Goal: Information Seeking & Learning: Find specific page/section

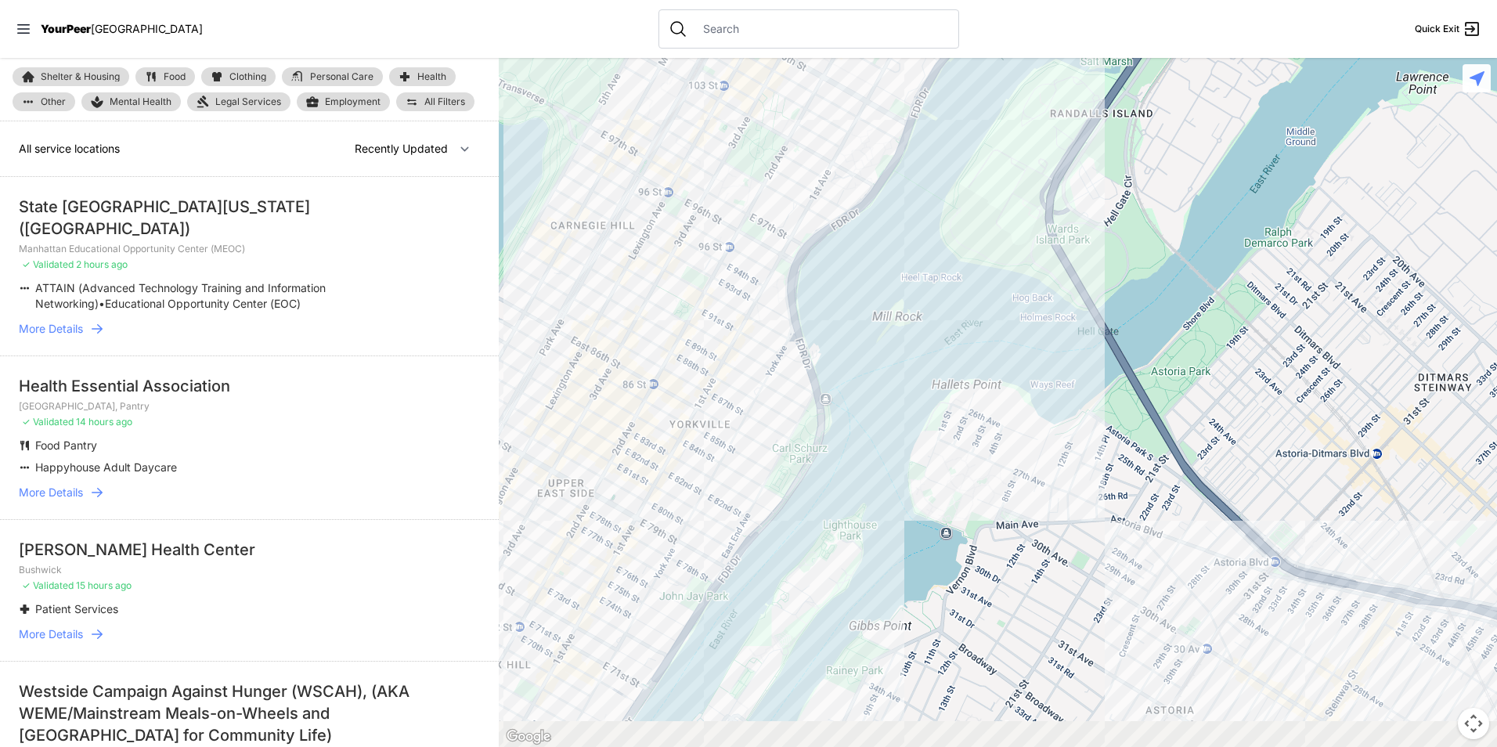
drag, startPoint x: 1059, startPoint y: 396, endPoint x: 713, endPoint y: 354, distance: 348.7
click at [439, 307] on main "Shelter & Housing Food Clothing Personal Care Health Other Mental Health Legal …" at bounding box center [748, 402] width 1497 height 689
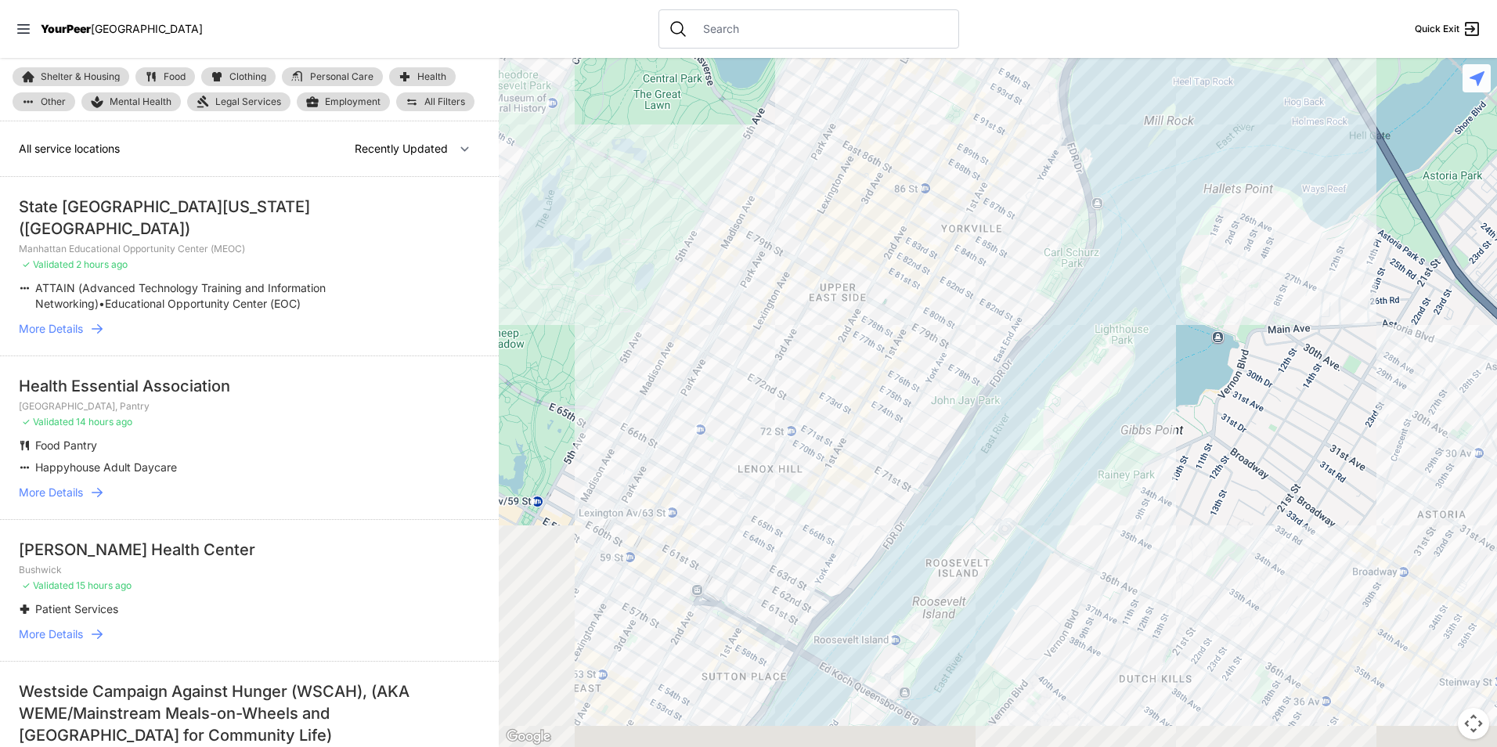
drag, startPoint x: 536, startPoint y: 475, endPoint x: 913, endPoint y: 499, distance: 377.4
click at [1005, 237] on div at bounding box center [998, 402] width 998 height 689
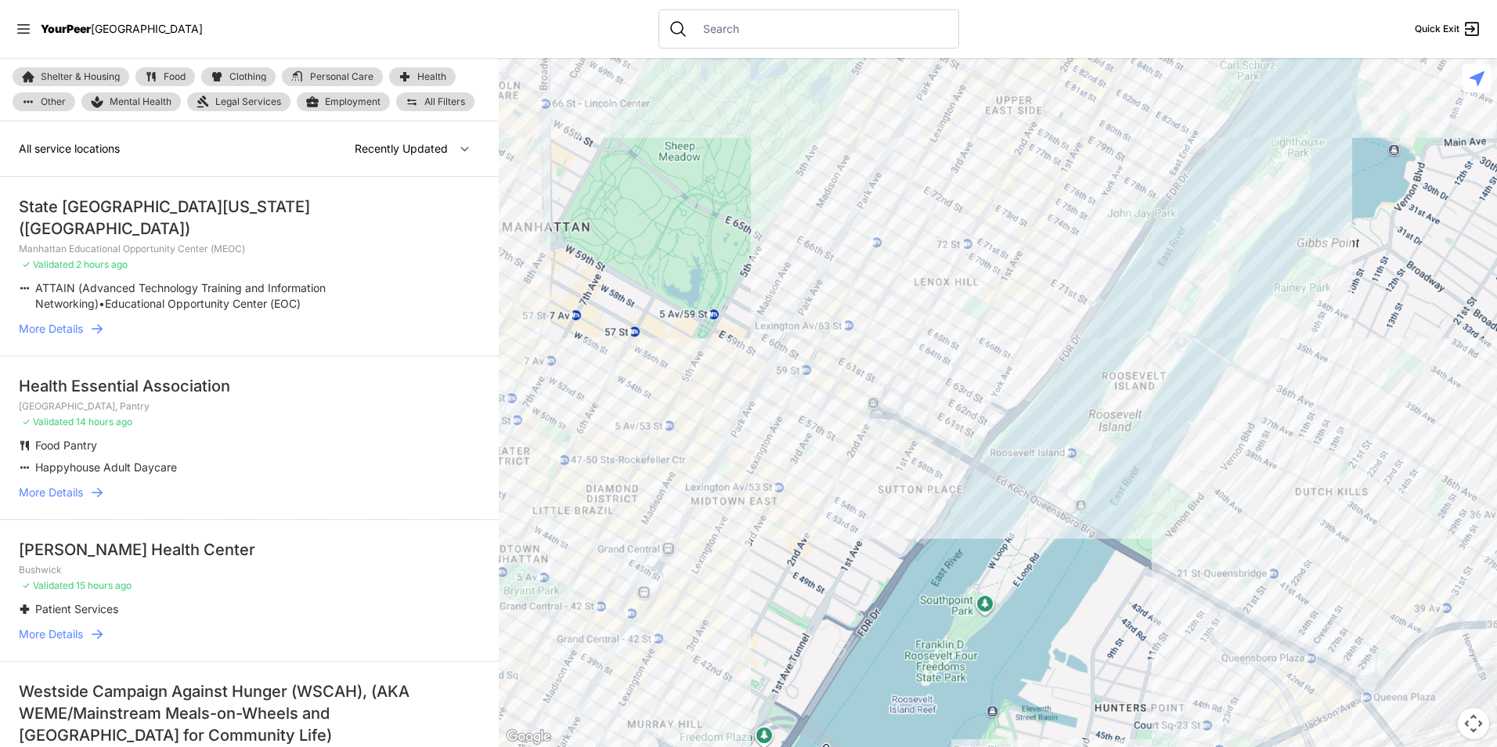
drag, startPoint x: 767, startPoint y: 541, endPoint x: 998, endPoint y: 283, distance: 346.6
click at [994, 281] on div at bounding box center [998, 402] width 998 height 689
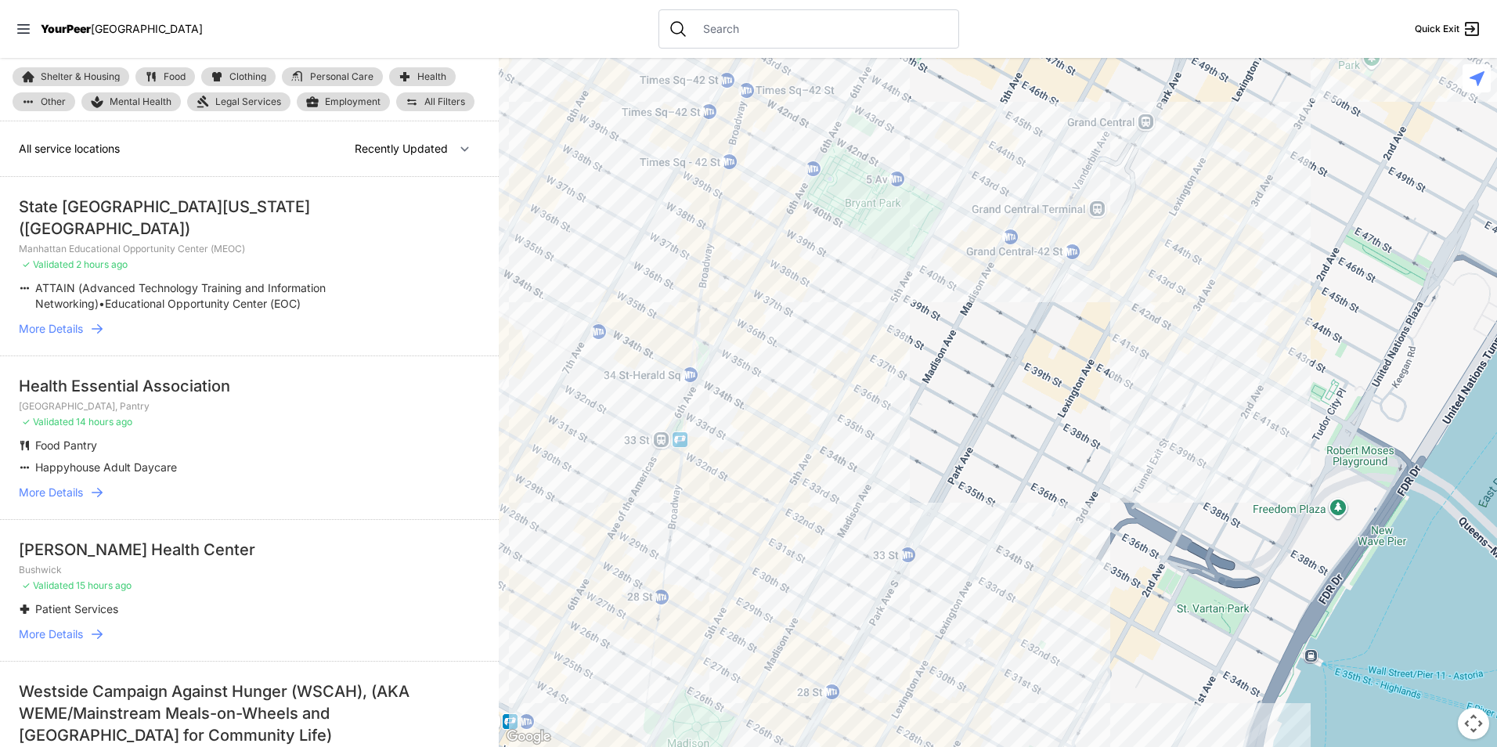
drag, startPoint x: 835, startPoint y: 344, endPoint x: 843, endPoint y: 388, distance: 44.7
click at [843, 388] on div at bounding box center [998, 402] width 998 height 689
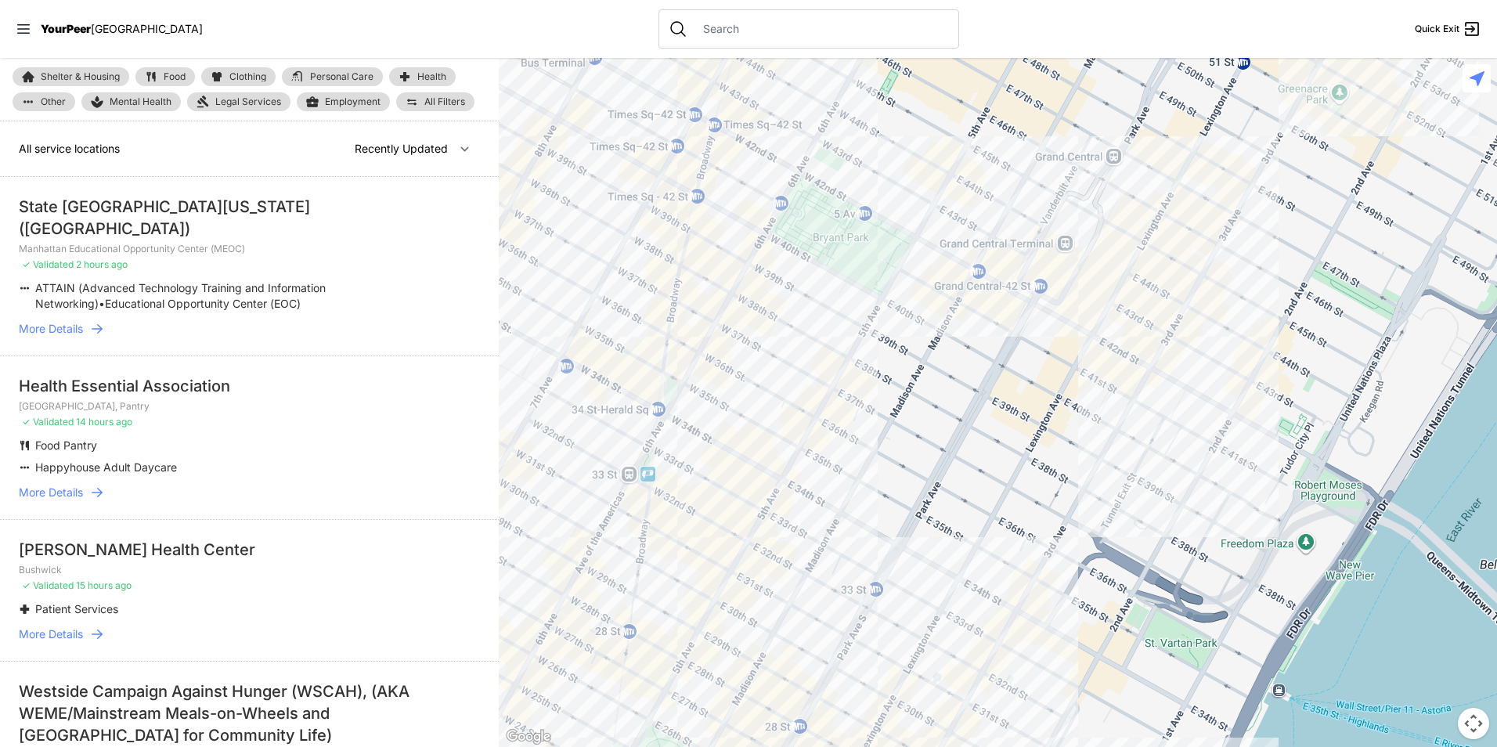
drag, startPoint x: 843, startPoint y: 388, endPoint x: 821, endPoint y: 467, distance: 82.1
click at [807, 458] on div at bounding box center [998, 402] width 998 height 689
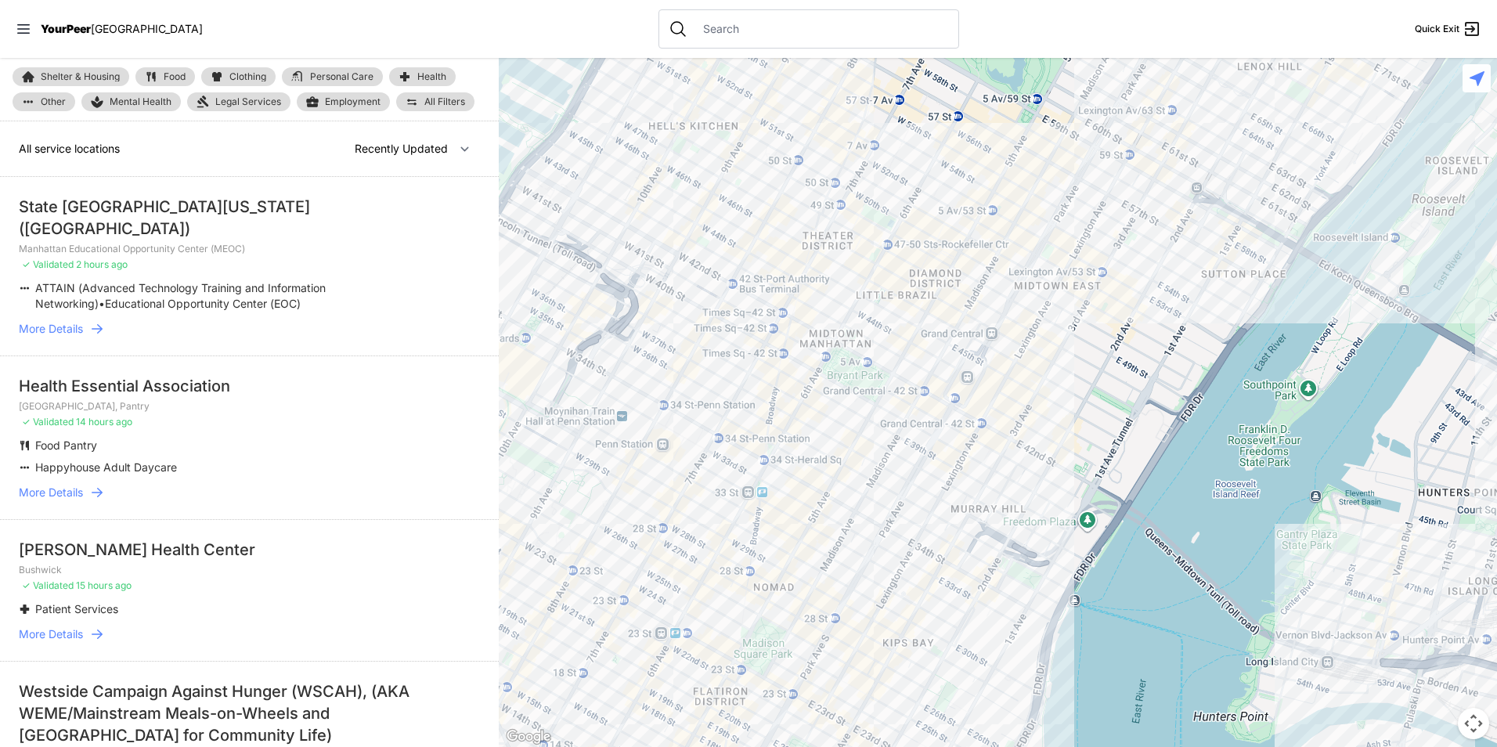
click at [179, 68] on link "Food" at bounding box center [165, 76] width 60 height 19
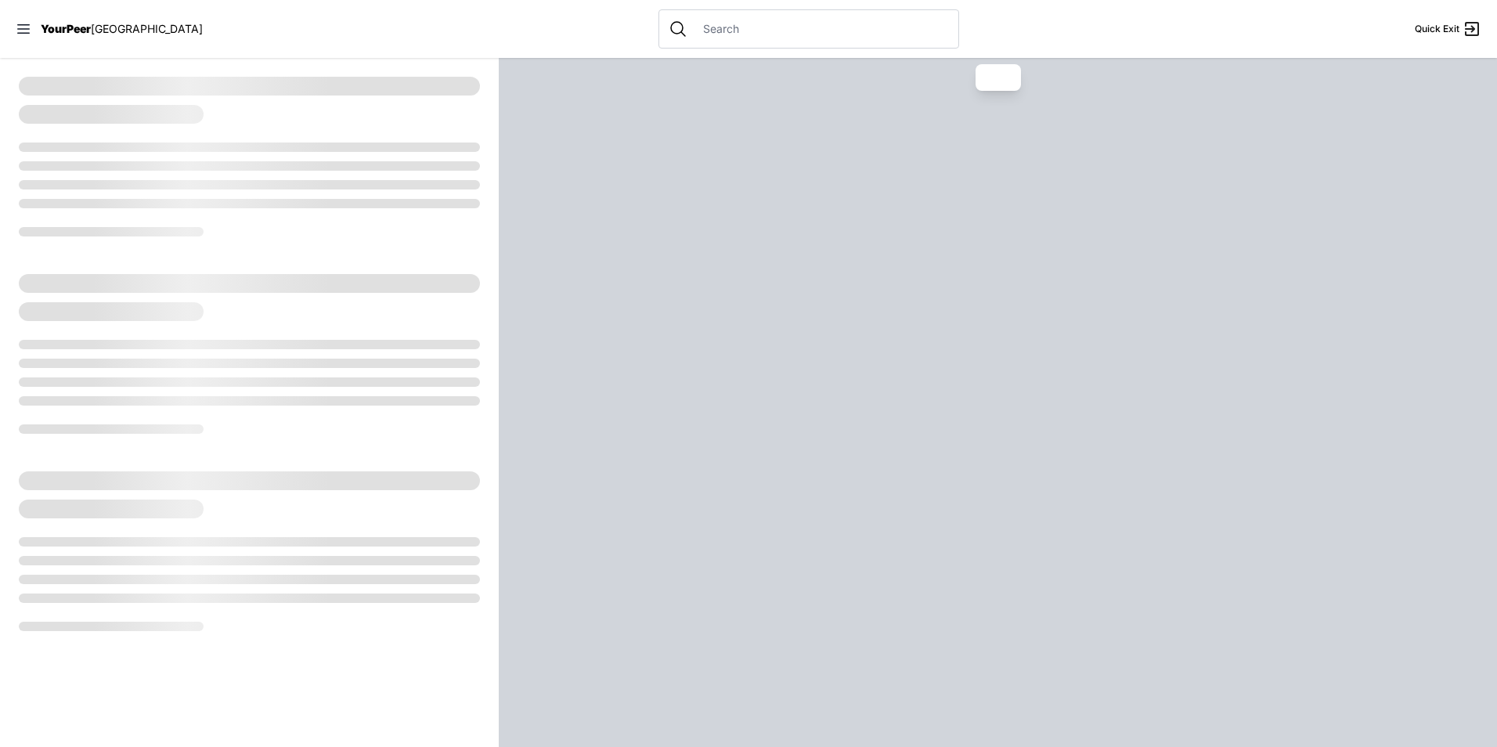
select select "recentlyUpdated"
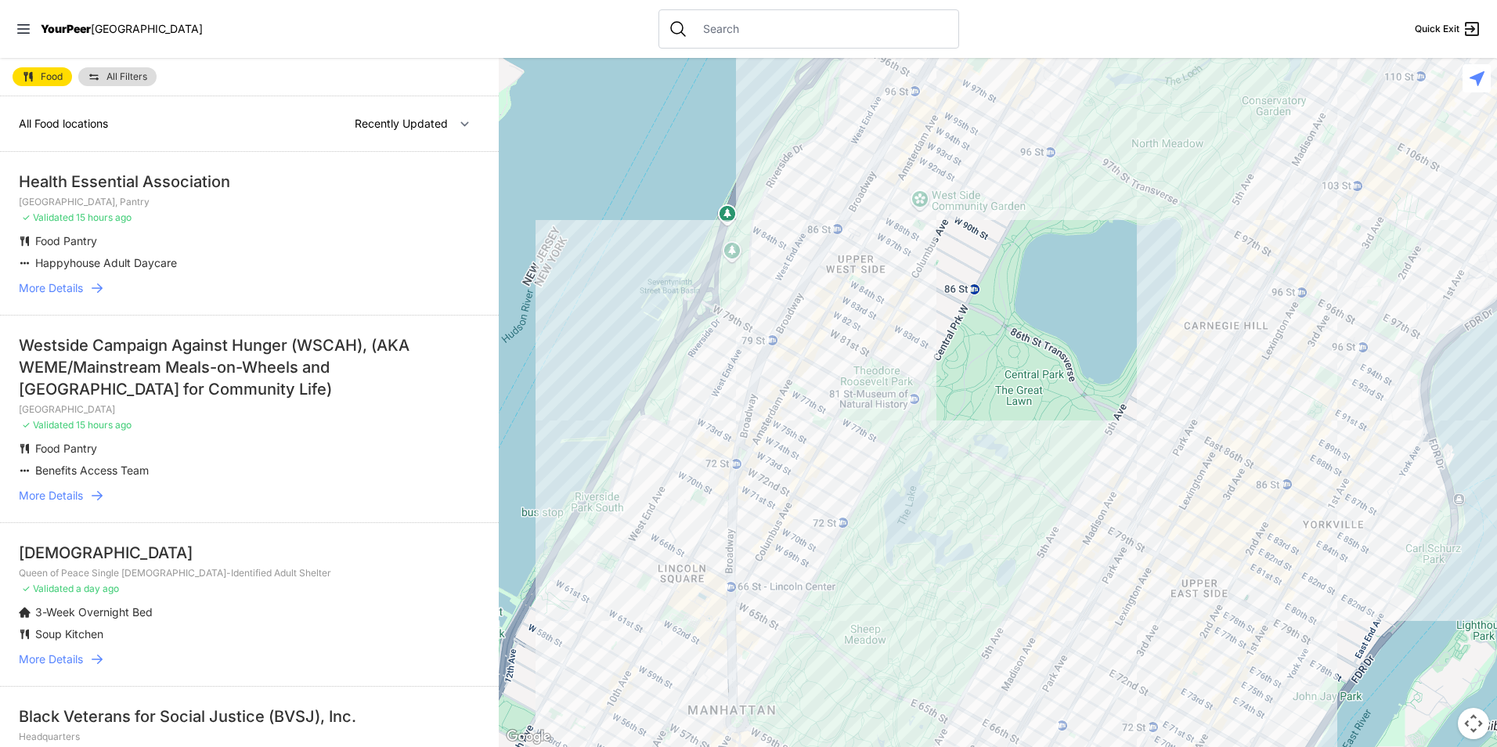
click at [123, 74] on span "All Filters" at bounding box center [126, 76] width 41 height 9
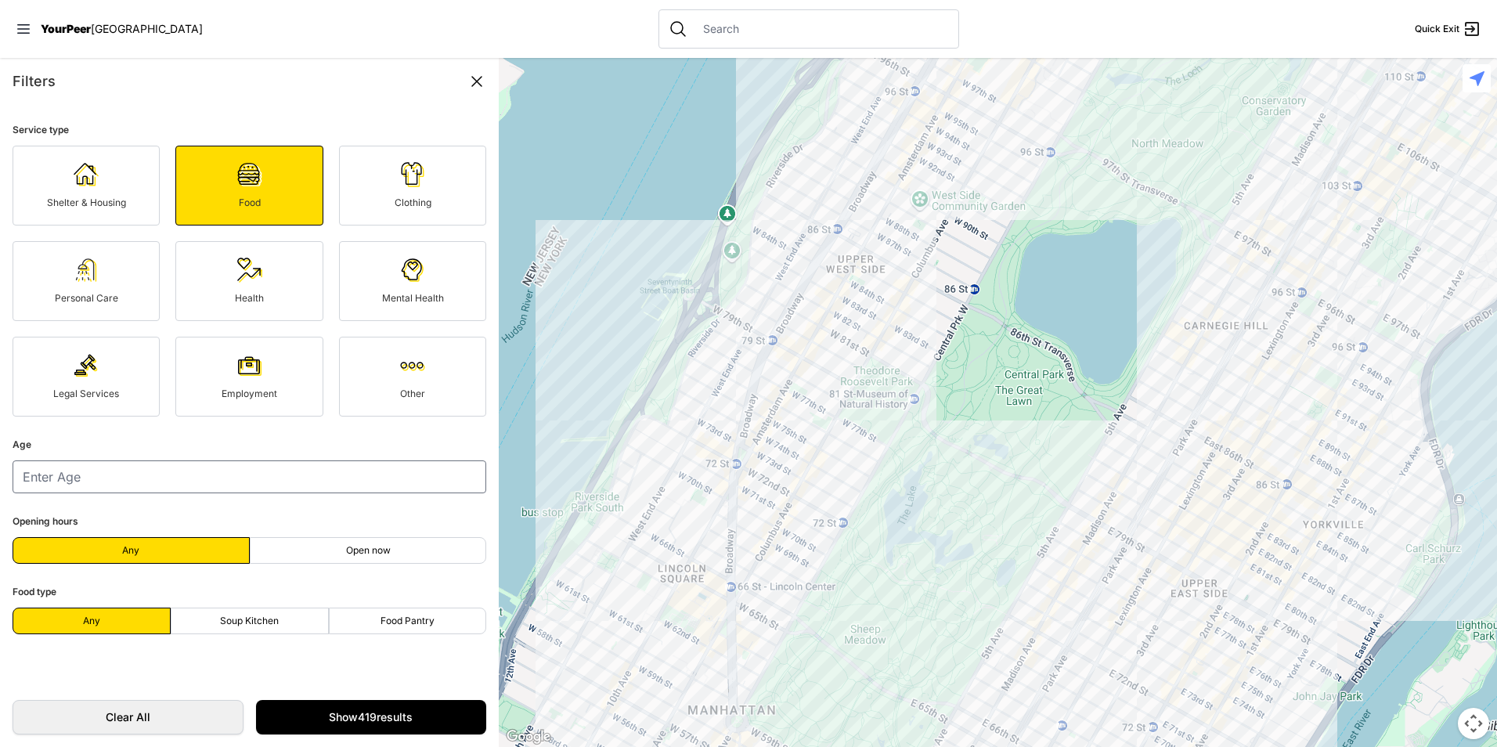
click at [132, 76] on div "Filters" at bounding box center [250, 81] width 474 height 22
click at [925, 478] on div at bounding box center [998, 402] width 998 height 689
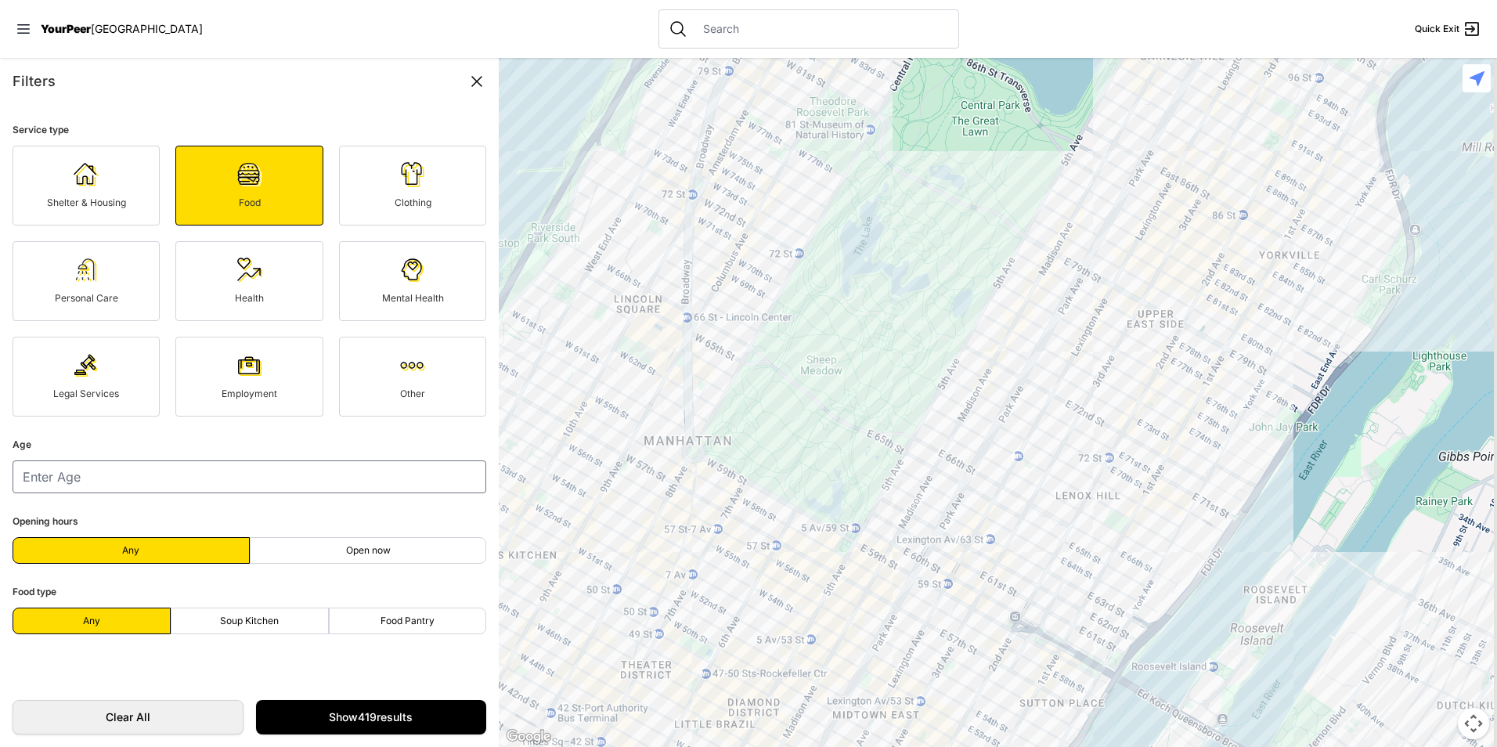
drag, startPoint x: 901, startPoint y: 317, endPoint x: 896, endPoint y: 251, distance: 66.0
click at [896, 251] on div at bounding box center [998, 402] width 998 height 689
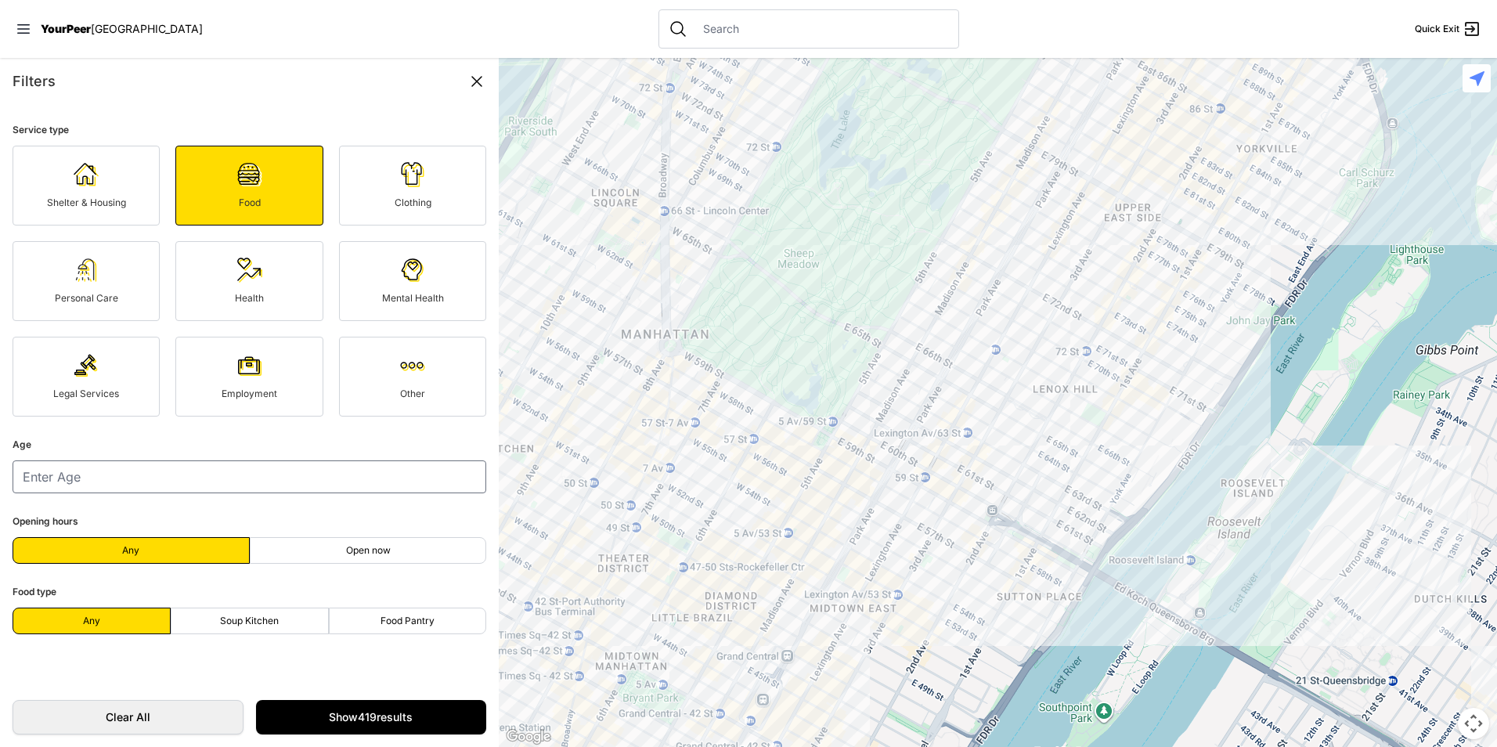
drag, startPoint x: 759, startPoint y: 543, endPoint x: 464, endPoint y: 511, distance: 296.1
click at [726, 482] on div at bounding box center [998, 402] width 998 height 689
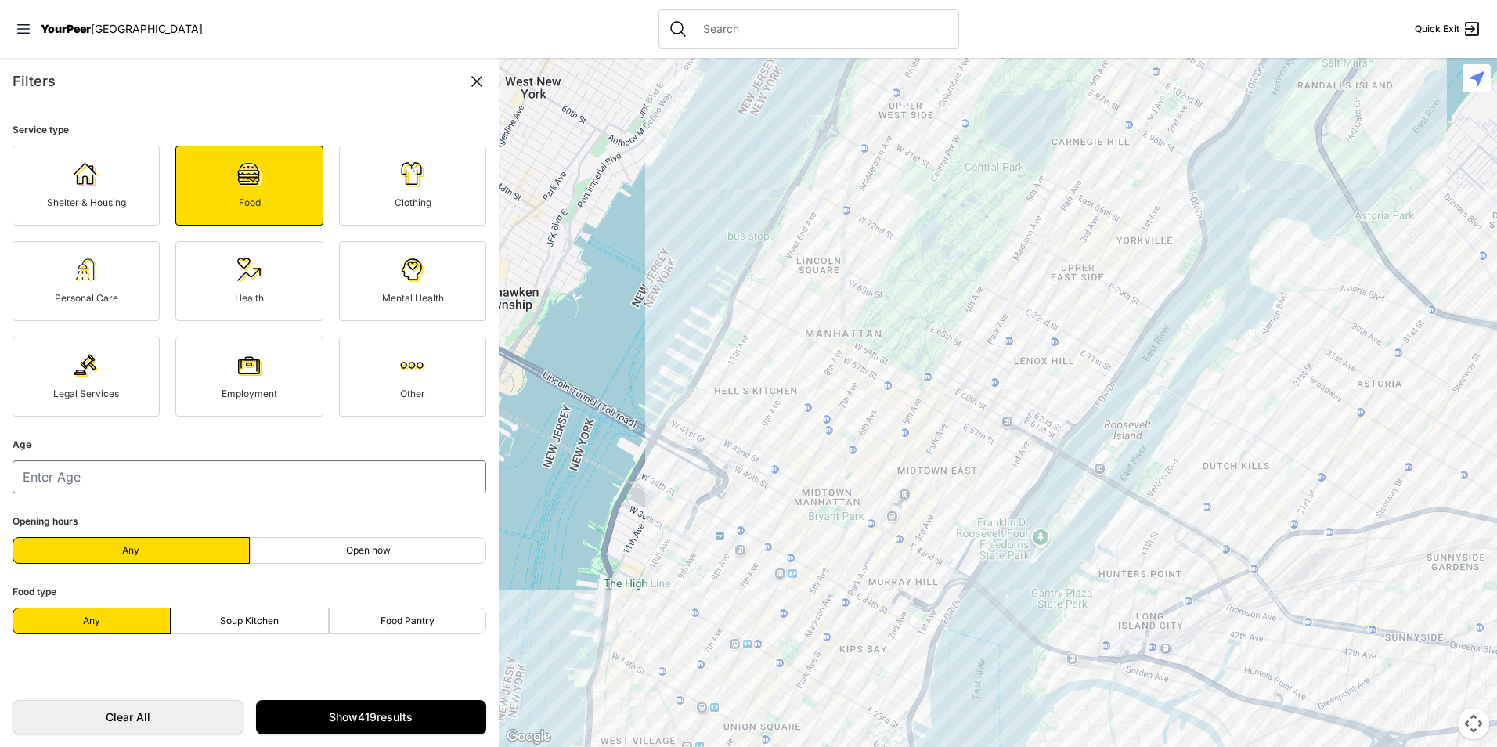
drag, startPoint x: 838, startPoint y: 550, endPoint x: 858, endPoint y: 538, distance: 23.9
click at [858, 538] on div at bounding box center [998, 402] width 998 height 689
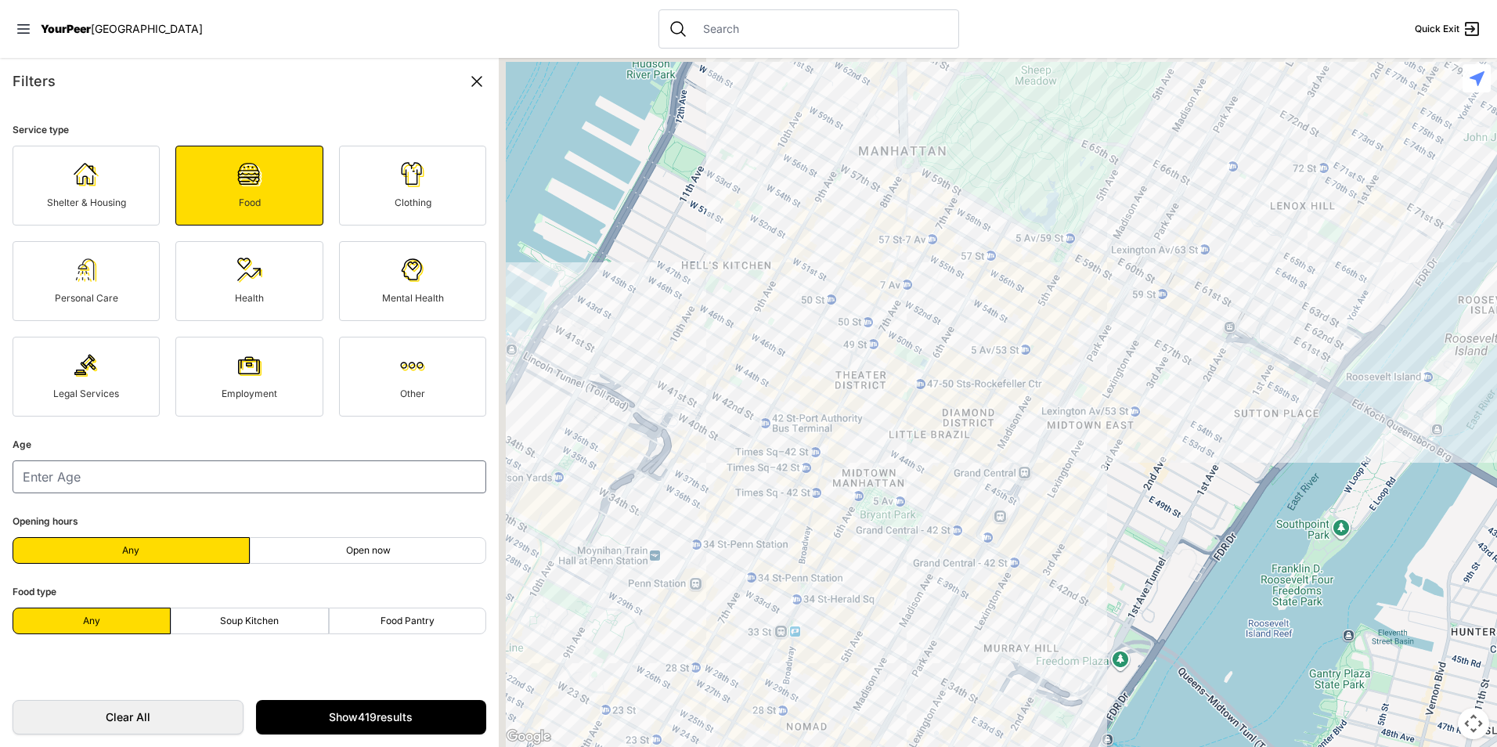
click at [846, 519] on div at bounding box center [998, 402] width 998 height 689
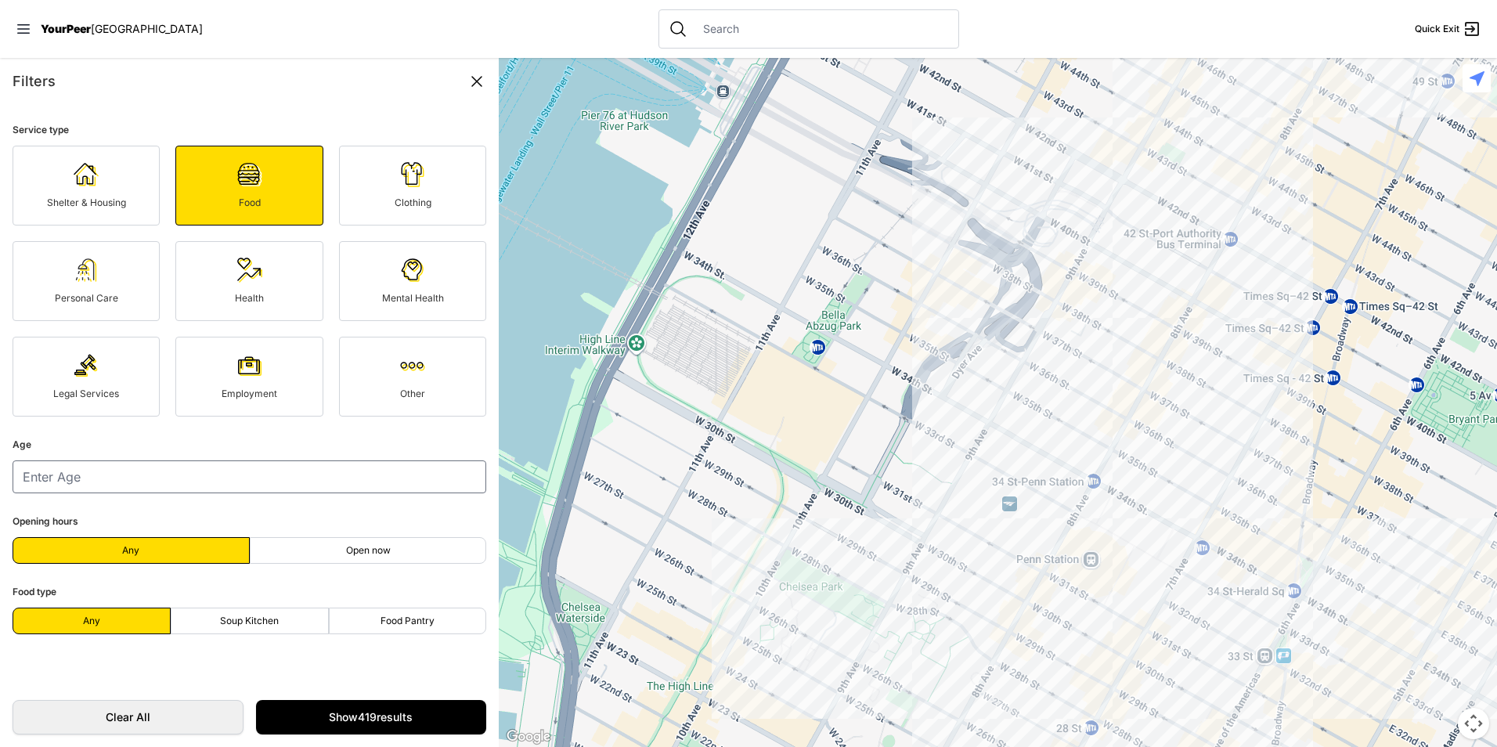
drag, startPoint x: 667, startPoint y: 490, endPoint x: 974, endPoint y: 318, distance: 352.0
click at [976, 319] on div at bounding box center [998, 402] width 998 height 689
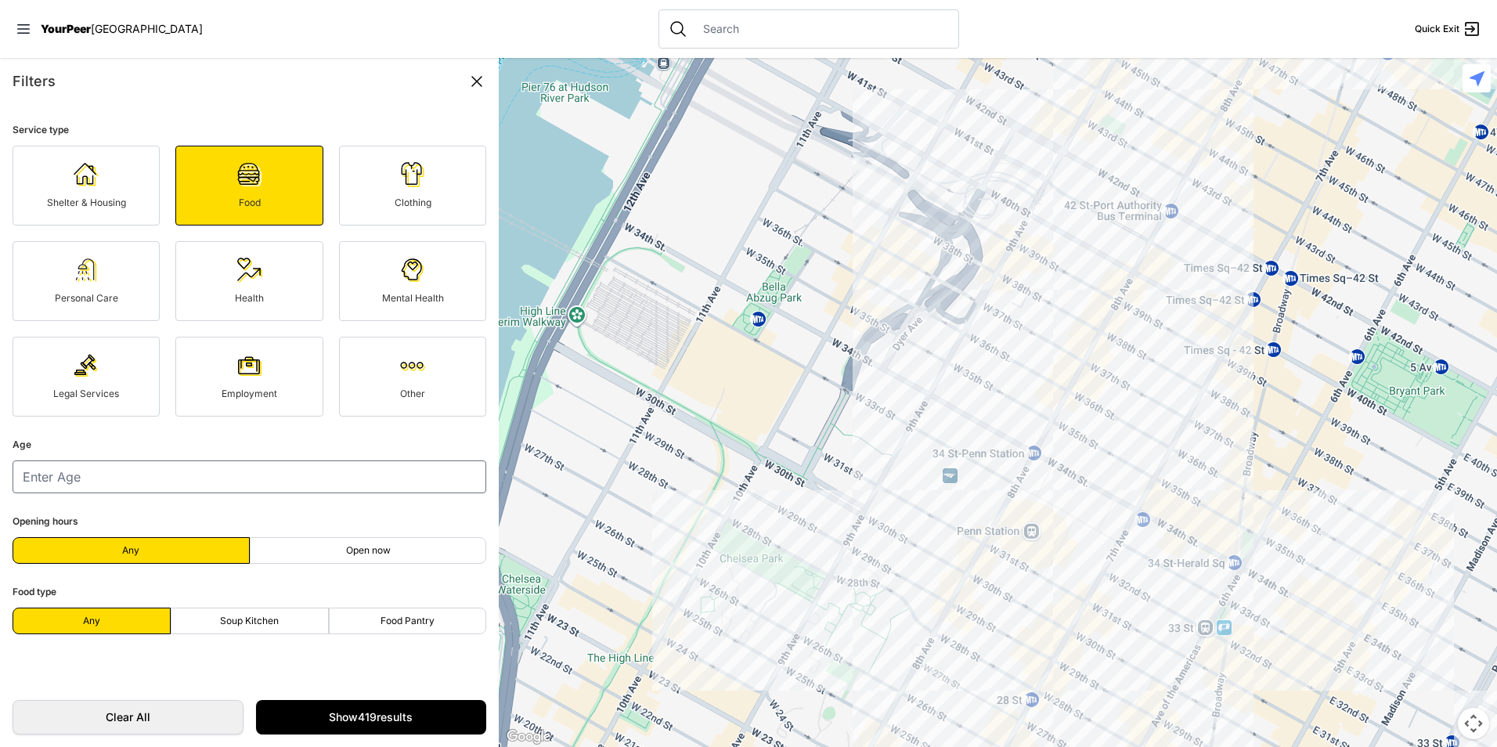
click at [276, 612] on label "Soup Kitchen" at bounding box center [250, 621] width 158 height 27
click at [250, 621] on input "Soup Kitchen" at bounding box center [249, 621] width 1 height 1
radio input "true"
select select "recentlyUpdated"
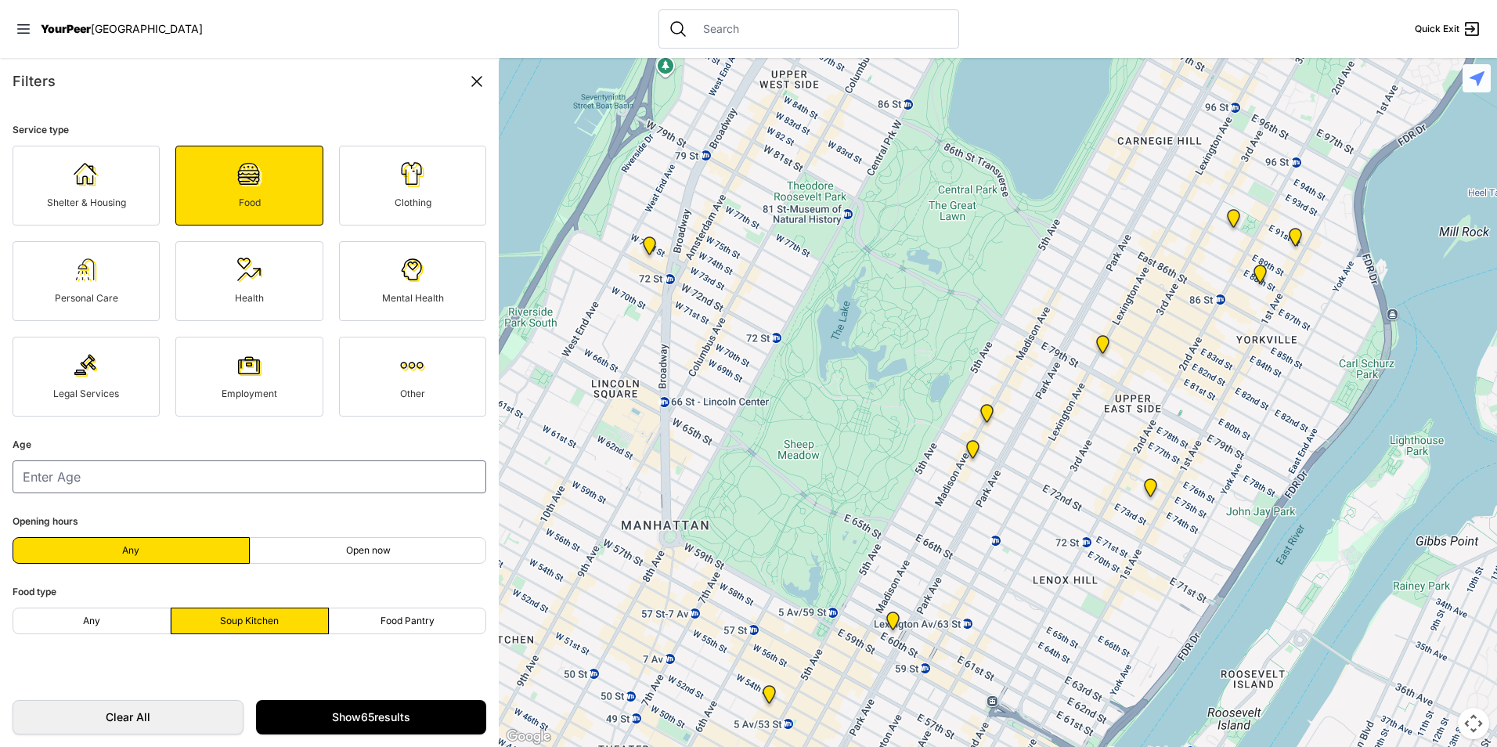
drag, startPoint x: 1141, startPoint y: 450, endPoint x: 1246, endPoint y: 199, distance: 272.4
click at [1237, 215] on div at bounding box center [998, 402] width 998 height 689
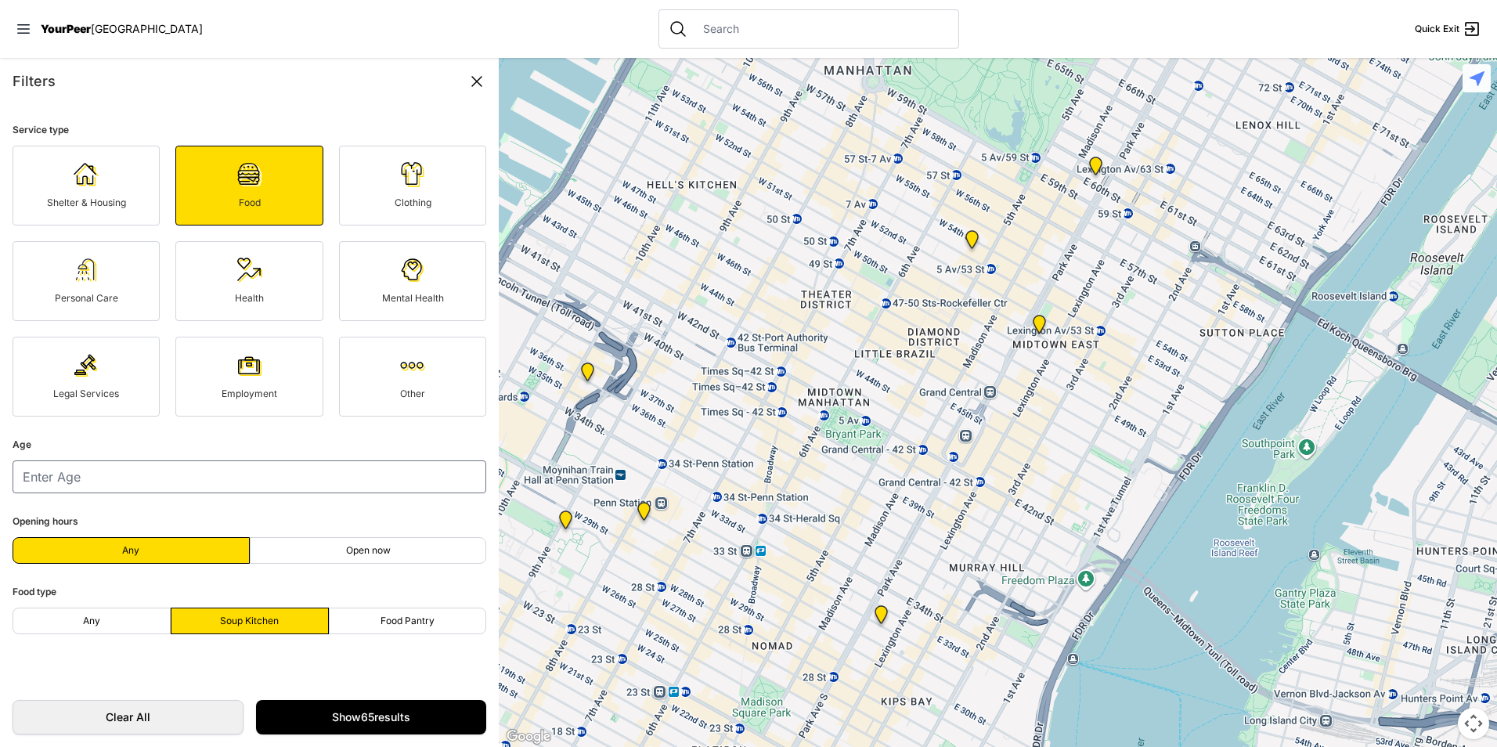
drag, startPoint x: 910, startPoint y: 369, endPoint x: 914, endPoint y: 278, distance: 90.9
click at [914, 279] on div at bounding box center [998, 402] width 998 height 689
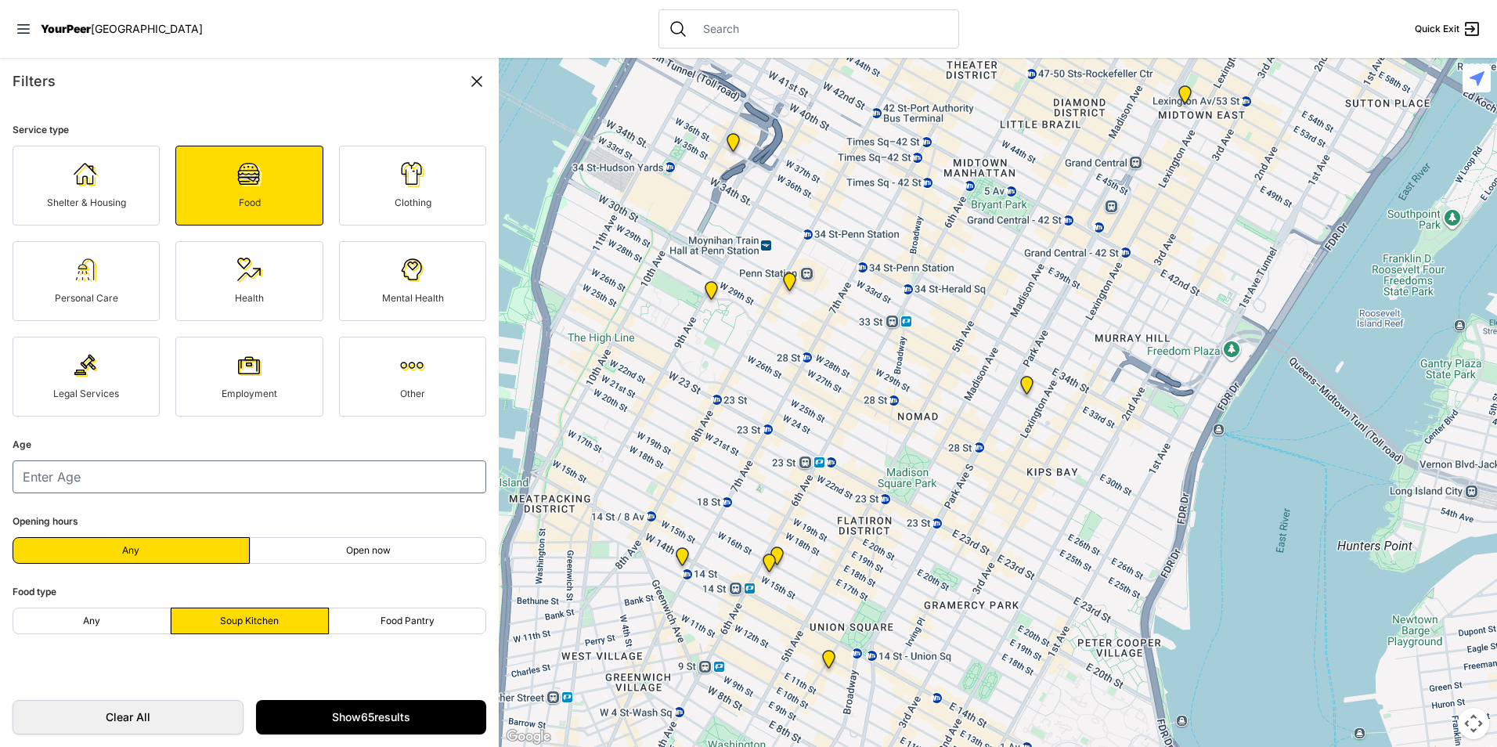
drag, startPoint x: 820, startPoint y: 504, endPoint x: 969, endPoint y: 386, distance: 190.2
click at [969, 386] on div at bounding box center [998, 402] width 998 height 689
click at [733, 136] on img "Sylvia's Place" at bounding box center [733, 146] width 32 height 38
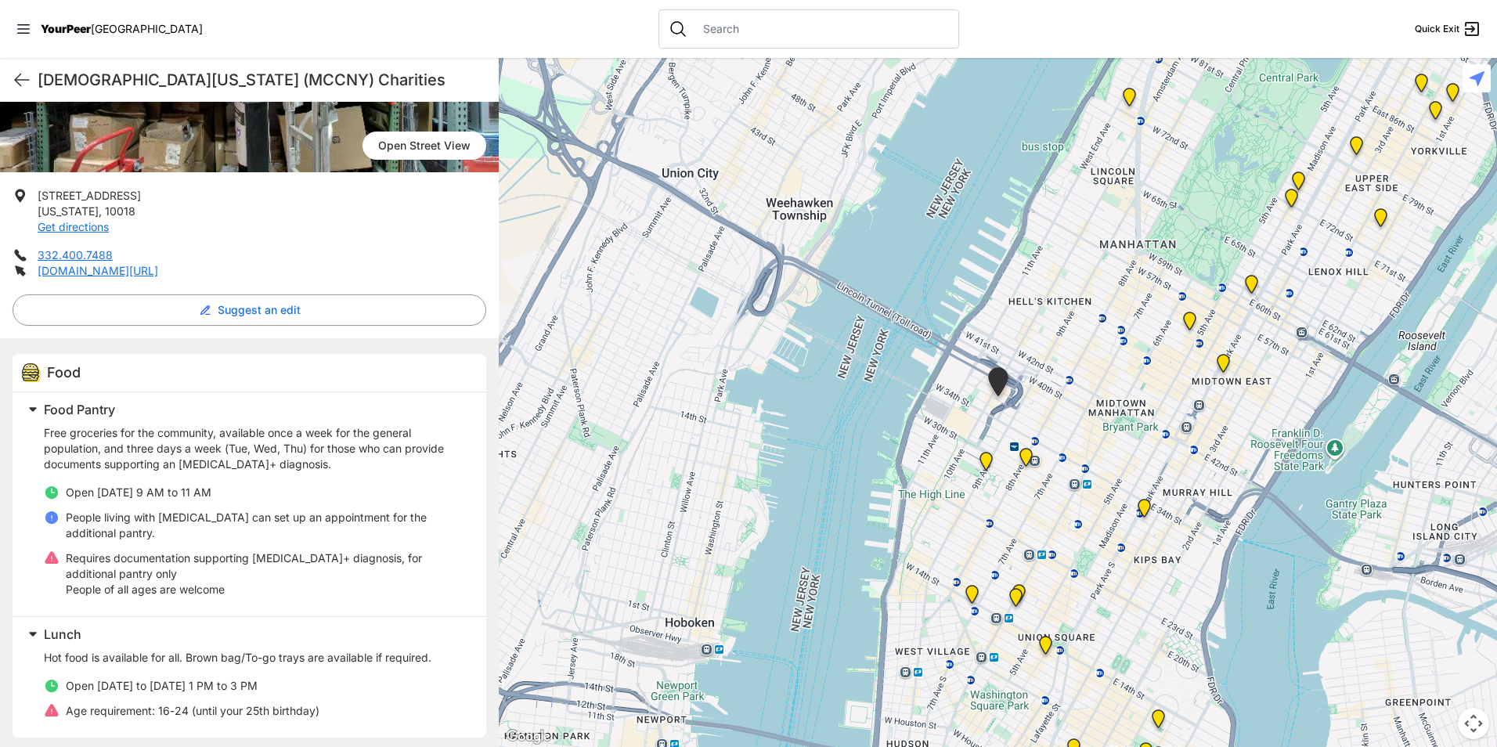
scroll to position [392, 0]
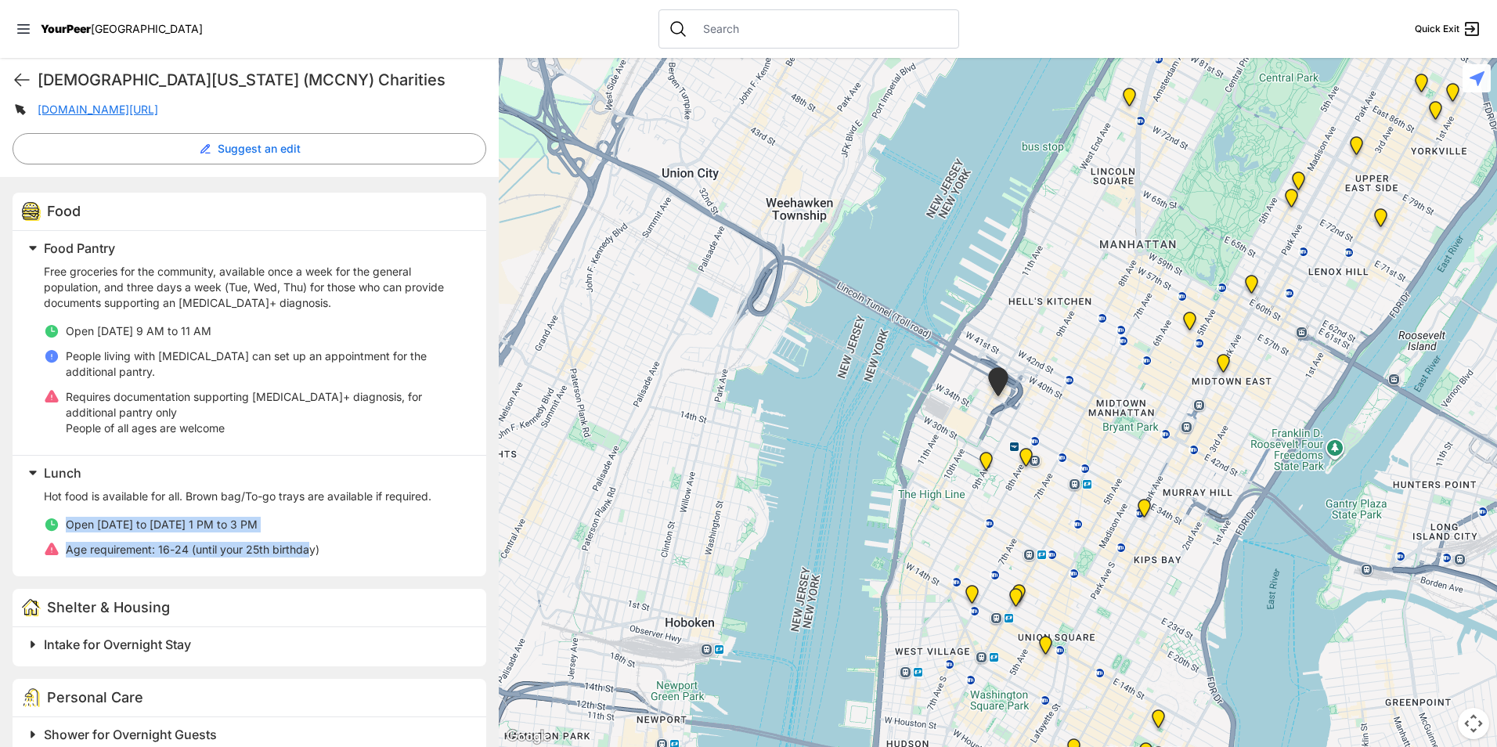
drag, startPoint x: 309, startPoint y: 558, endPoint x: 61, endPoint y: 528, distance: 250.0
click at [61, 528] on ul "Open [DATE] to [DATE] 1 PM to 3 PM Age requirement: 16-24 (until your 25th birt…" at bounding box center [256, 537] width 424 height 41
drag, startPoint x: 61, startPoint y: 528, endPoint x: 106, endPoint y: 550, distance: 49.7
click at [103, 550] on span "Age requirement:" at bounding box center [110, 549] width 89 height 13
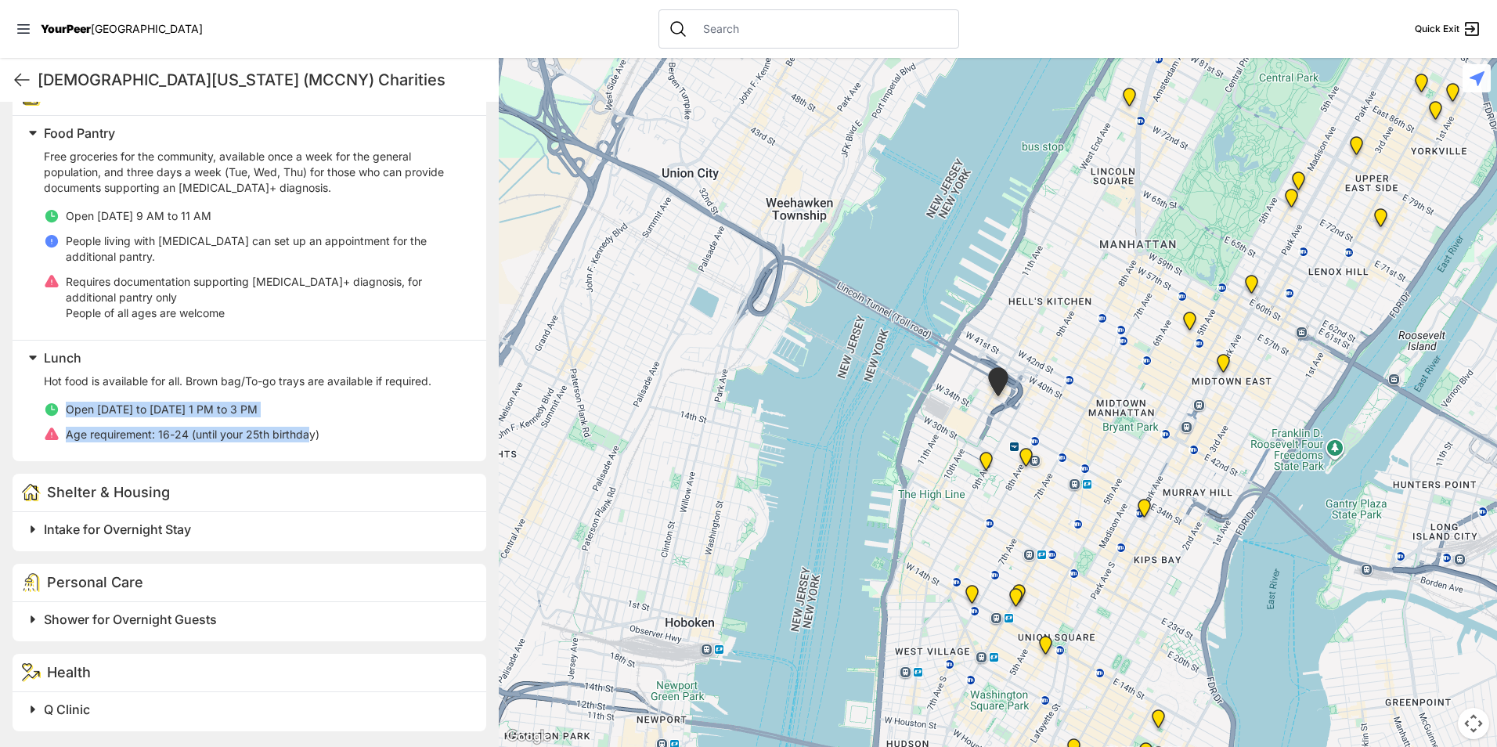
scroll to position [513, 0]
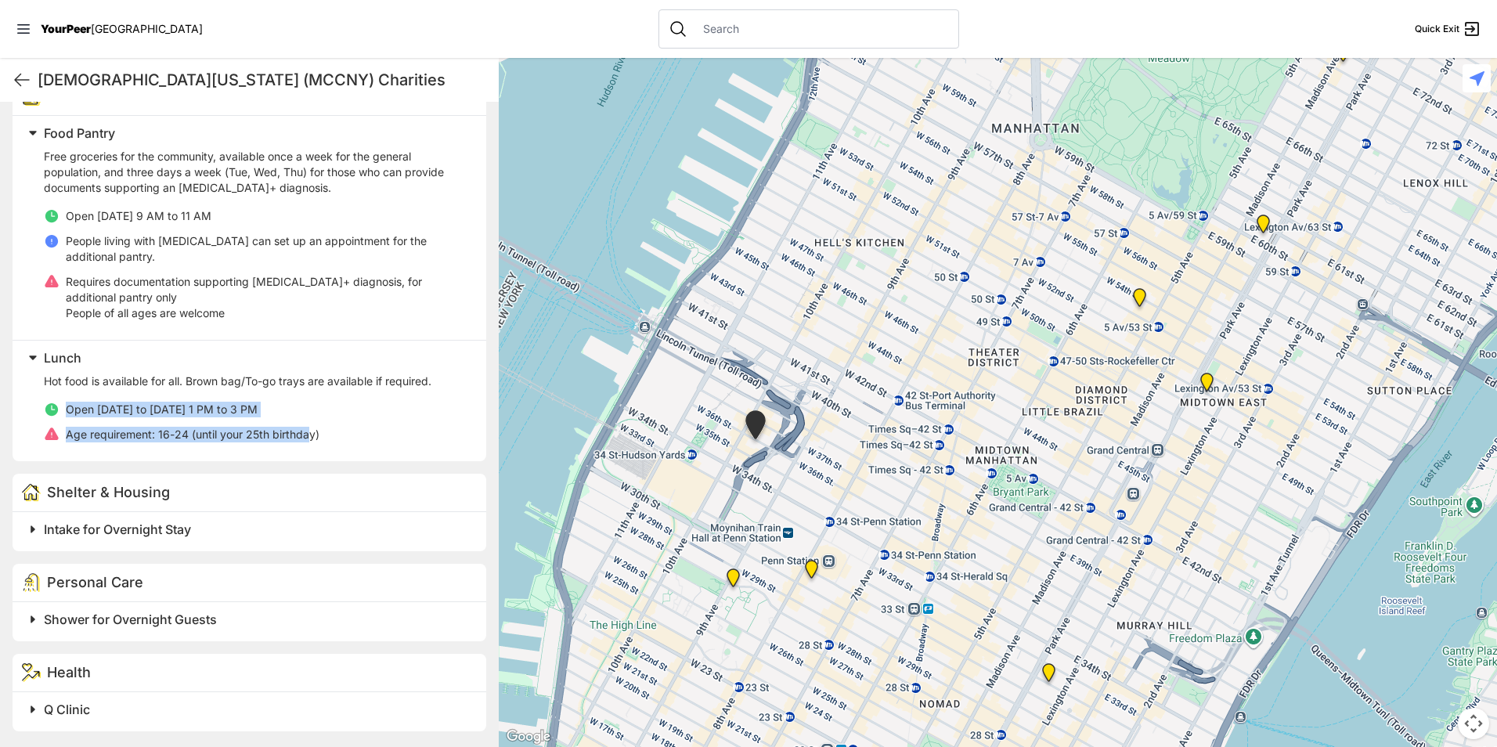
drag, startPoint x: 1110, startPoint y: 464, endPoint x: 944, endPoint y: 688, distance: 278.1
click at [944, 688] on div at bounding box center [998, 402] width 998 height 689
click at [1207, 377] on img "St. Bartholomew's Community Ministry" at bounding box center [1207, 385] width 32 height 38
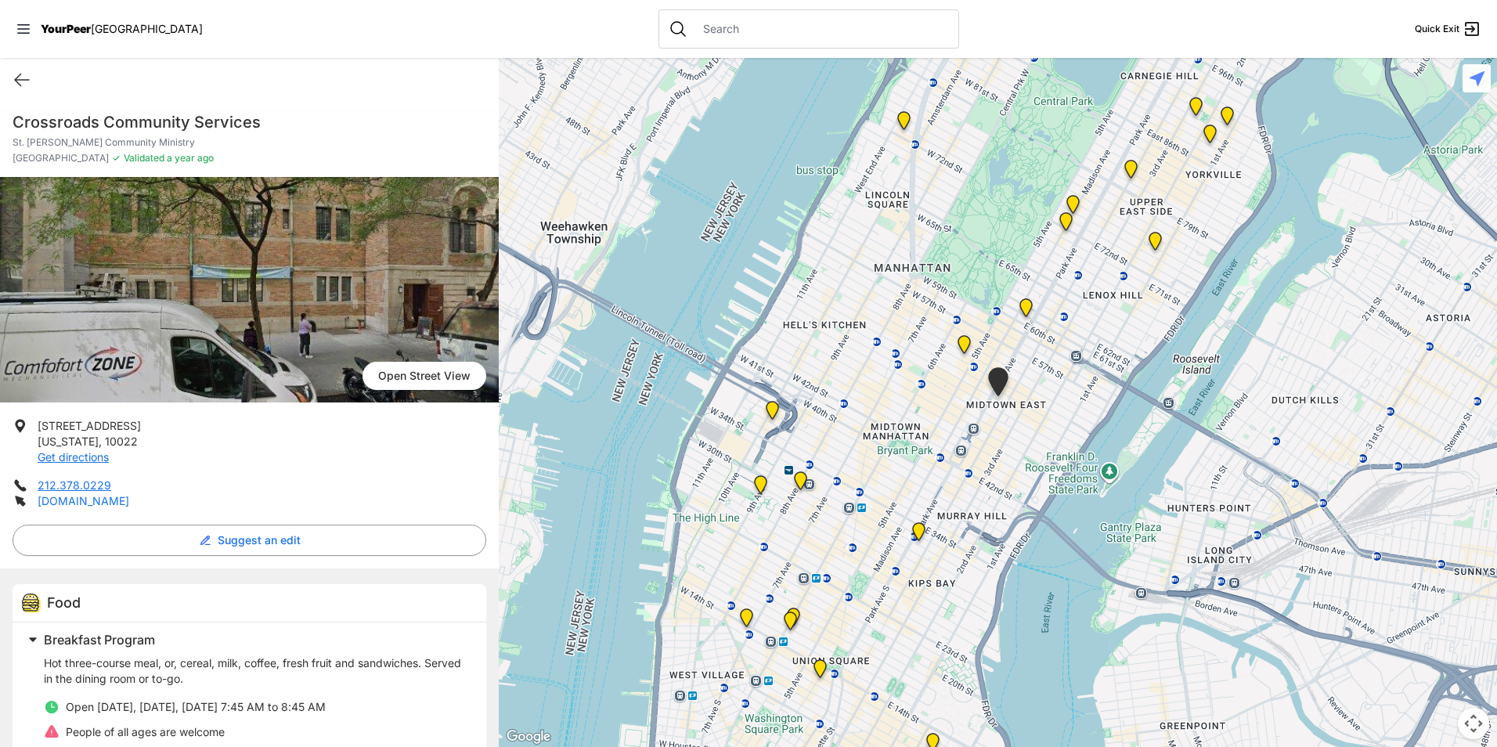
click at [74, 503] on link "[DOMAIN_NAME]" at bounding box center [84, 500] width 92 height 13
drag, startPoint x: 121, startPoint y: 436, endPoint x: 33, endPoint y: 420, distance: 90.0
click at [33, 420] on li "[STREET_ADDRESS][US_STATE] Get directions" at bounding box center [250, 441] width 474 height 47
drag, startPoint x: 33, startPoint y: 420, endPoint x: 65, endPoint y: 438, distance: 36.8
copy p "[STREET_ADDRESS][US_STATE]"
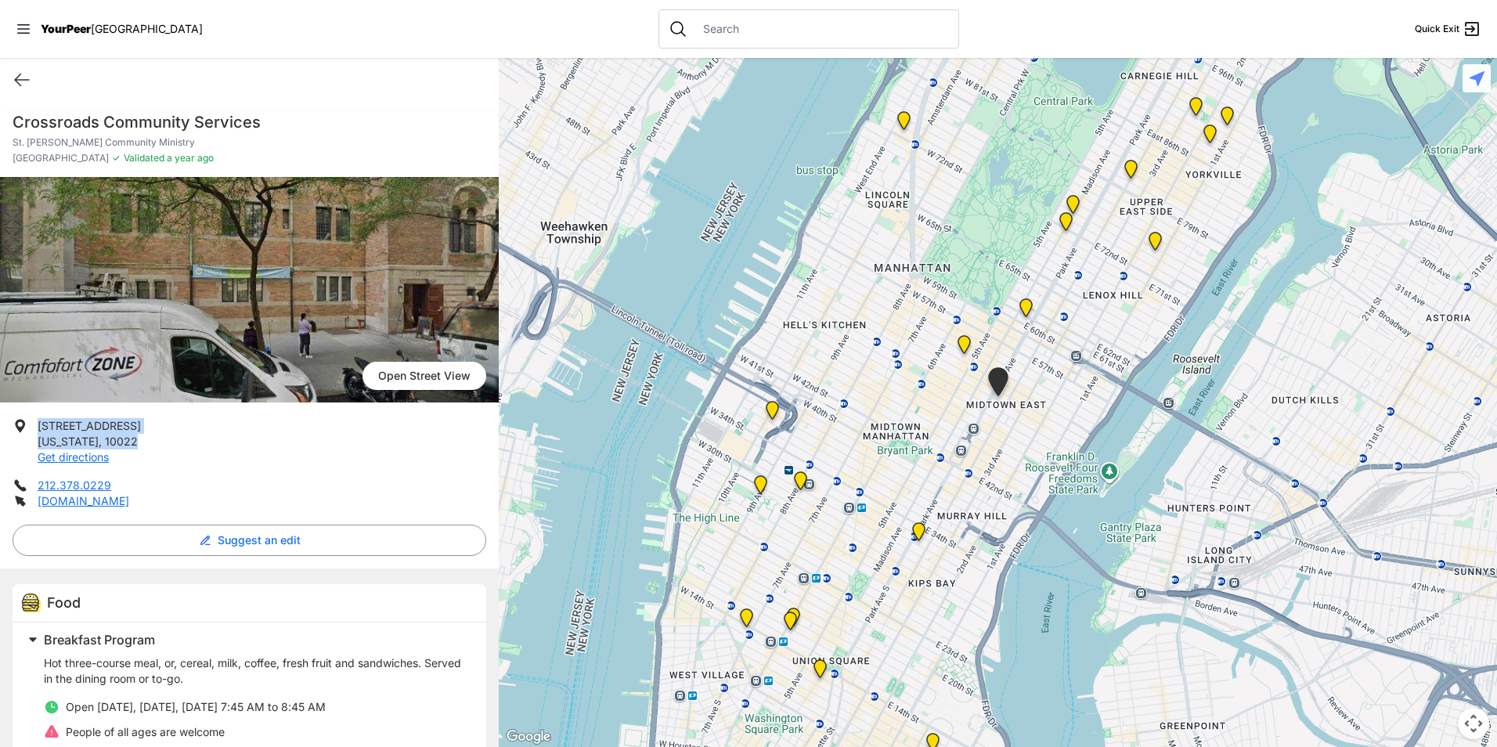
click at [962, 341] on img at bounding box center [964, 348] width 32 height 38
click at [968, 345] on img at bounding box center [965, 348] width 32 height 38
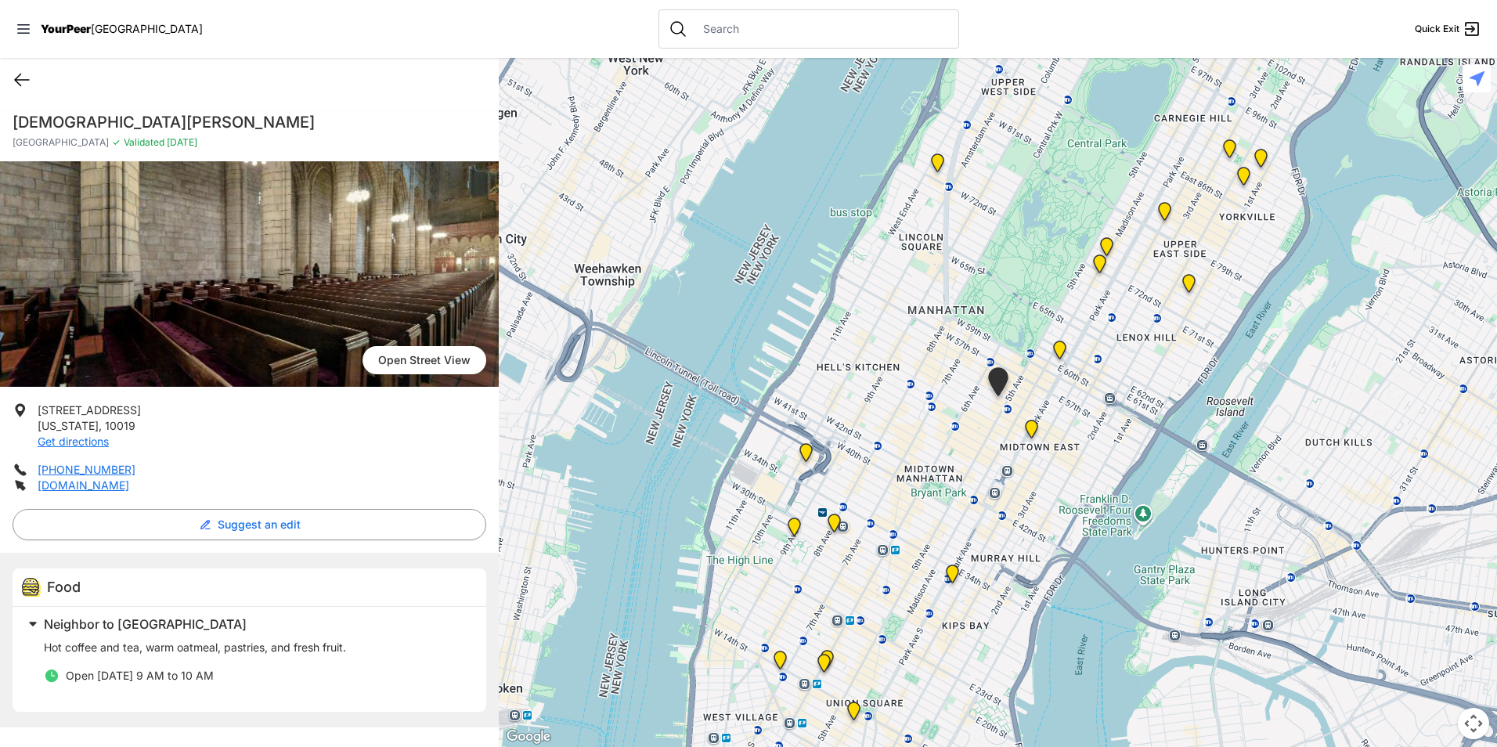
click at [19, 77] on icon at bounding box center [22, 80] width 14 height 12
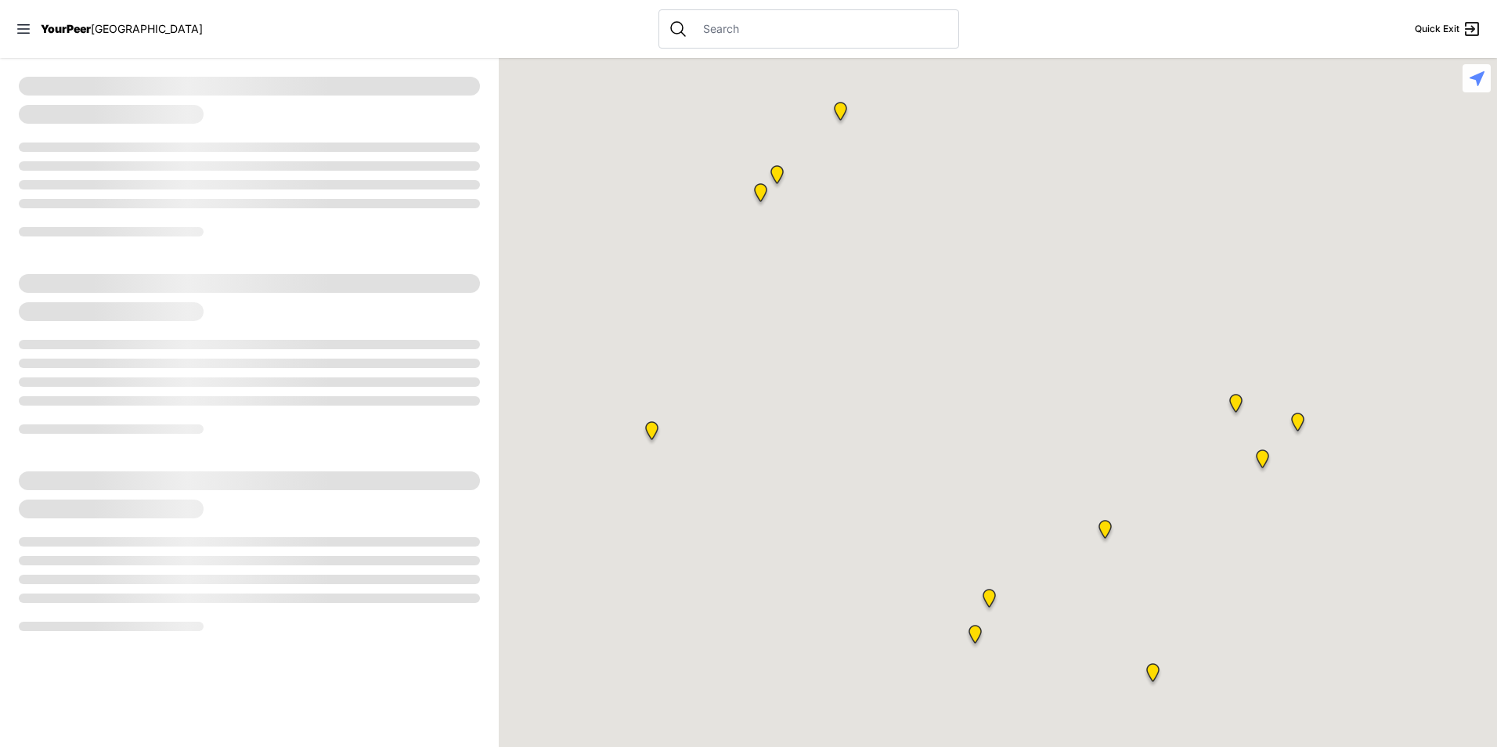
select select "recentlyUpdated"
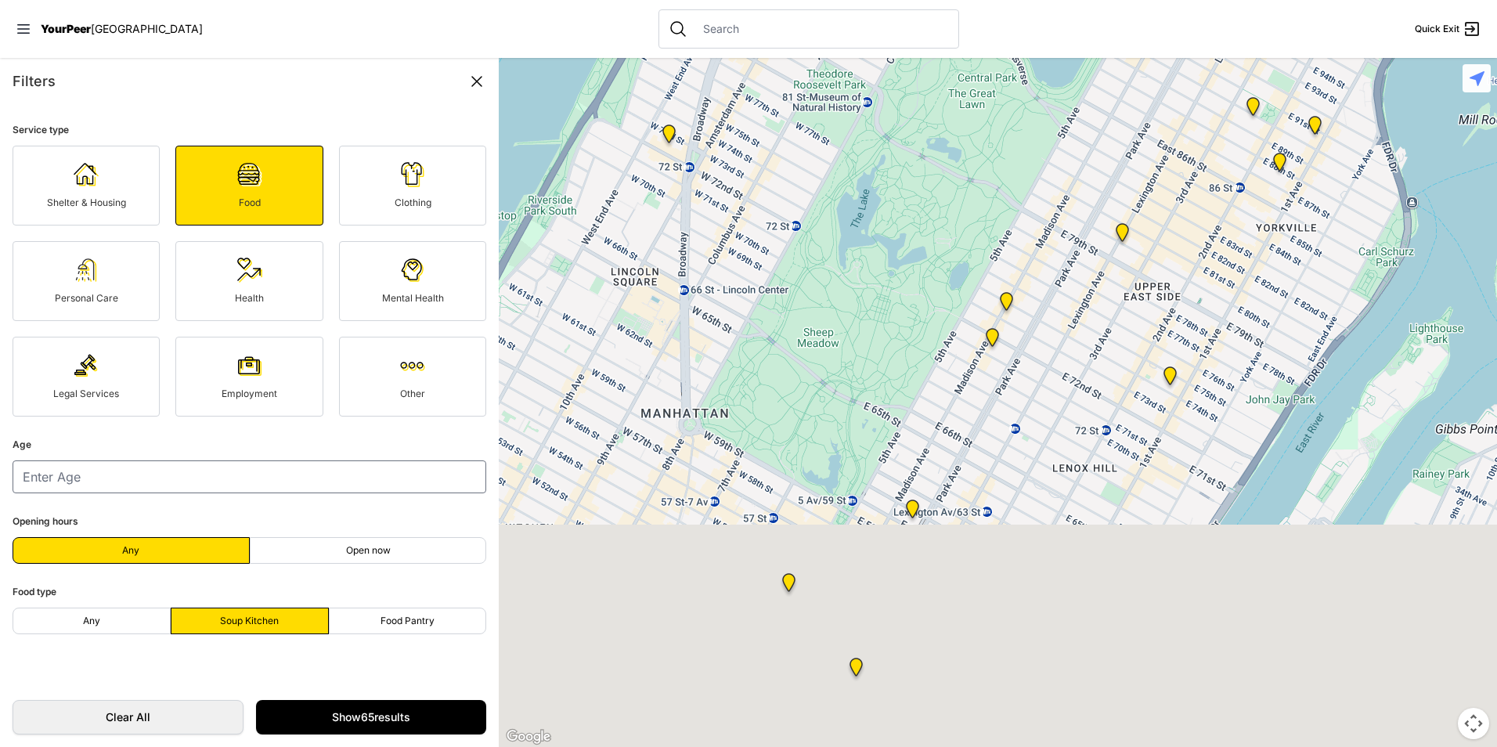
drag, startPoint x: 925, startPoint y: 538, endPoint x: 921, endPoint y: 306, distance: 231.8
click at [921, 306] on div at bounding box center [998, 402] width 998 height 689
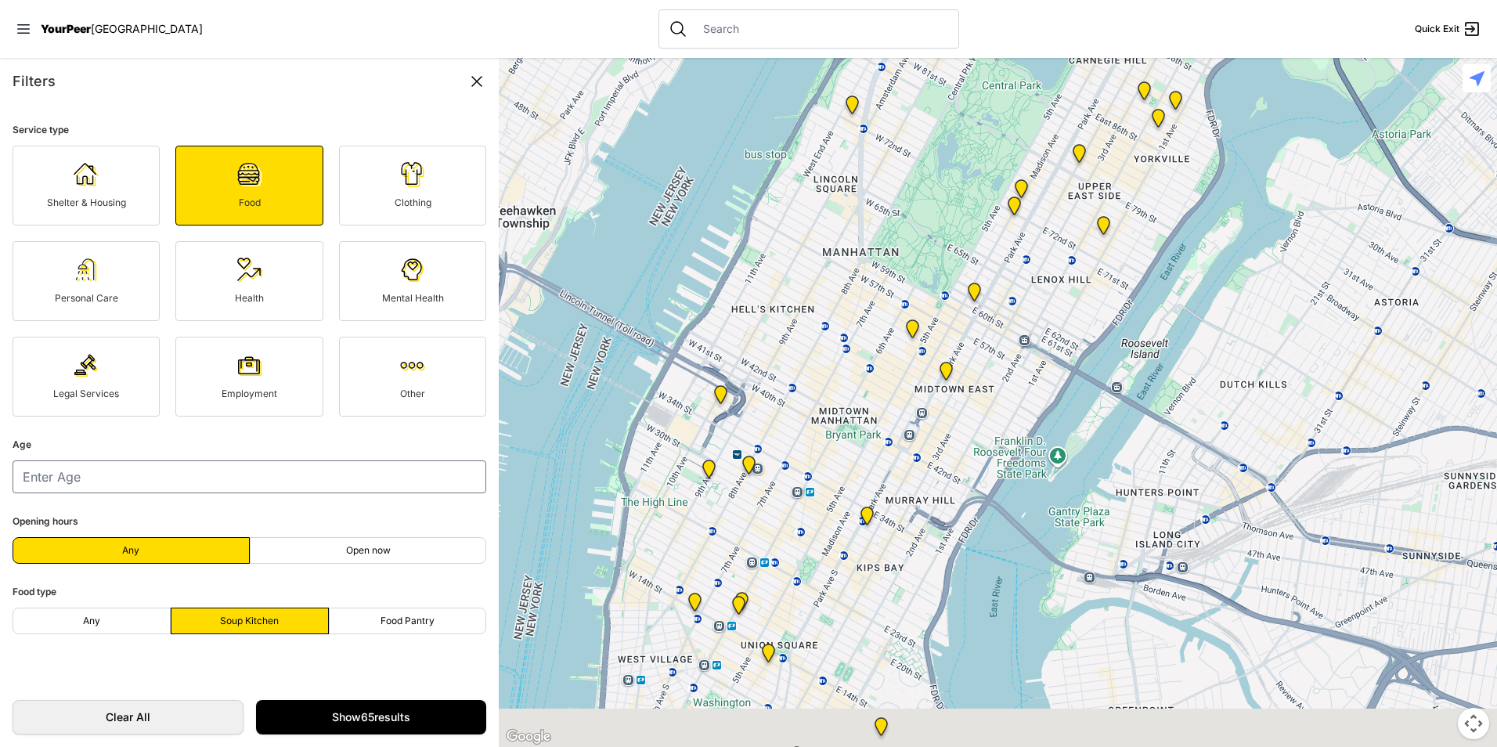
drag, startPoint x: 826, startPoint y: 560, endPoint x: 921, endPoint y: 409, distance: 178.4
click at [921, 409] on div at bounding box center [998, 402] width 998 height 689
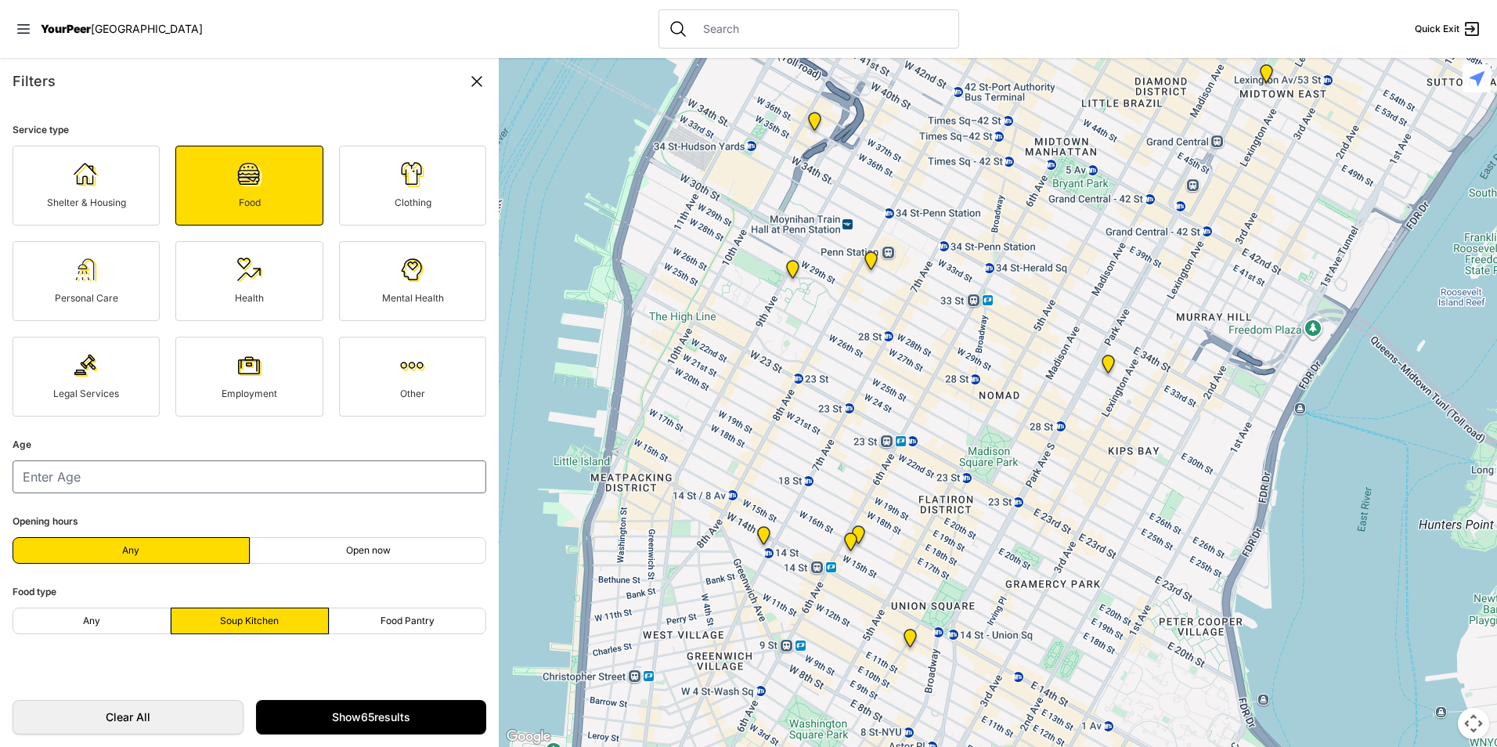
click at [862, 540] on img "Back of the Church" at bounding box center [851, 545] width 32 height 38
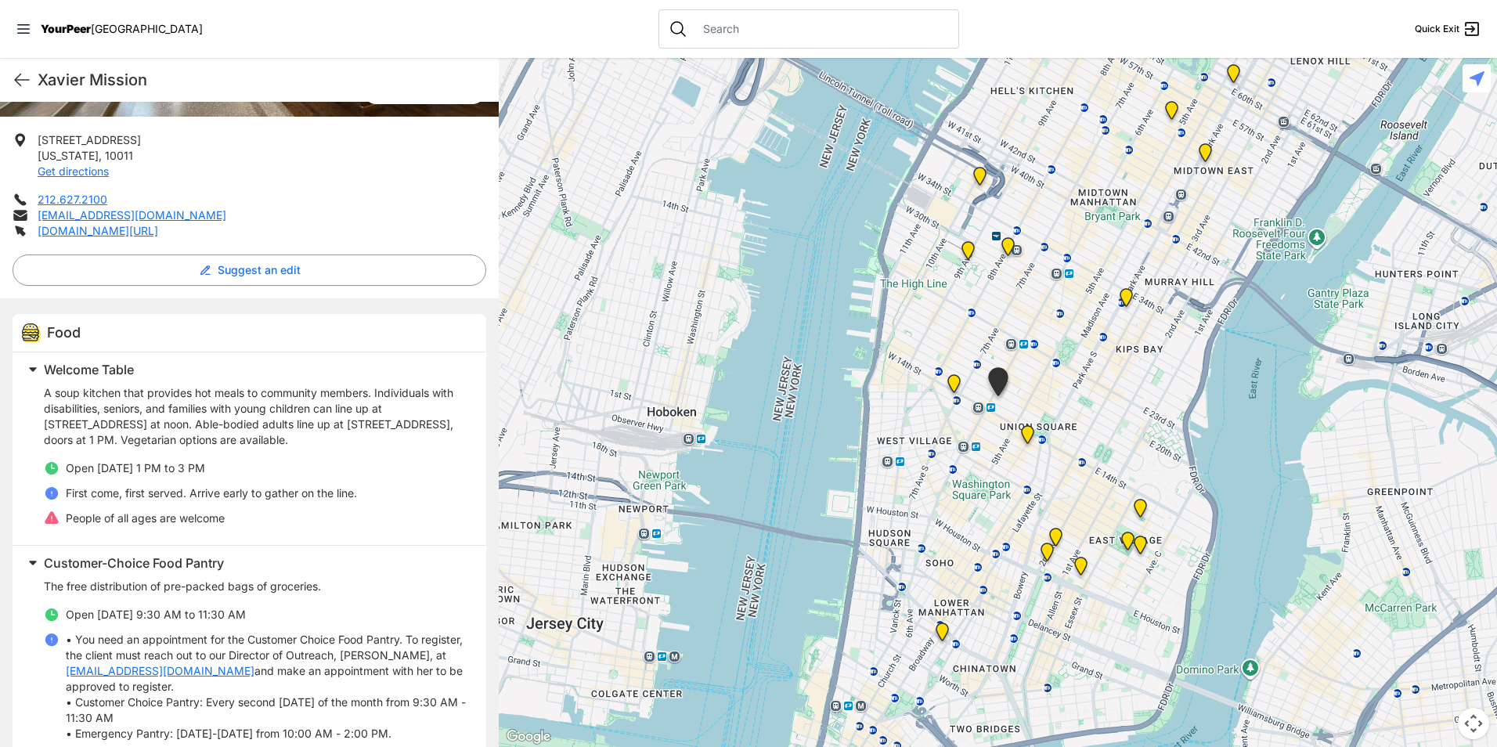
scroll to position [313, 0]
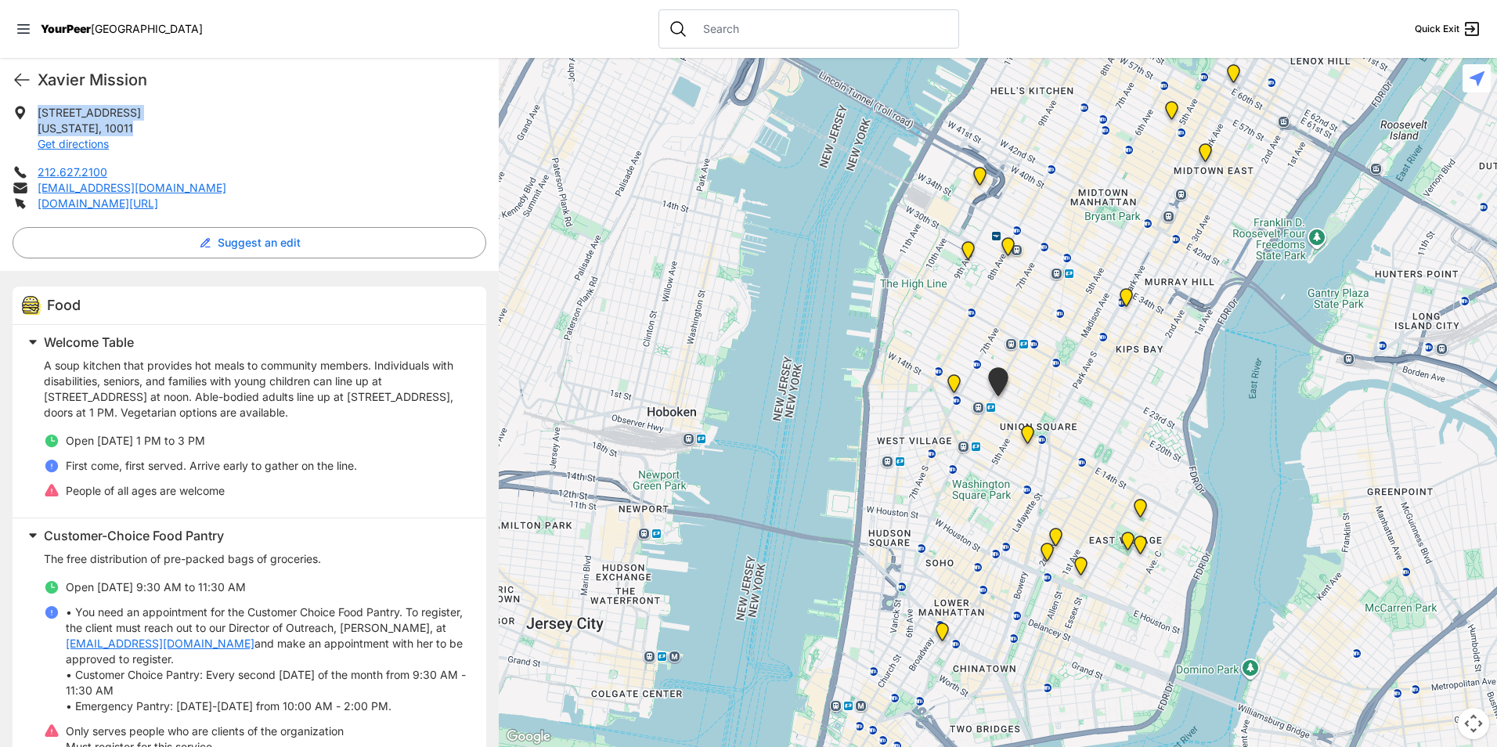
drag, startPoint x: 139, startPoint y: 129, endPoint x: 34, endPoint y: 109, distance: 107.7
click at [34, 109] on li "[STREET_ADDRESS][US_STATE] Get directions" at bounding box center [250, 128] width 474 height 47
drag, startPoint x: 34, startPoint y: 110, endPoint x: 54, endPoint y: 119, distance: 21.7
copy p "[STREET_ADDRESS][US_STATE]"
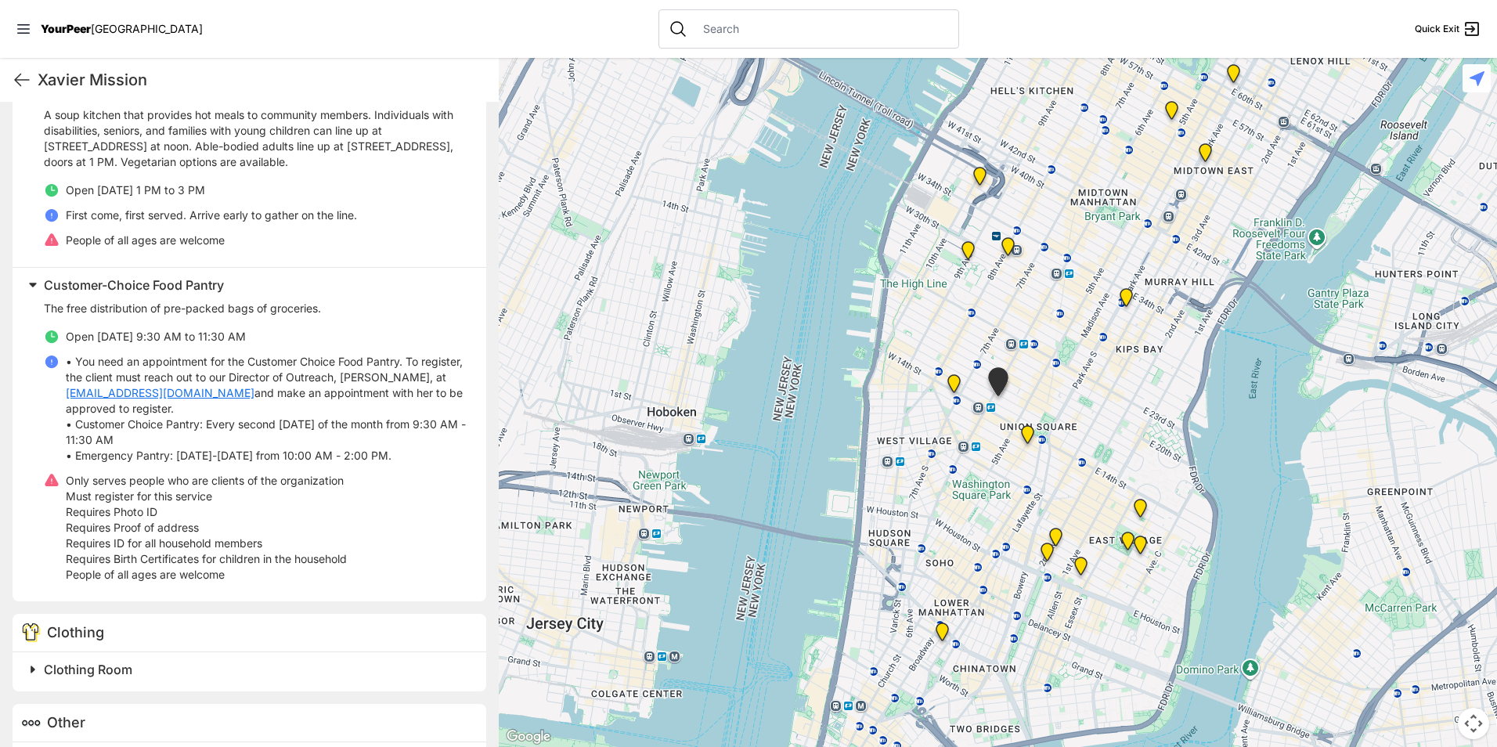
scroll to position [654, 0]
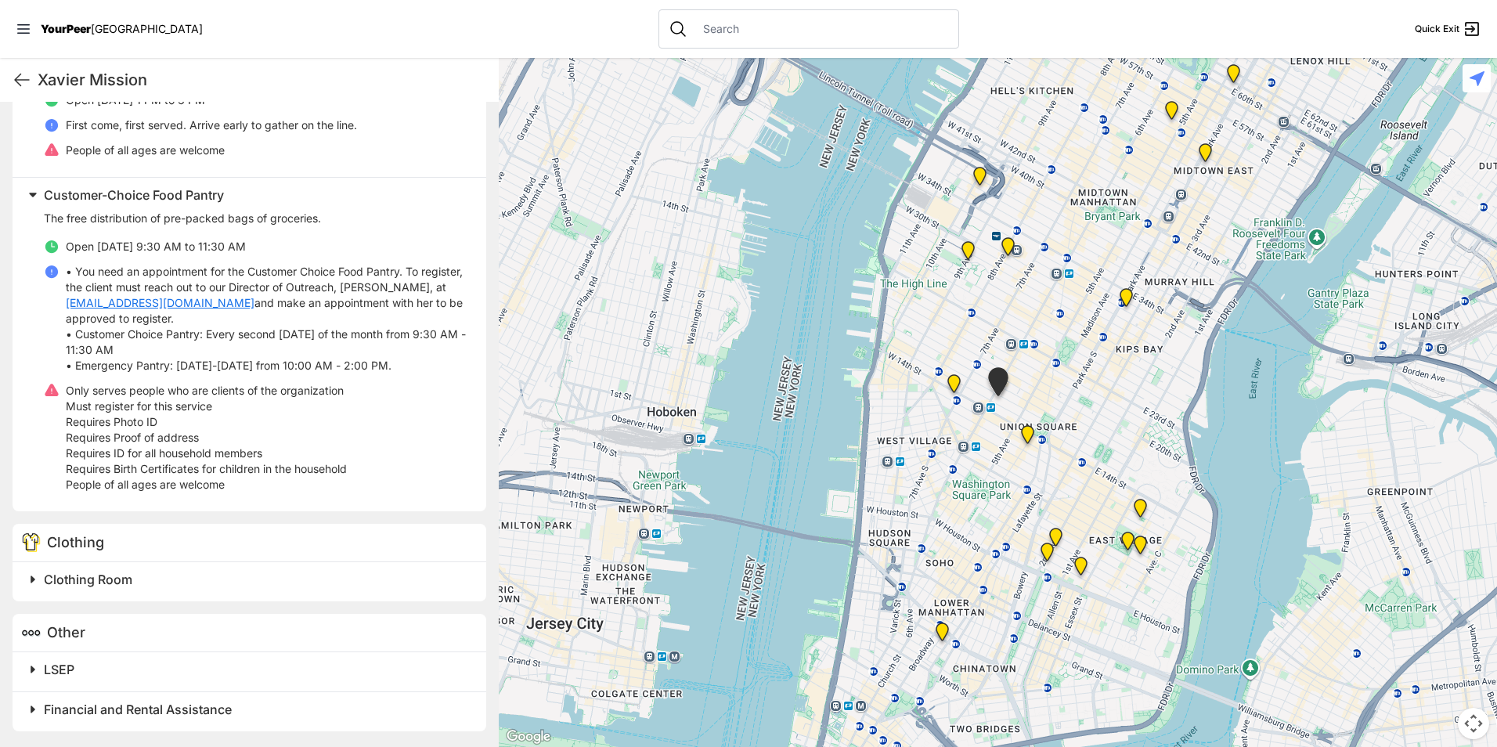
click at [139, 582] on h2 "Clothing Room" at bounding box center [256, 579] width 424 height 19
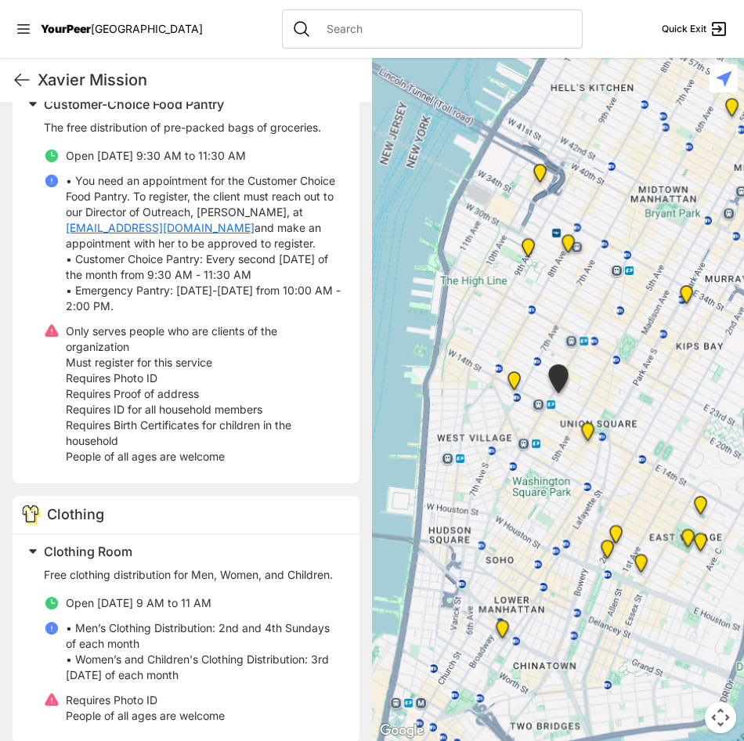
scroll to position [839, 0]
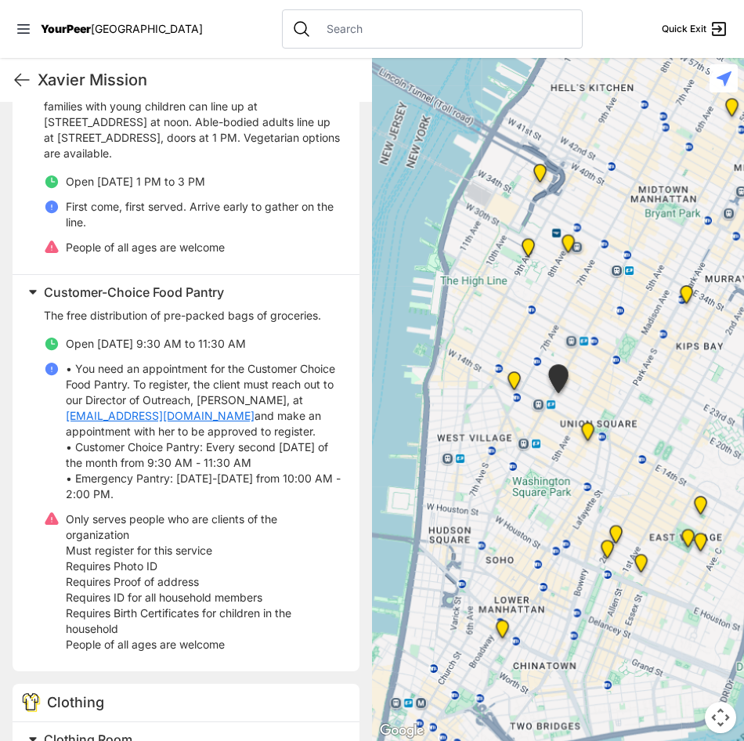
click at [141, 291] on span "Customer-Choice Food Pantry" at bounding box center [134, 292] width 180 height 16
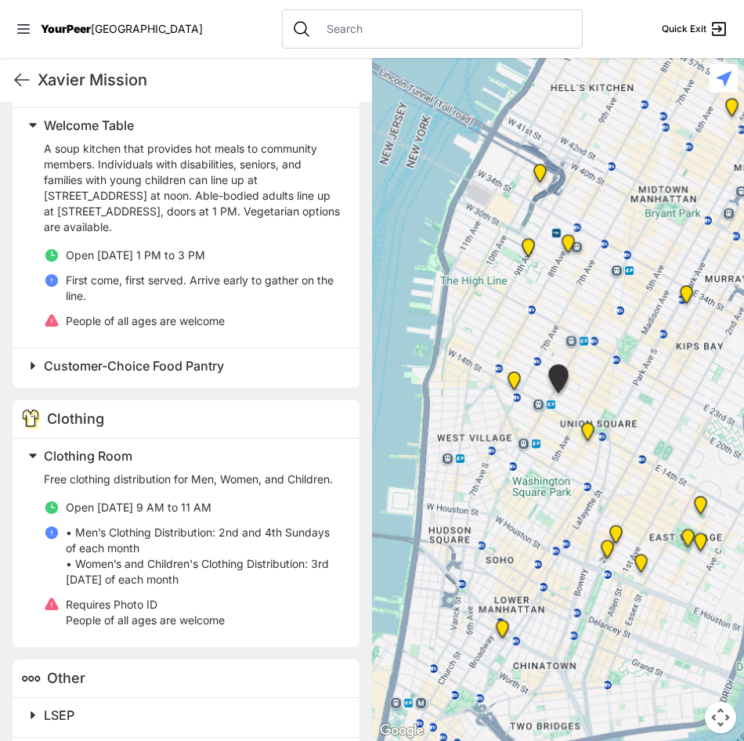
scroll to position [597, 0]
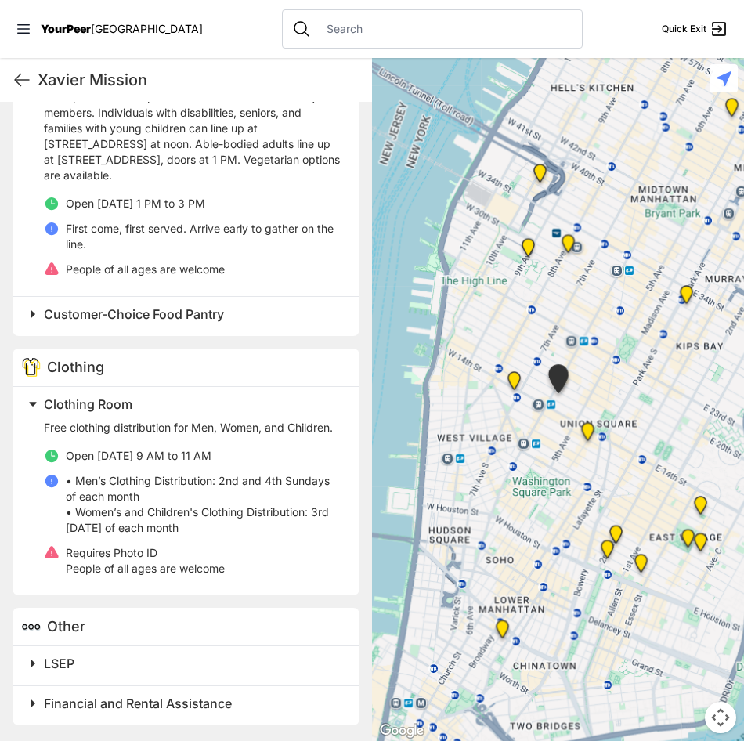
click at [106, 424] on p "Free clothing distribution for Men, Women, and Children." at bounding box center [192, 428] width 297 height 16
click at [110, 423] on p "Free clothing distribution for Men, Women, and Children." at bounding box center [192, 428] width 297 height 16
click at [114, 671] on h2 "LSEP" at bounding box center [192, 663] width 297 height 19
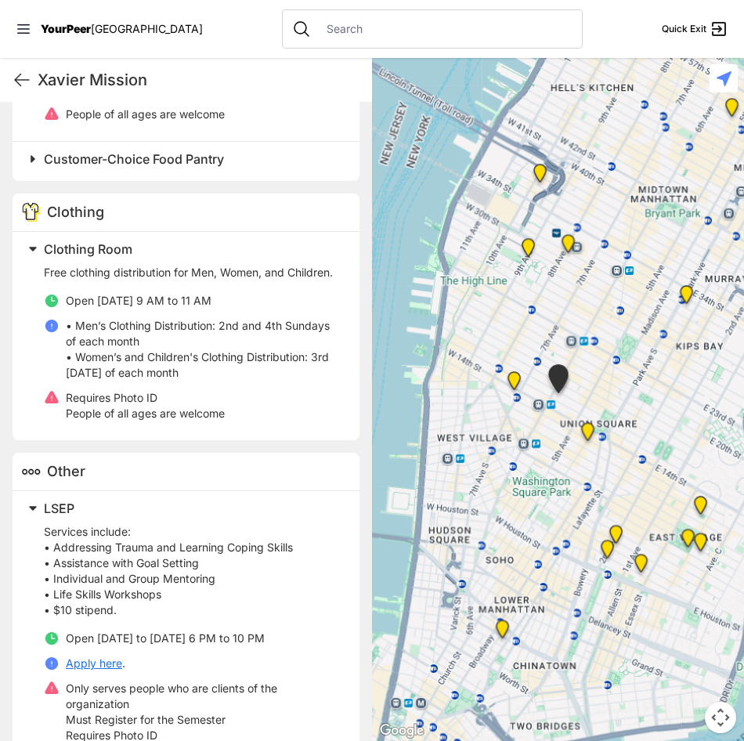
scroll to position [923, 0]
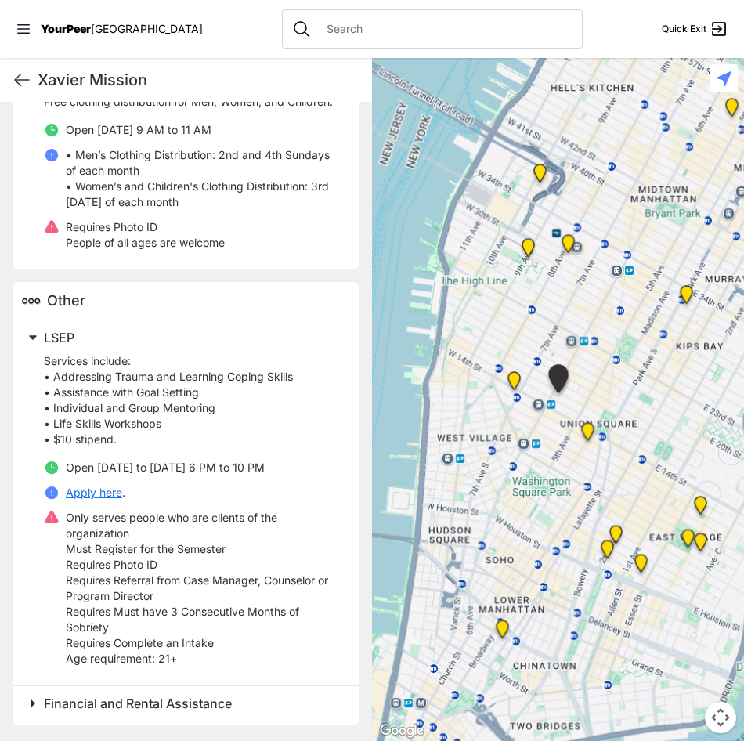
click at [167, 336] on h2 "LSEP" at bounding box center [192, 337] width 297 height 19
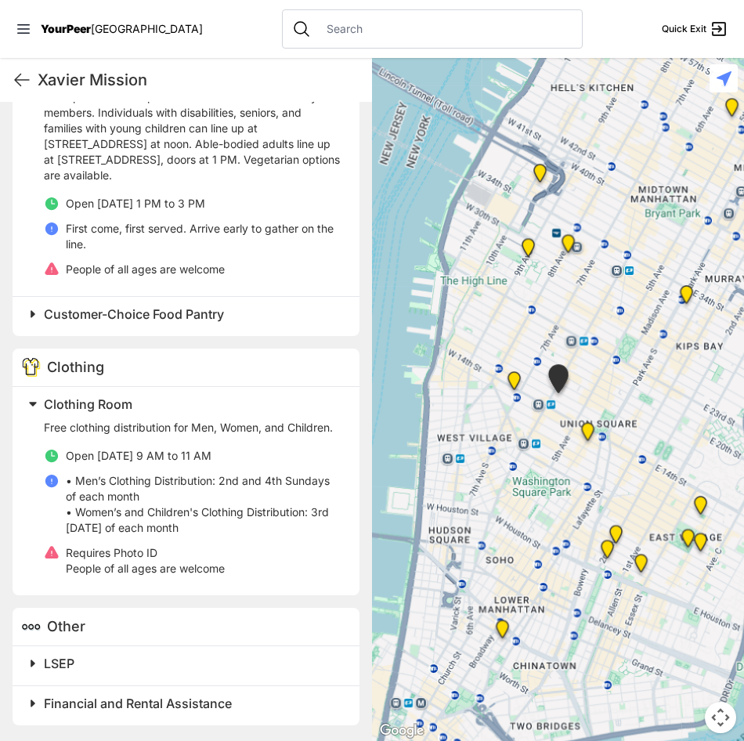
click at [117, 706] on span "Financial and Rental Assistance" at bounding box center [138, 703] width 188 height 16
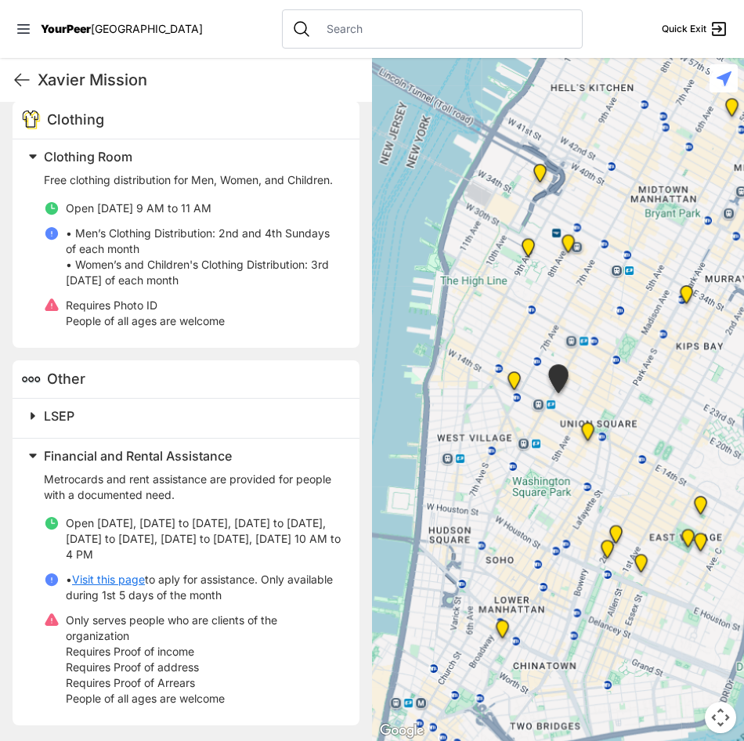
click at [583, 428] on img "Synagoge at Union Square" at bounding box center [588, 435] width 32 height 38
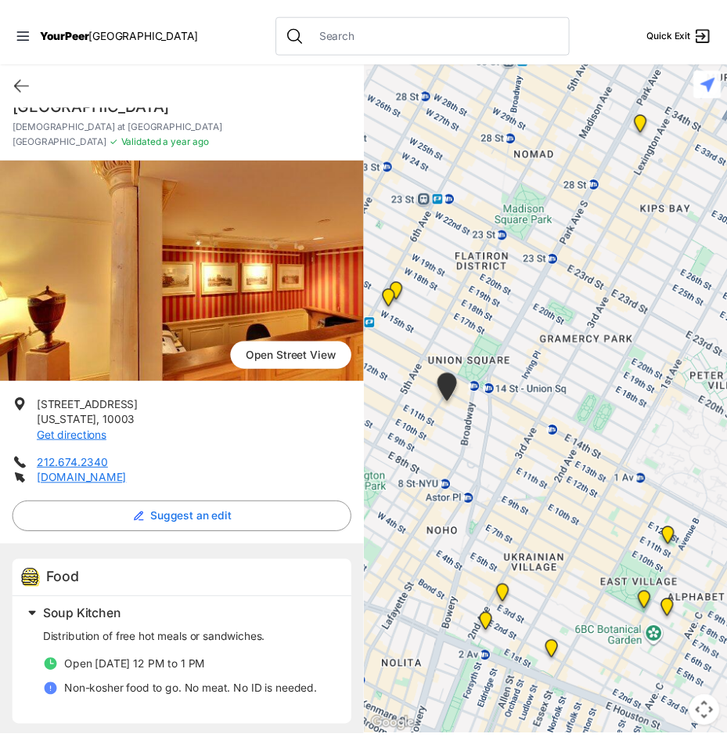
scroll to position [27, 0]
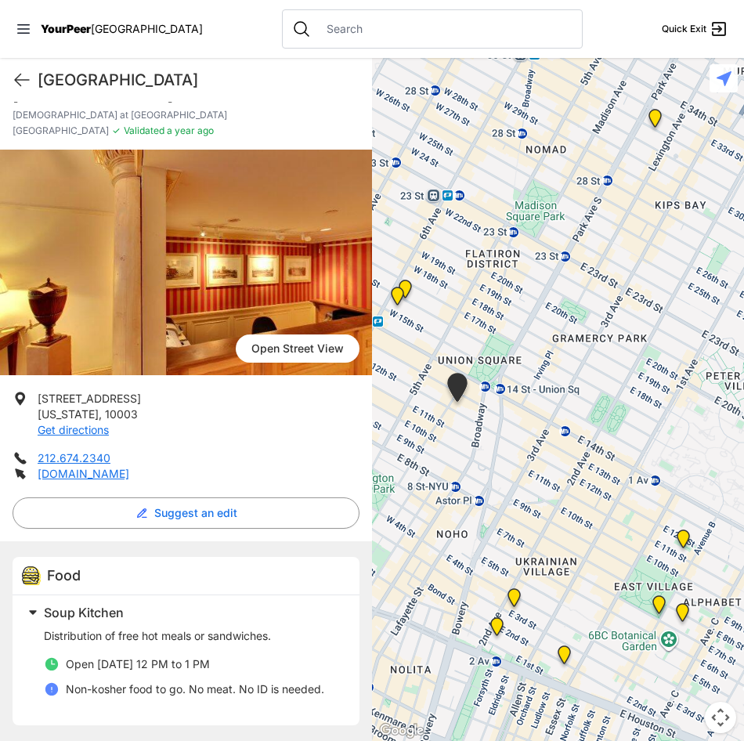
click at [110, 480] on p "[DOMAIN_NAME]" at bounding box center [84, 474] width 92 height 16
click at [110, 478] on link "[DOMAIN_NAME]" at bounding box center [84, 473] width 92 height 13
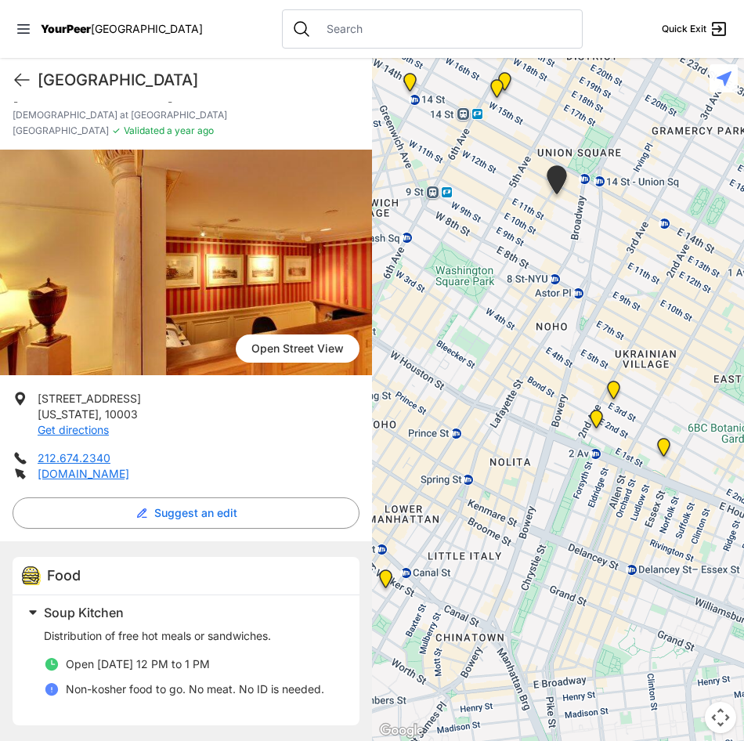
drag, startPoint x: 557, startPoint y: 426, endPoint x: 541, endPoint y: 313, distance: 113.8
click at [649, 214] on div at bounding box center [558, 399] width 372 height 683
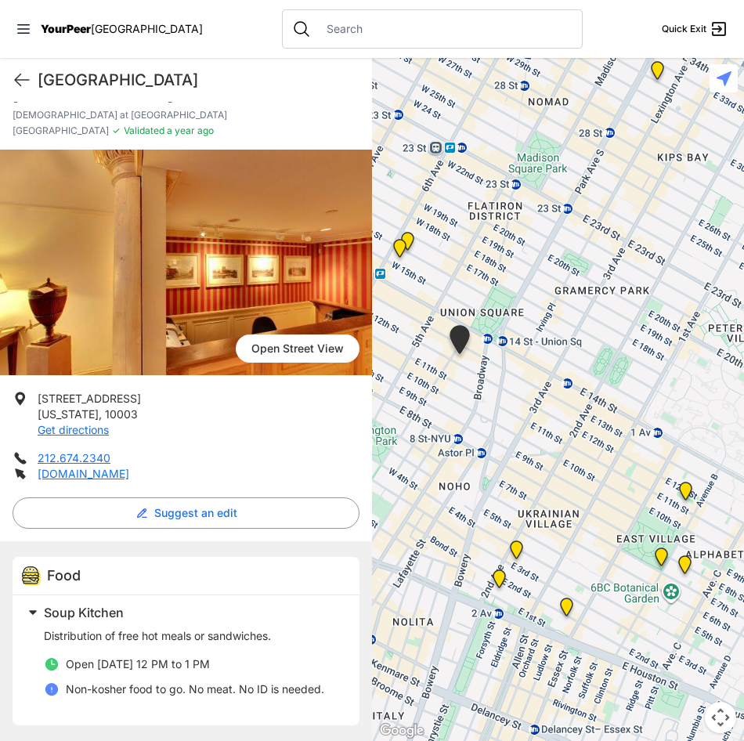
drag, startPoint x: 528, startPoint y: 316, endPoint x: 372, endPoint y: 529, distance: 263.9
click at [372, 530] on div at bounding box center [558, 399] width 372 height 683
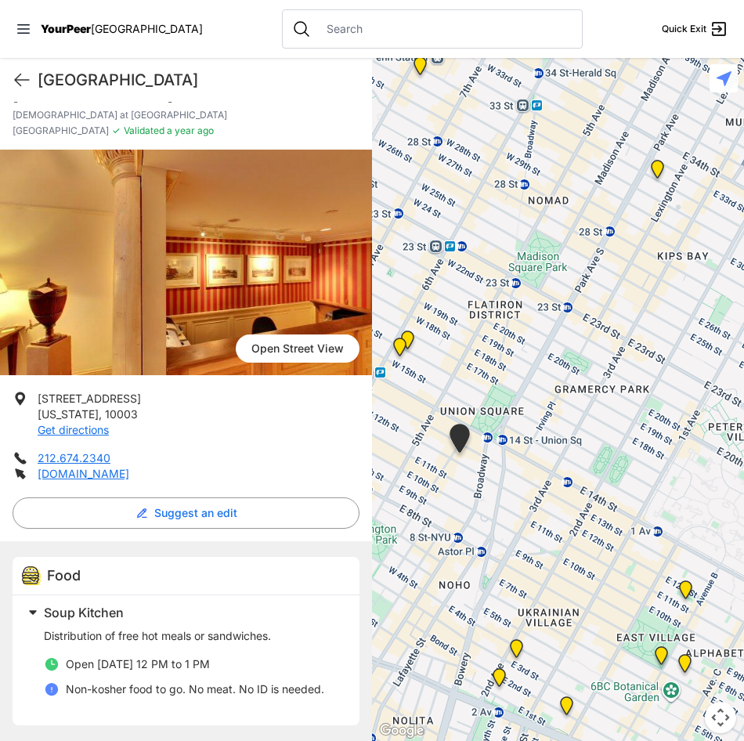
drag, startPoint x: 553, startPoint y: 378, endPoint x: 557, endPoint y: 496, distance: 117.5
click at [557, 495] on div at bounding box center [558, 399] width 372 height 683
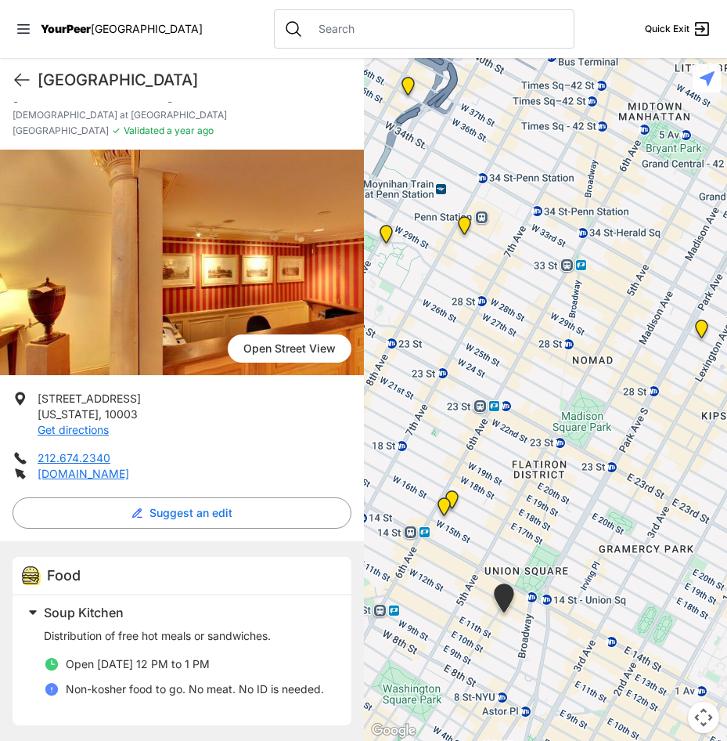
drag, startPoint x: 605, startPoint y: 313, endPoint x: 637, endPoint y: 504, distance: 193.1
click at [640, 504] on div at bounding box center [546, 399] width 364 height 683
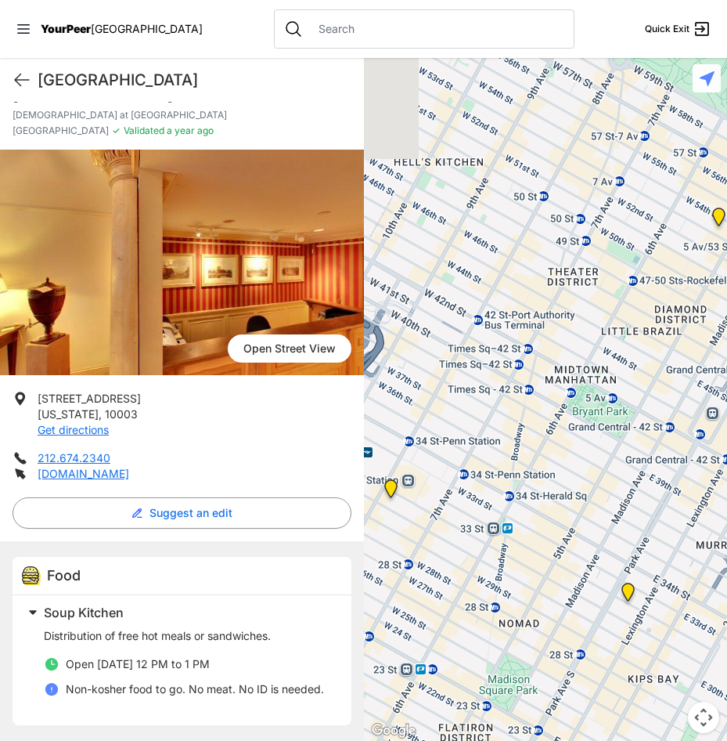
drag, startPoint x: 633, startPoint y: 388, endPoint x: 590, endPoint y: 513, distance: 131.5
click at [590, 513] on div at bounding box center [546, 399] width 364 height 683
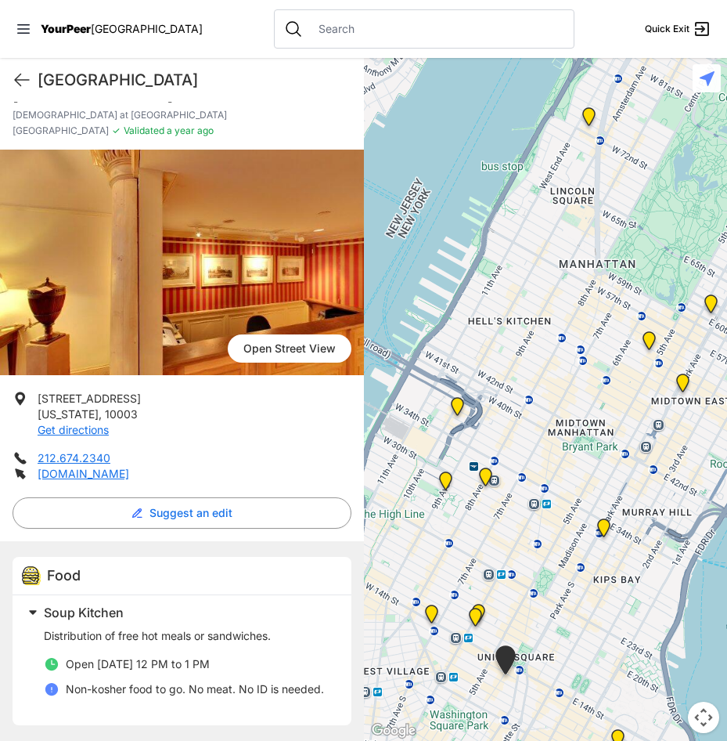
drag, startPoint x: 684, startPoint y: 379, endPoint x: 686, endPoint y: 398, distance: 18.9
click at [684, 379] on img "St. Bartholomew's Community Ministry" at bounding box center [683, 386] width 32 height 38
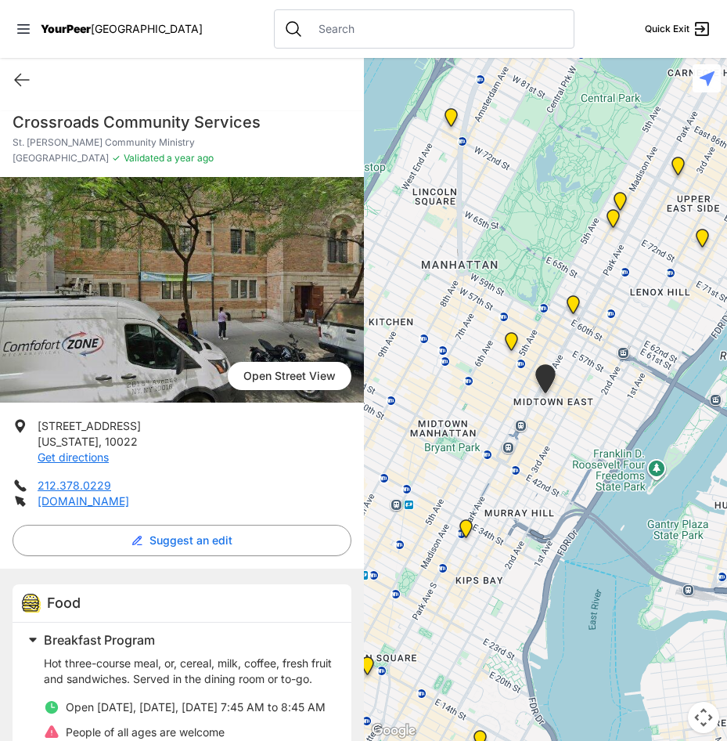
click at [508, 342] on img at bounding box center [512, 345] width 32 height 38
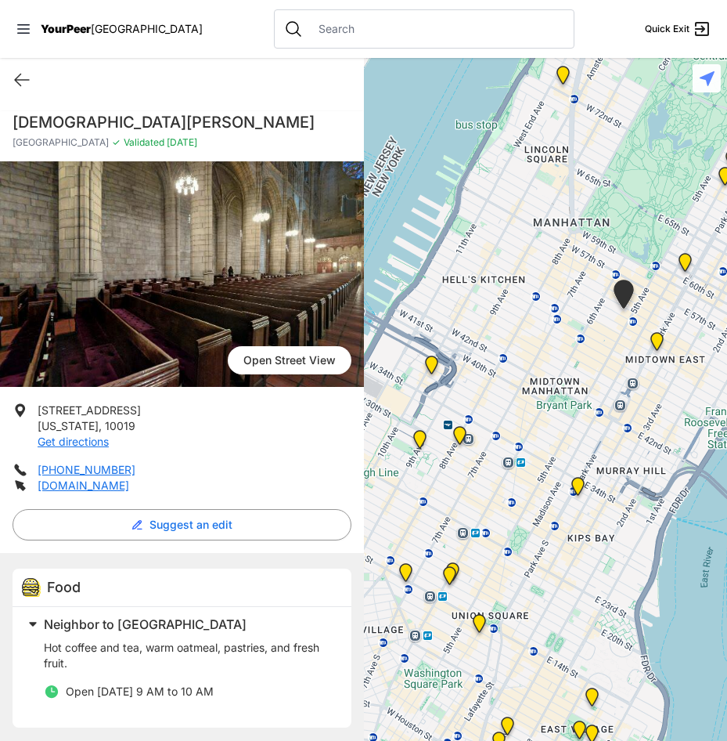
click at [620, 359] on div at bounding box center [546, 399] width 364 height 683
click at [458, 436] on img "Antonio Olivieri Drop-in Center" at bounding box center [461, 439] width 32 height 38
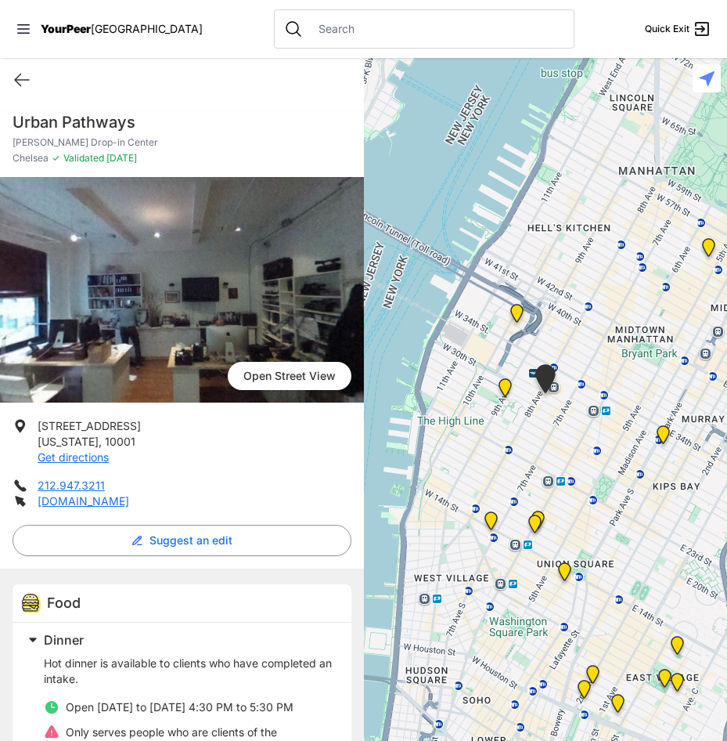
drag, startPoint x: 23, startPoint y: 81, endPoint x: 43, endPoint y: 124, distance: 47.6
click at [22, 81] on icon at bounding box center [22, 79] width 19 height 19
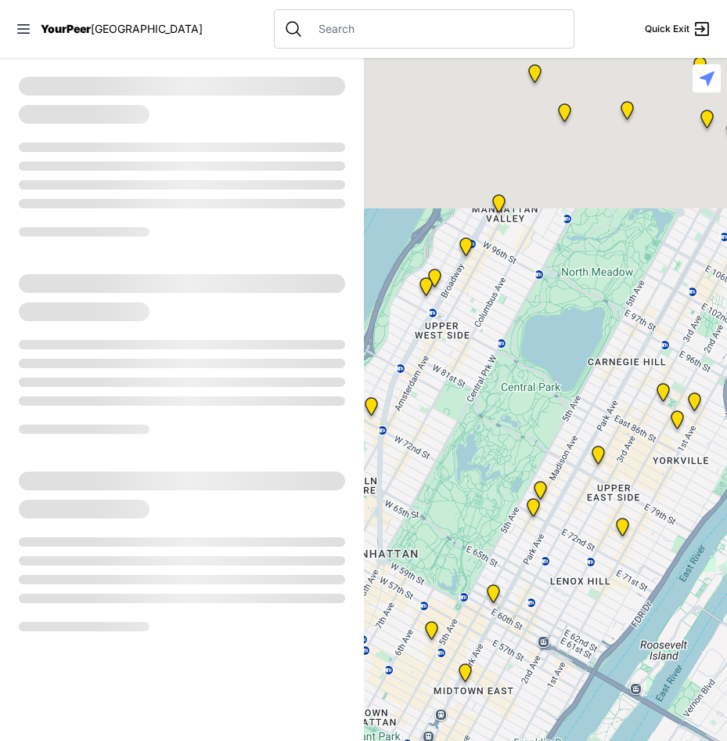
select select "recentlyUpdated"
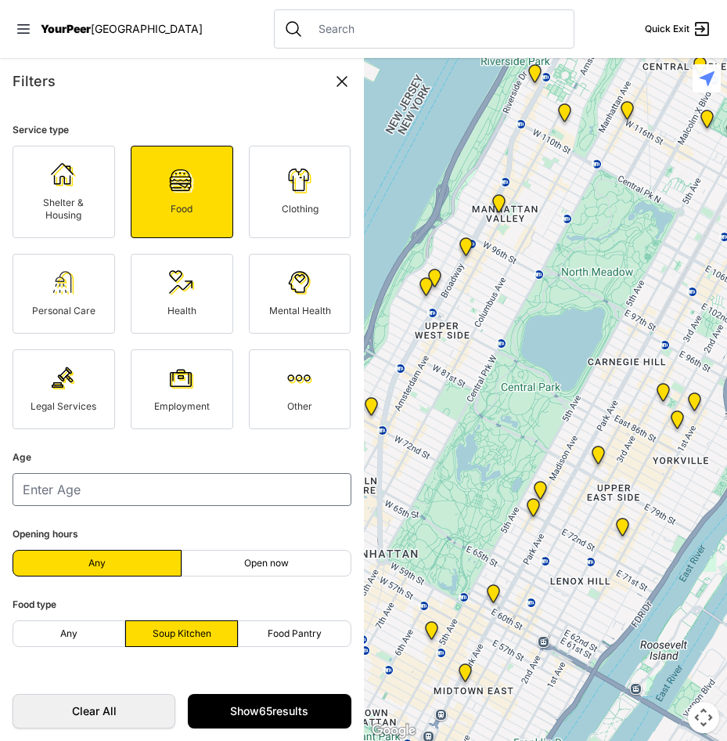
click at [296, 210] on span "Clothing" at bounding box center [300, 209] width 37 height 12
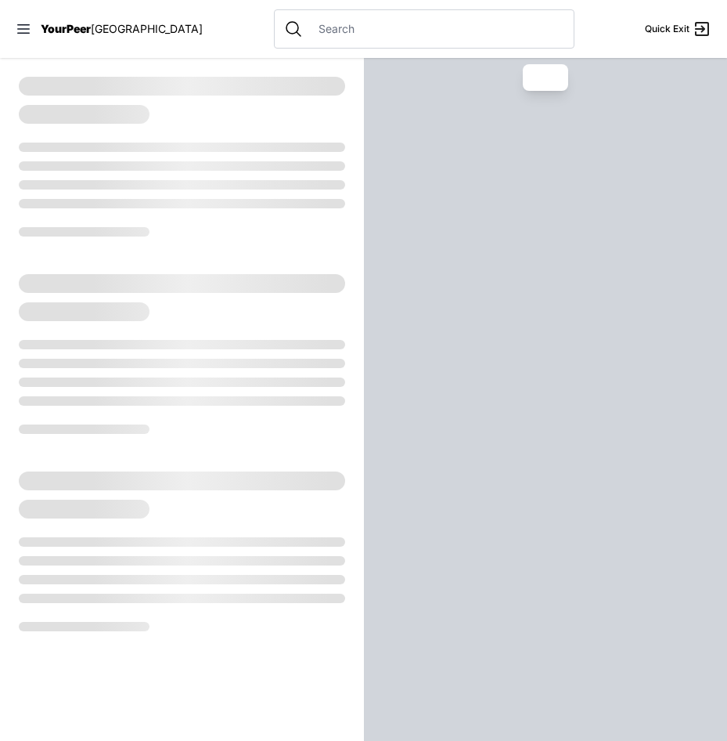
select select "recentlyUpdated"
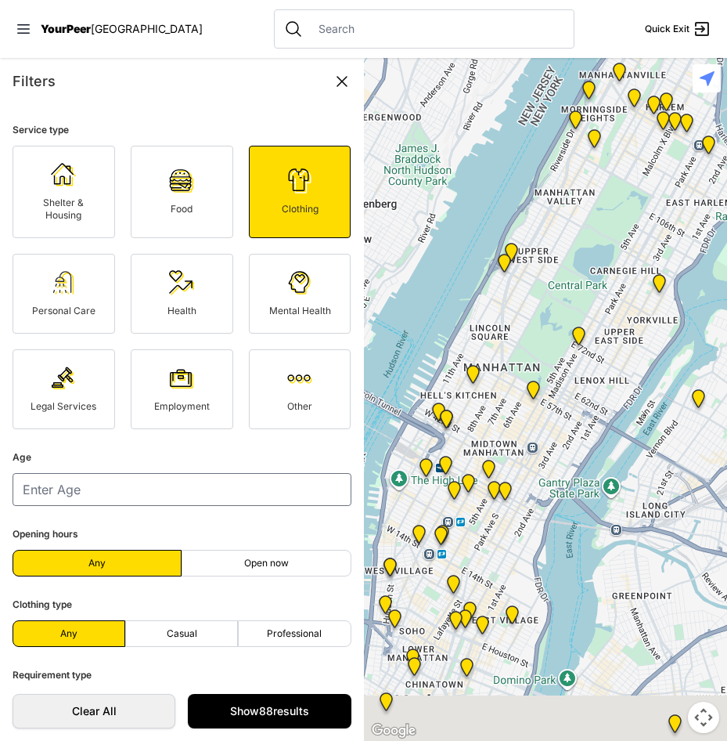
drag, startPoint x: 543, startPoint y: 473, endPoint x: 644, endPoint y: 215, distance: 277.2
click at [644, 215] on div at bounding box center [546, 399] width 364 height 683
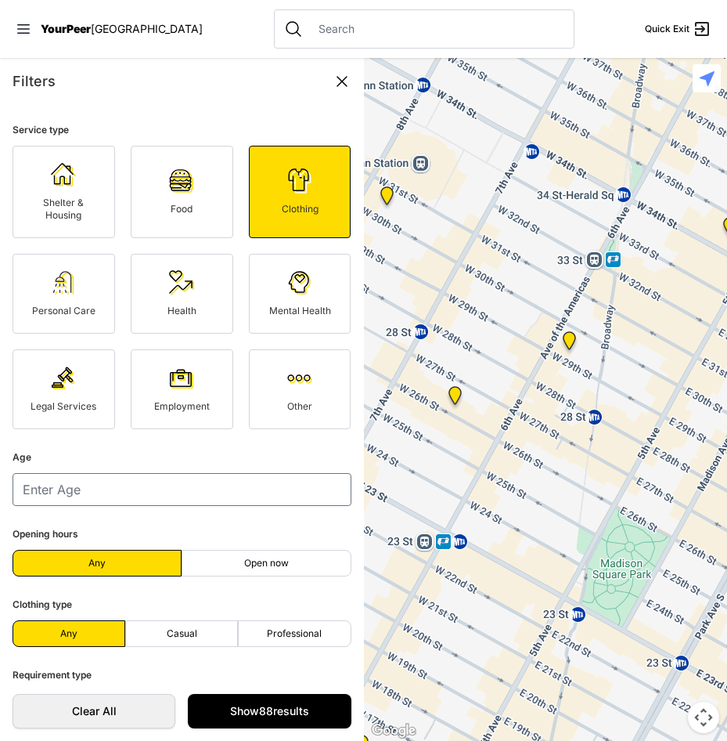
drag, startPoint x: 530, startPoint y: 457, endPoint x: 598, endPoint y: 435, distance: 71.3
click at [598, 435] on div "To navigate, press the arrow keys." at bounding box center [546, 399] width 364 height 683
click at [452, 396] on img "New Location, Headquarters" at bounding box center [455, 398] width 32 height 38
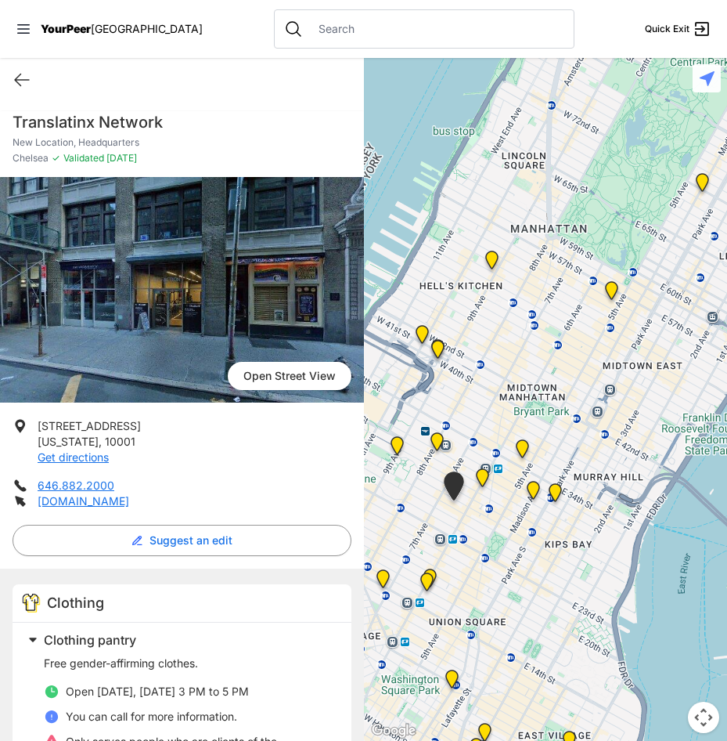
drag, startPoint x: 617, startPoint y: 332, endPoint x: 533, endPoint y: 431, distance: 130.0
click at [536, 432] on div at bounding box center [546, 399] width 364 height 683
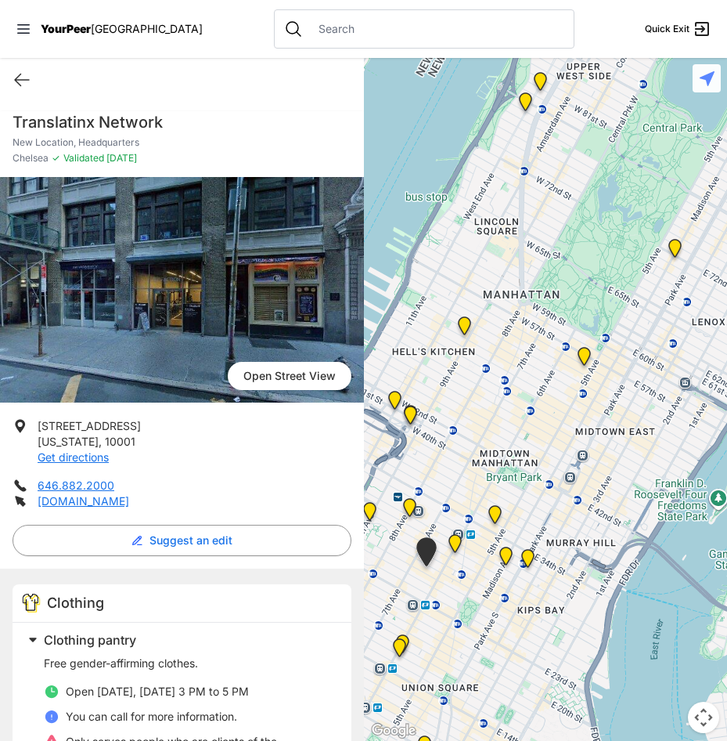
click at [534, 438] on div at bounding box center [546, 399] width 364 height 683
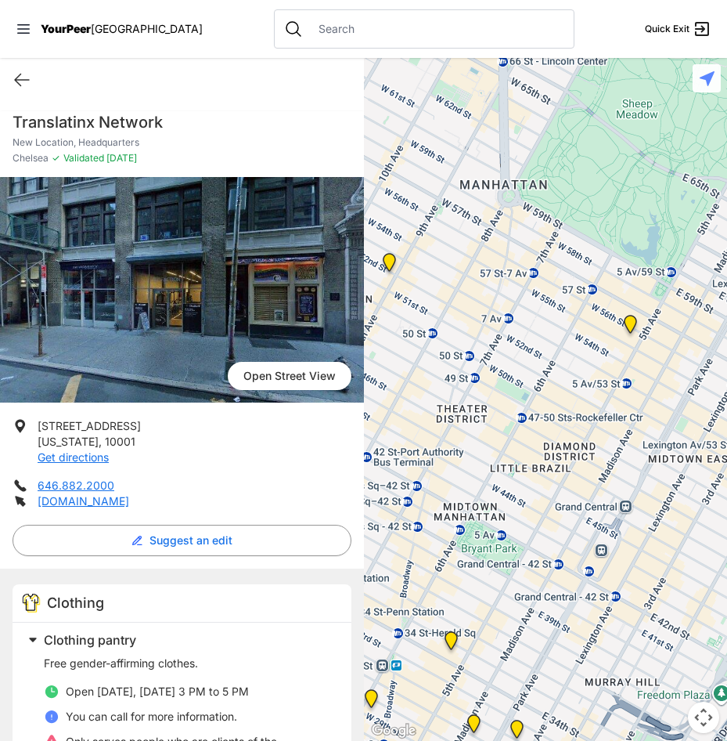
click at [629, 329] on img at bounding box center [631, 328] width 32 height 38
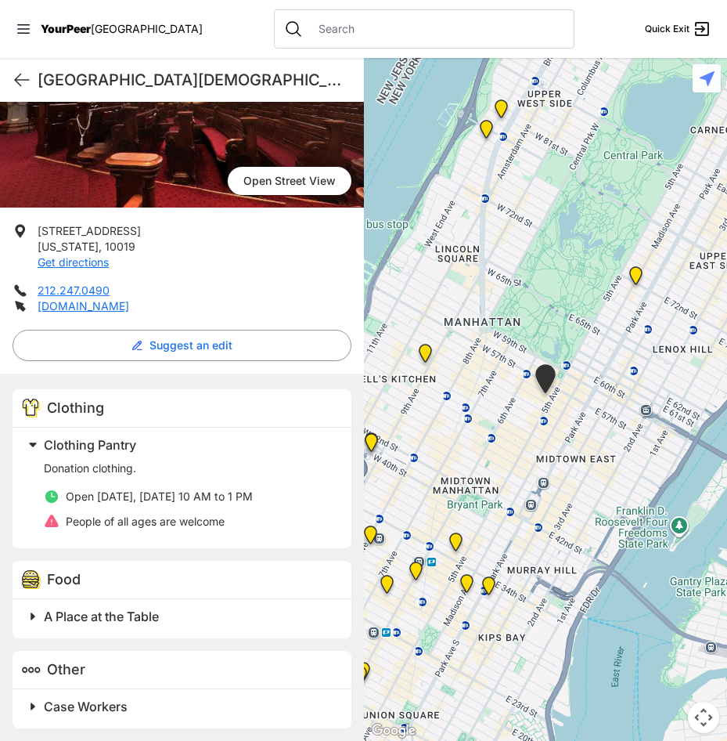
scroll to position [182, 0]
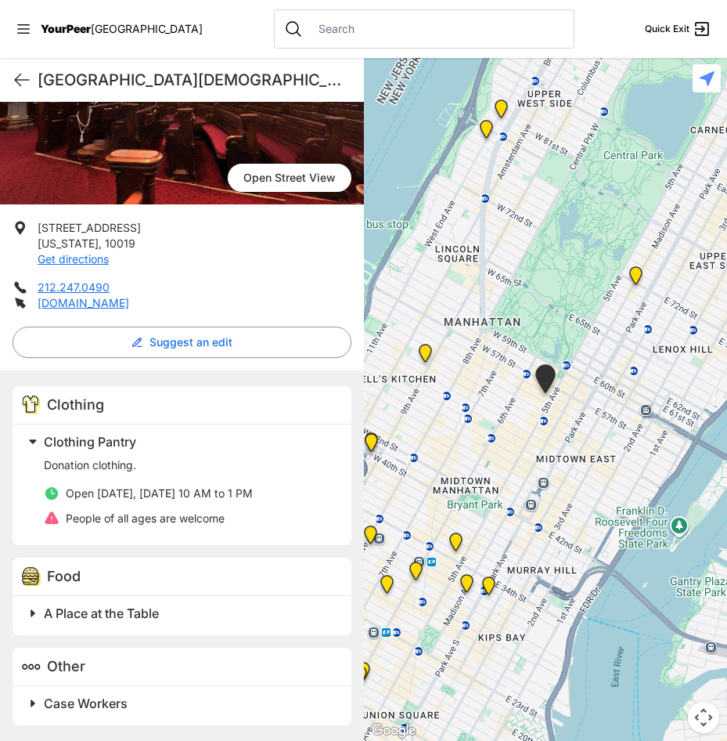
click at [157, 619] on span "A Place at the Table" at bounding box center [101, 613] width 115 height 16
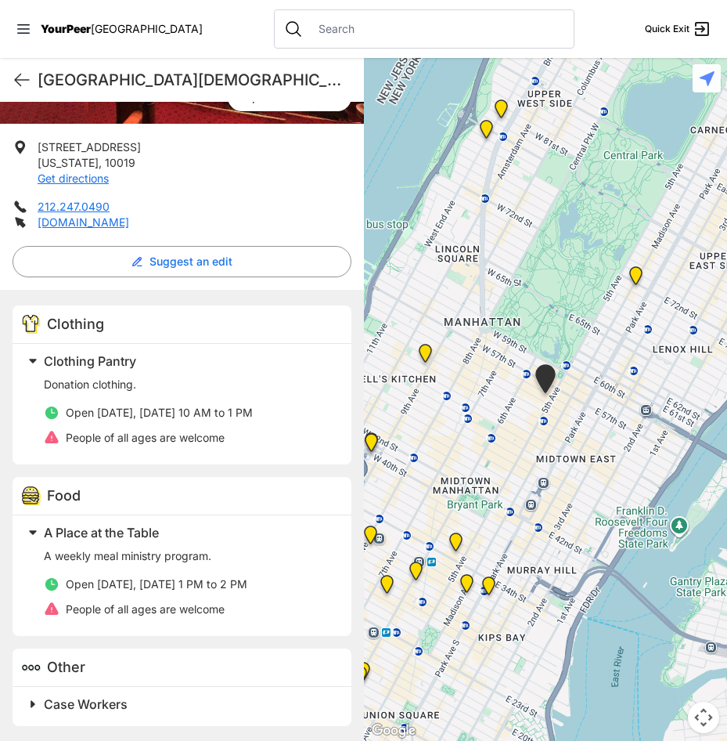
scroll to position [264, 0]
click at [125, 709] on span "Case Workers" at bounding box center [86, 703] width 84 height 16
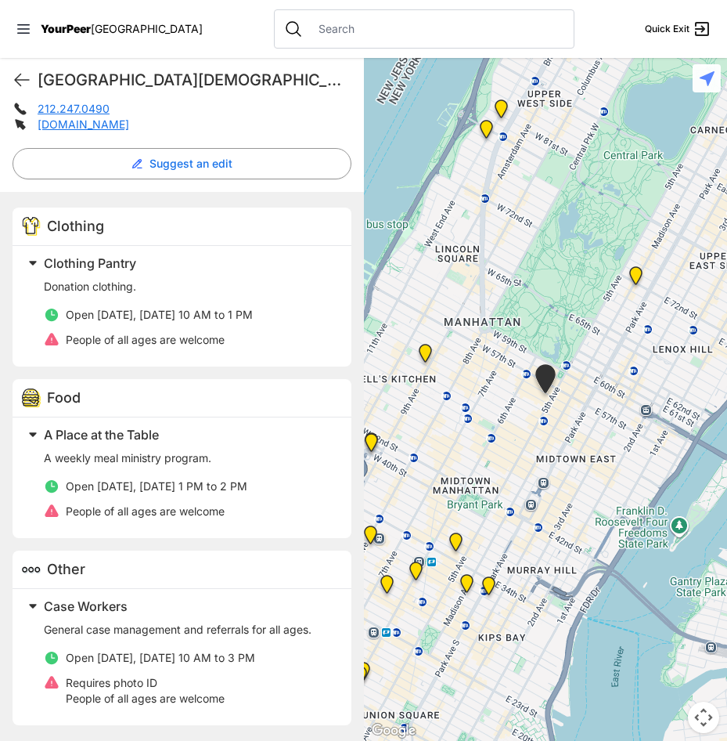
click at [132, 610] on h2 "Case Workers" at bounding box center [188, 606] width 289 height 19
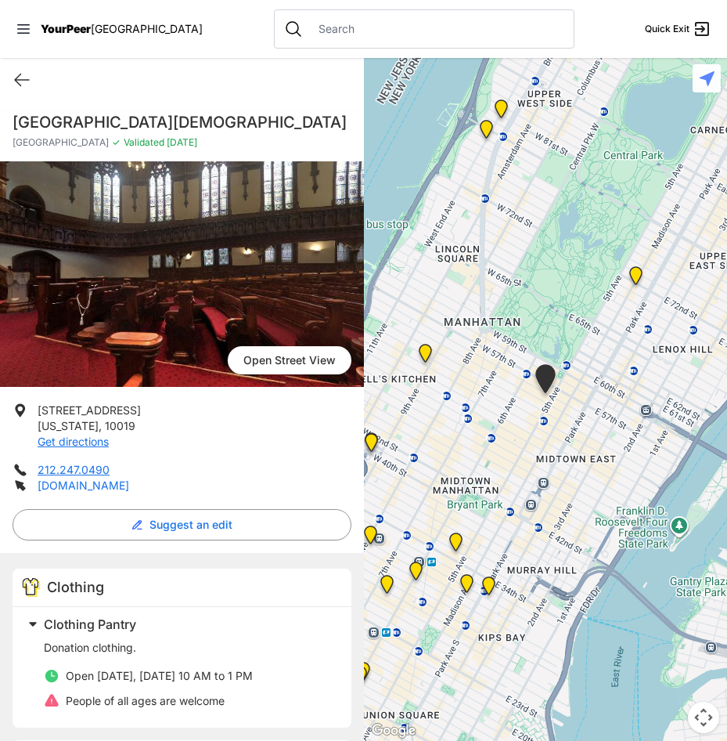
click at [78, 489] on link "[DOMAIN_NAME]" at bounding box center [84, 484] width 92 height 13
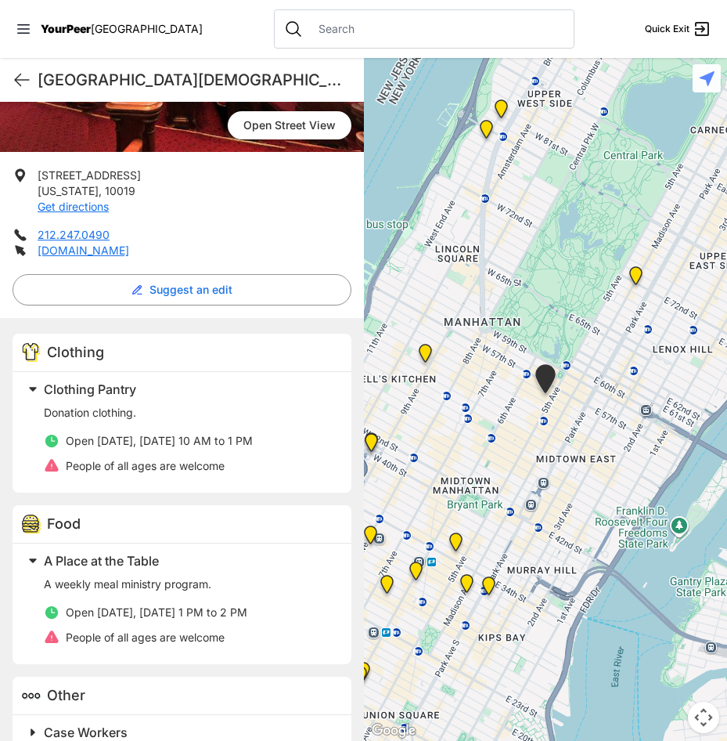
scroll to position [264, 0]
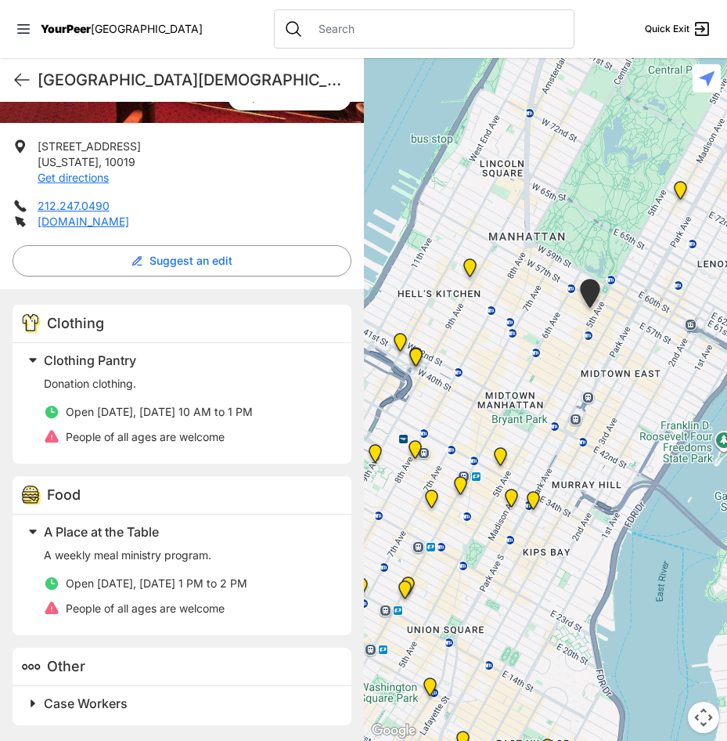
drag, startPoint x: 499, startPoint y: 532, endPoint x: 553, endPoint y: 405, distance: 138.6
click at [553, 405] on div at bounding box center [546, 399] width 364 height 683
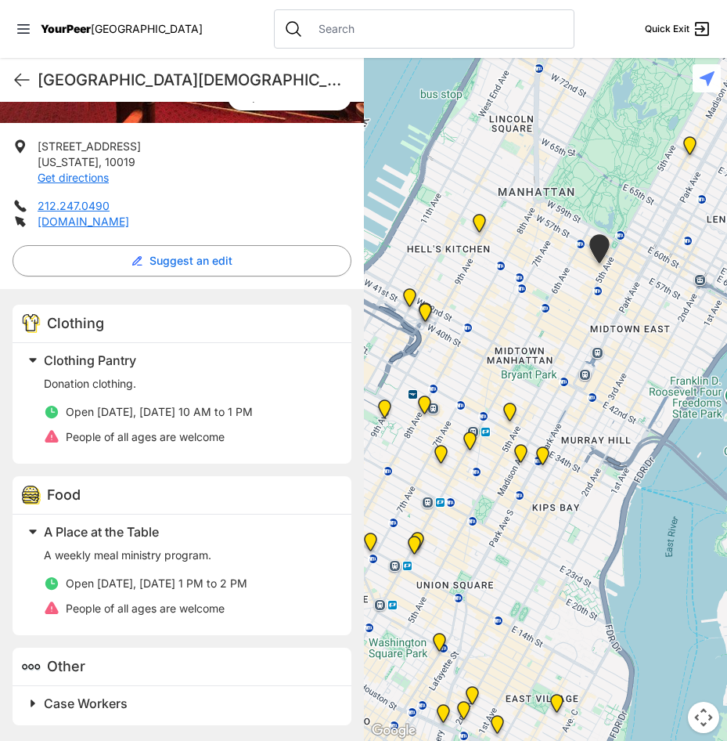
click at [542, 453] on img "Mainchance Adult Drop-in Center" at bounding box center [543, 459] width 32 height 38
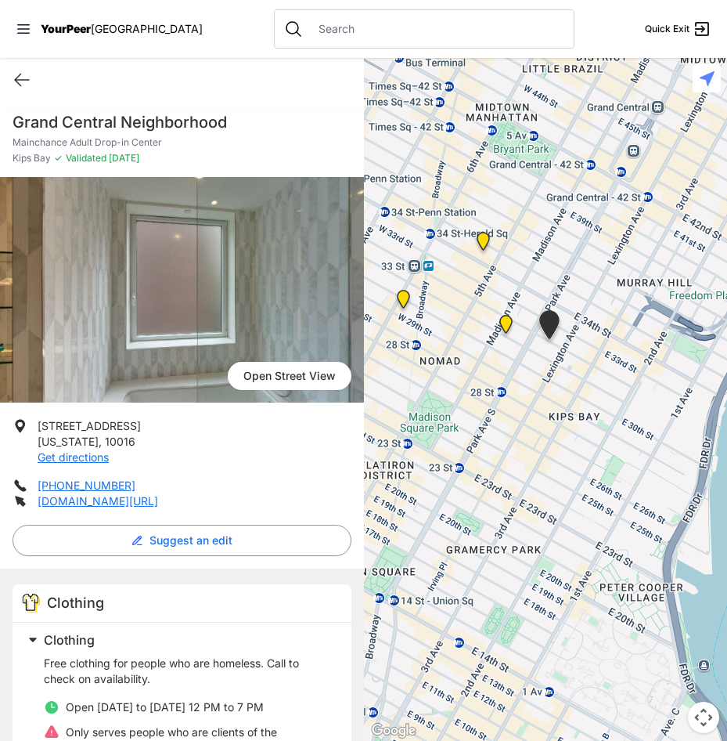
click at [500, 327] on img "Greater New York City" at bounding box center [506, 328] width 32 height 38
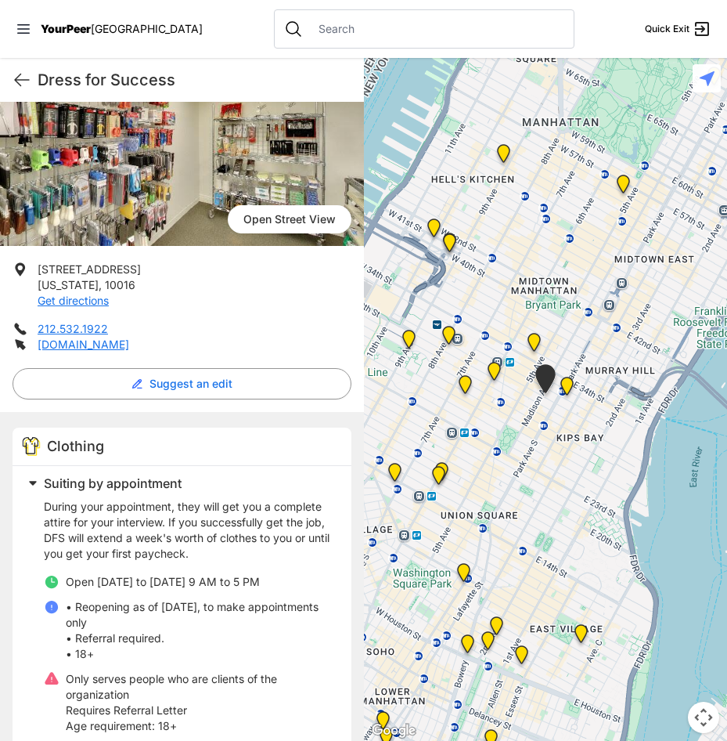
scroll to position [235, 0]
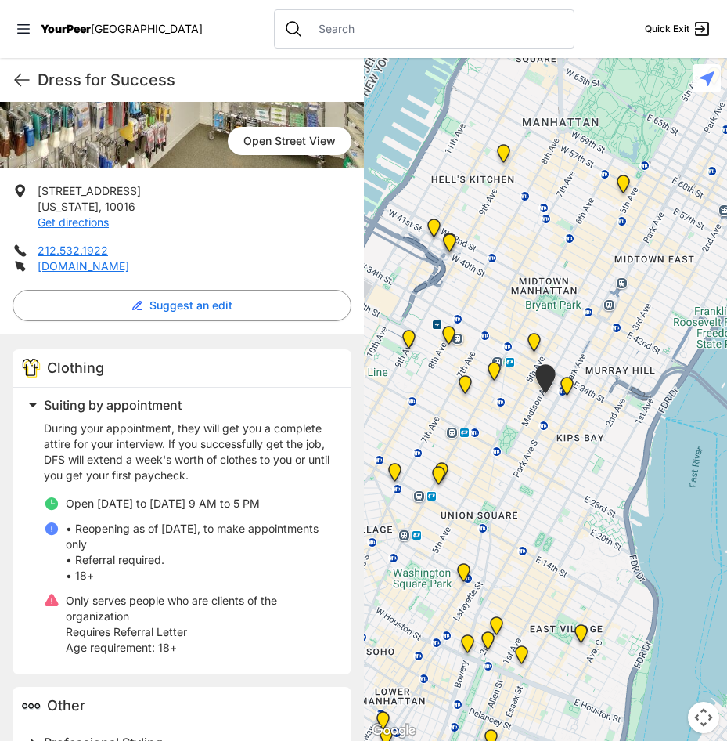
click at [492, 370] on img "Headquarters" at bounding box center [494, 375] width 32 height 38
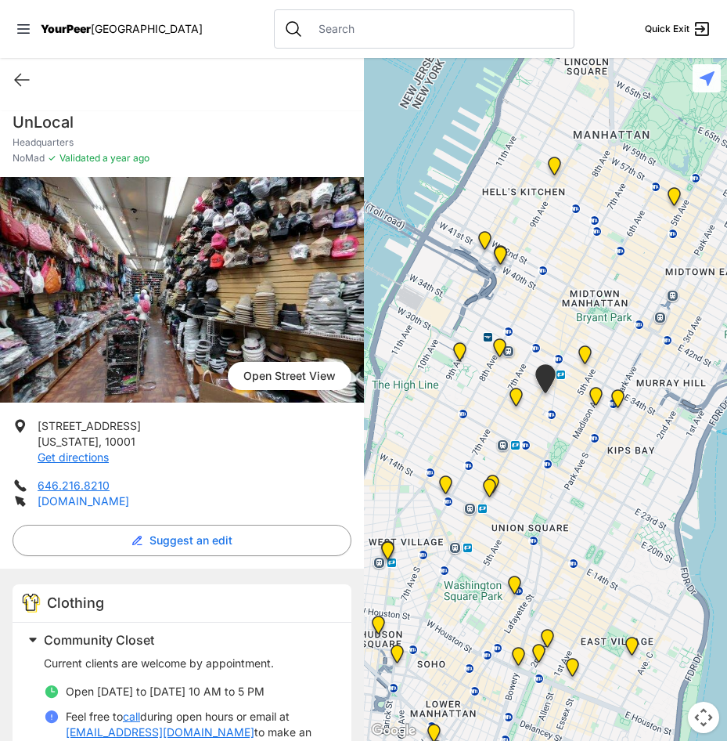
click at [89, 503] on link "[DOMAIN_NAME]" at bounding box center [84, 500] width 92 height 13
click at [518, 385] on img "New Location, Headquarters" at bounding box center [516, 400] width 32 height 38
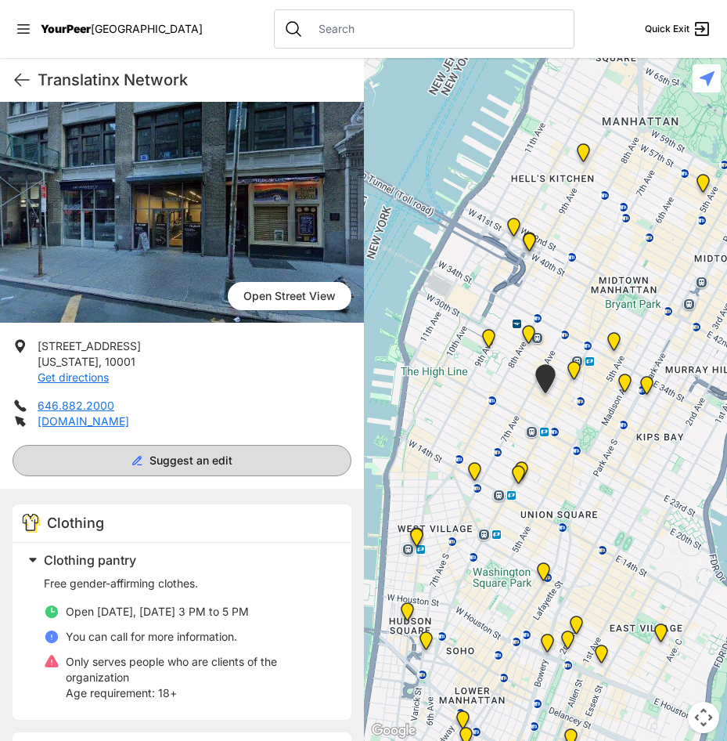
scroll to position [157, 0]
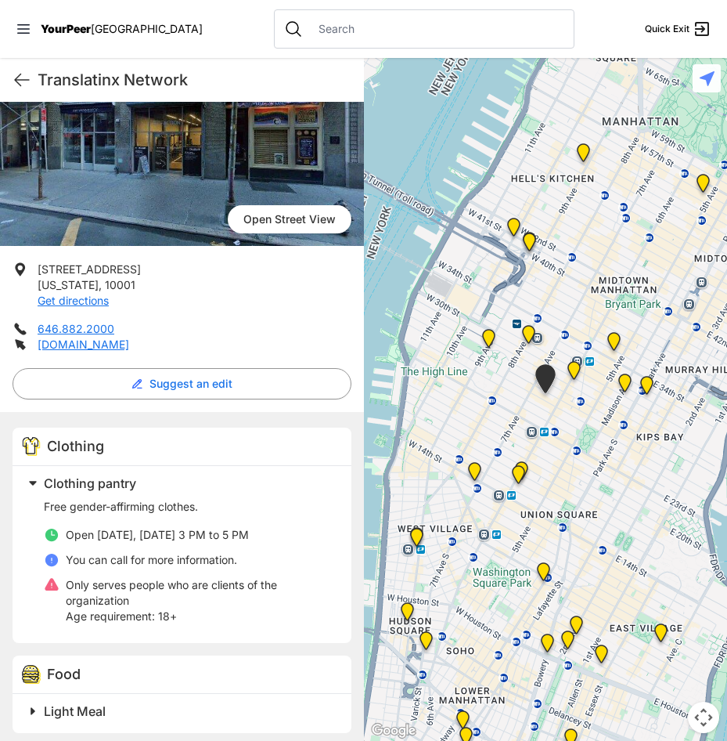
click at [175, 720] on h2 "Light Meal" at bounding box center [188, 711] width 289 height 19
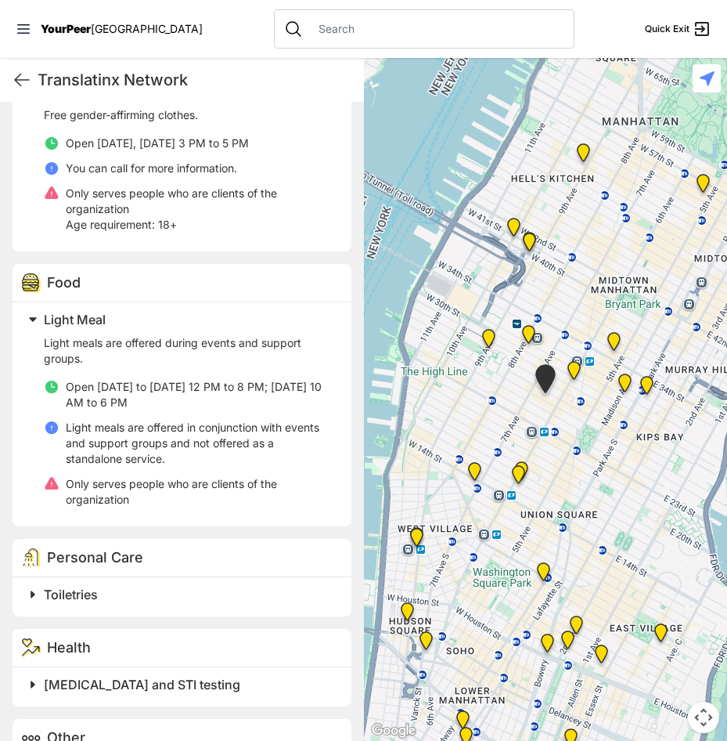
scroll to position [739, 0]
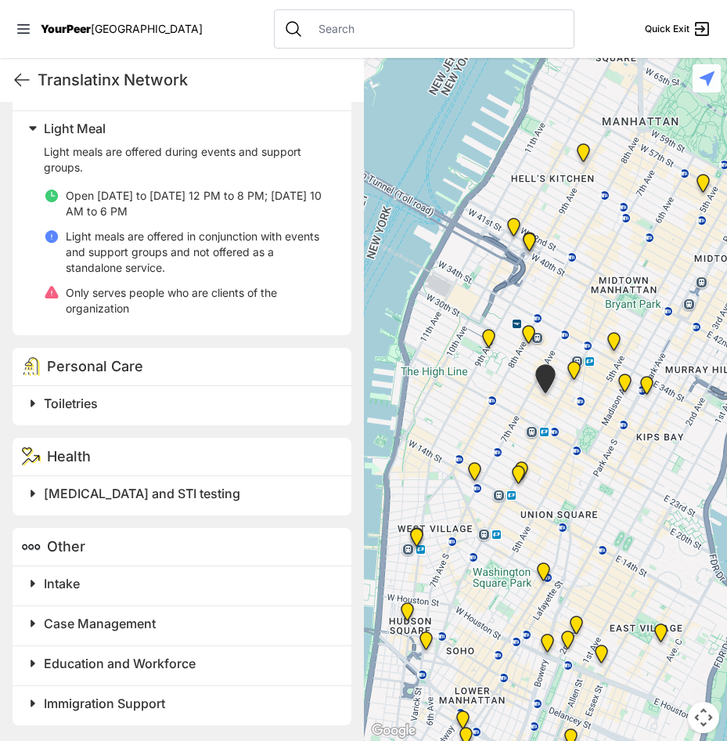
click at [161, 594] on span at bounding box center [228, 583] width 413 height 22
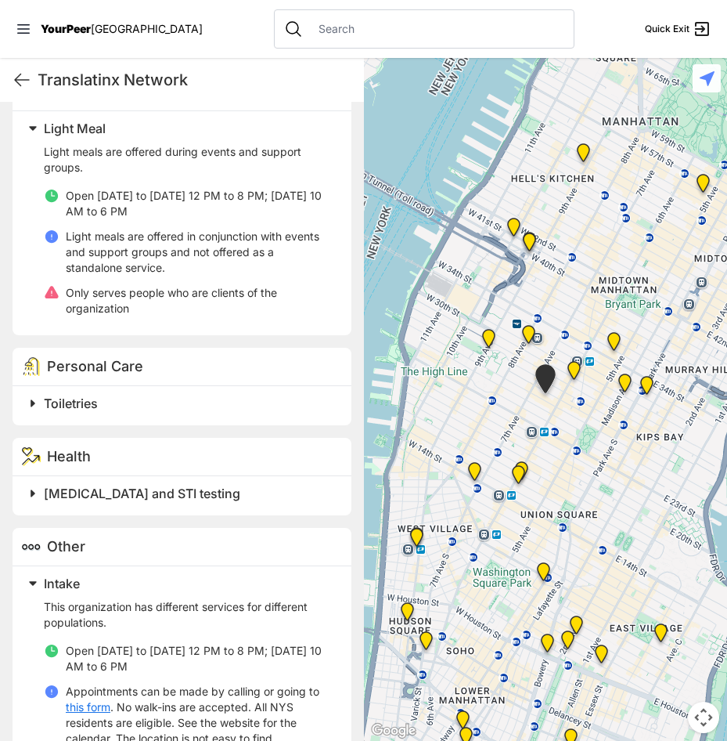
click at [158, 590] on h2 "Intake" at bounding box center [188, 583] width 289 height 19
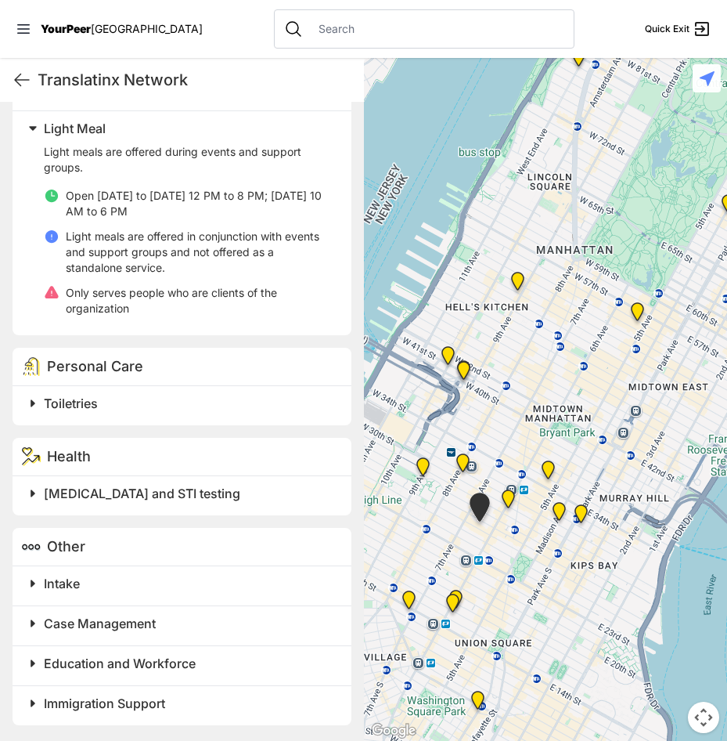
drag, startPoint x: 537, startPoint y: 368, endPoint x: 471, endPoint y: 500, distance: 147.8
click at [471, 500] on img "New Location, Headquarters" at bounding box center [479, 510] width 39 height 48
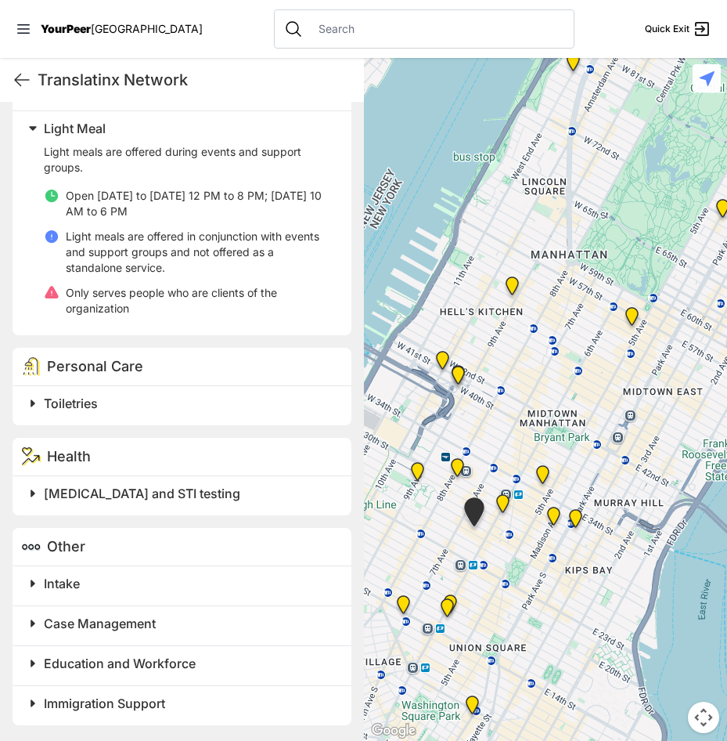
click at [511, 281] on img "9th Avenue Drop-in Center" at bounding box center [512, 289] width 32 height 38
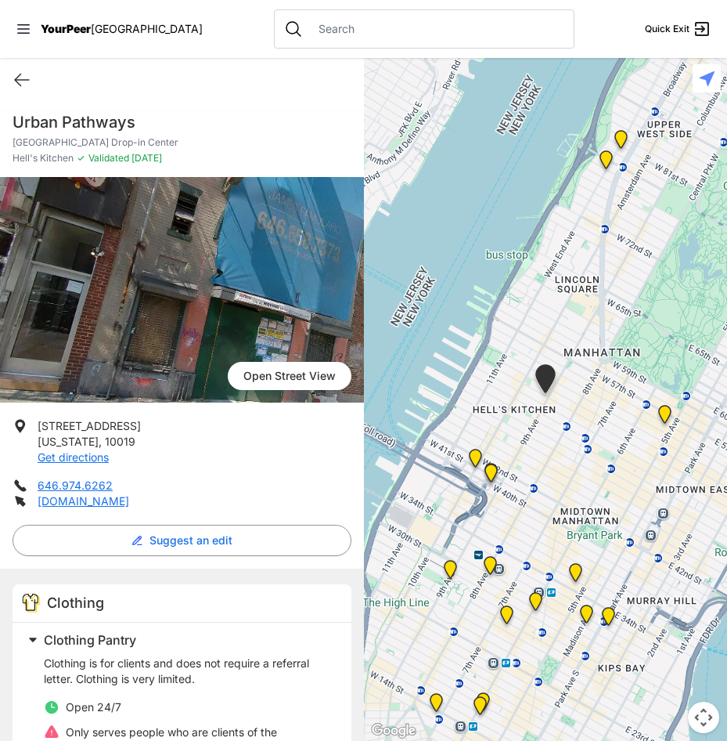
click at [122, 507] on p "[DOMAIN_NAME]" at bounding box center [84, 501] width 92 height 16
click at [129, 501] on link "[DOMAIN_NAME]" at bounding box center [84, 500] width 92 height 13
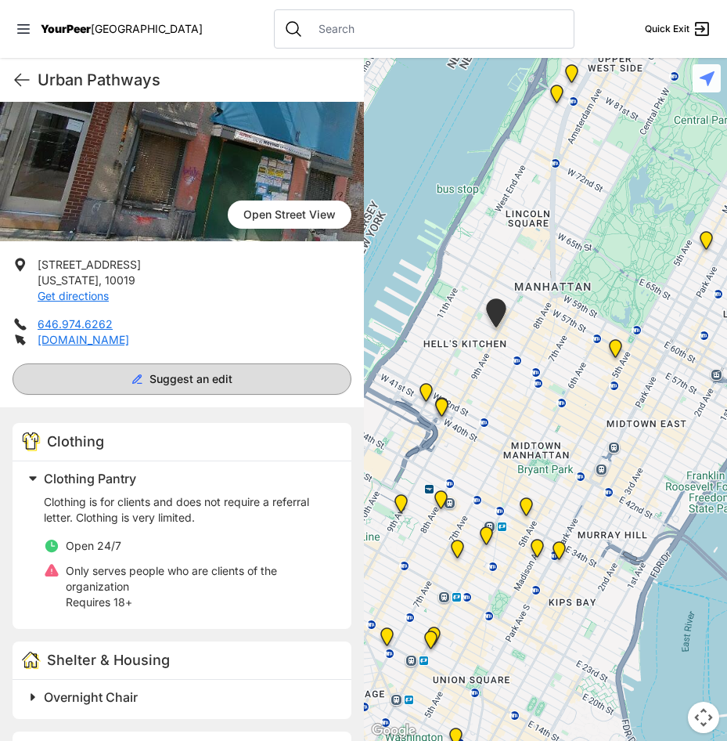
scroll to position [392, 0]
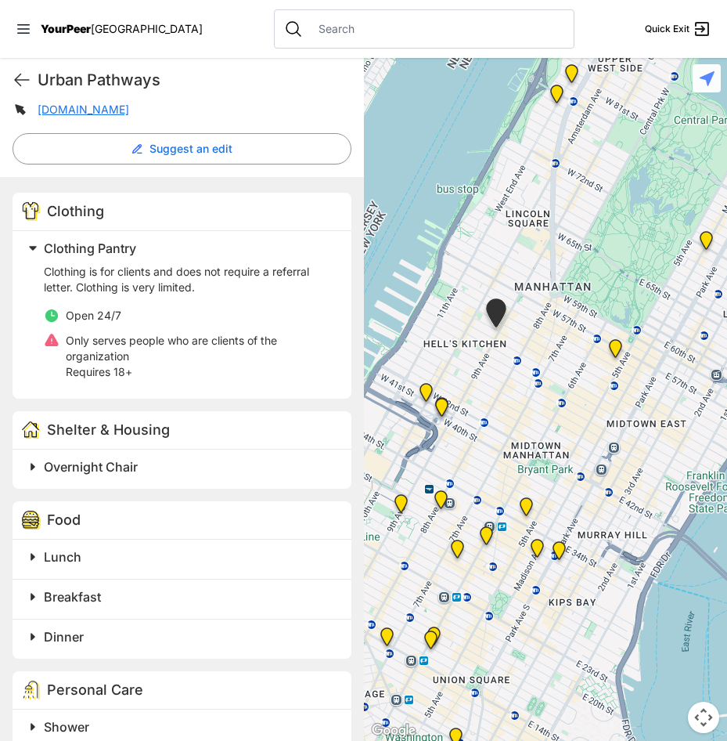
click at [138, 560] on h2 "Lunch" at bounding box center [188, 556] width 289 height 19
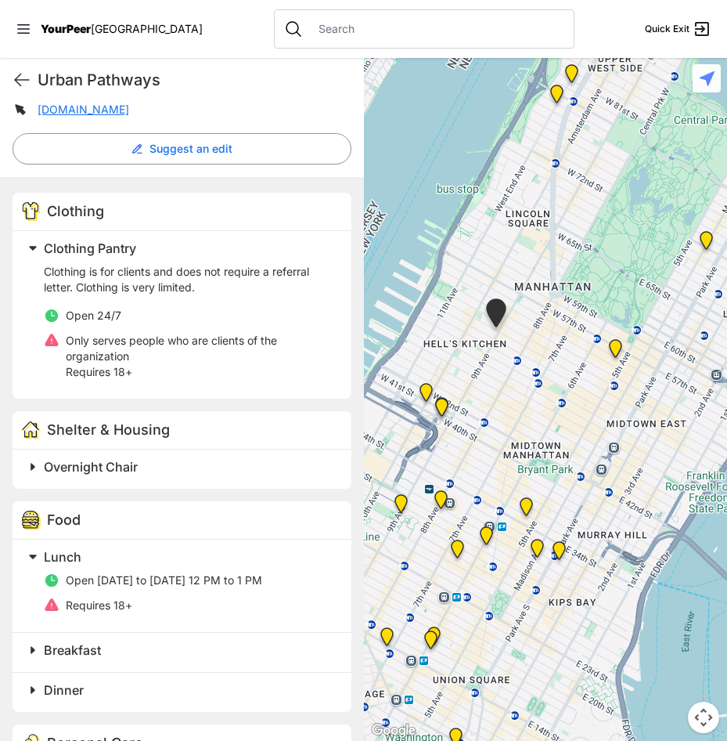
click at [137, 657] on h2 "Breakfast" at bounding box center [188, 650] width 289 height 19
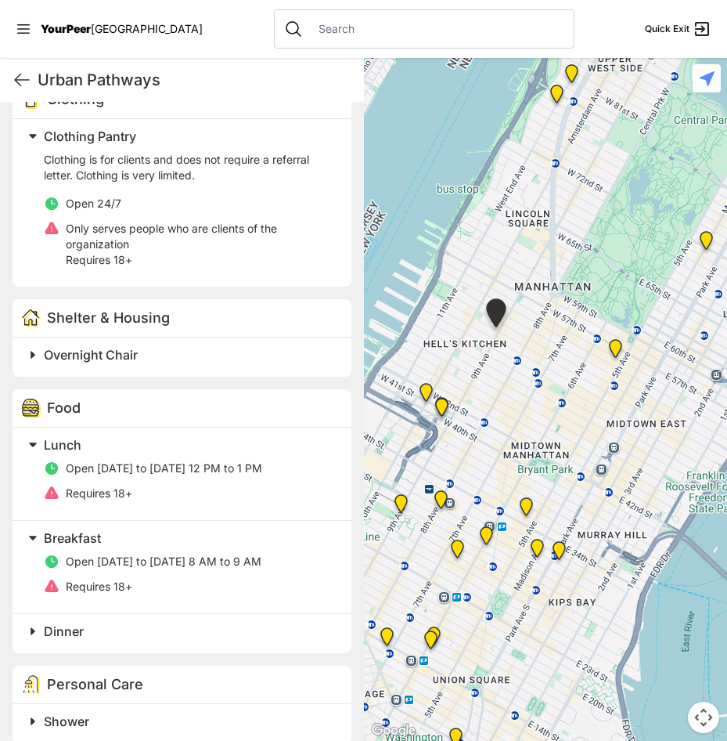
scroll to position [522, 0]
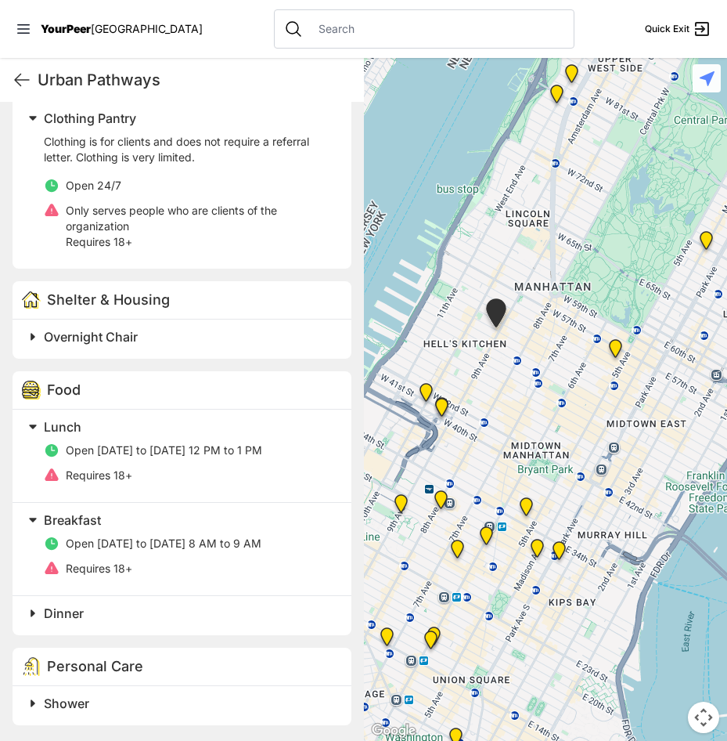
click at [110, 617] on h2 "Dinner" at bounding box center [188, 613] width 289 height 19
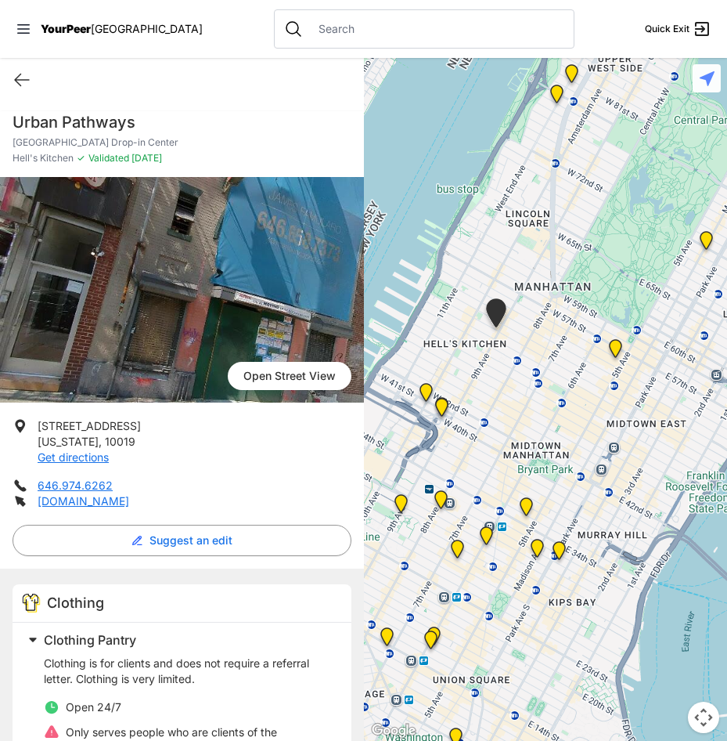
click at [106, 138] on p "[GEOGRAPHIC_DATA] Drop-in Center" at bounding box center [182, 142] width 339 height 13
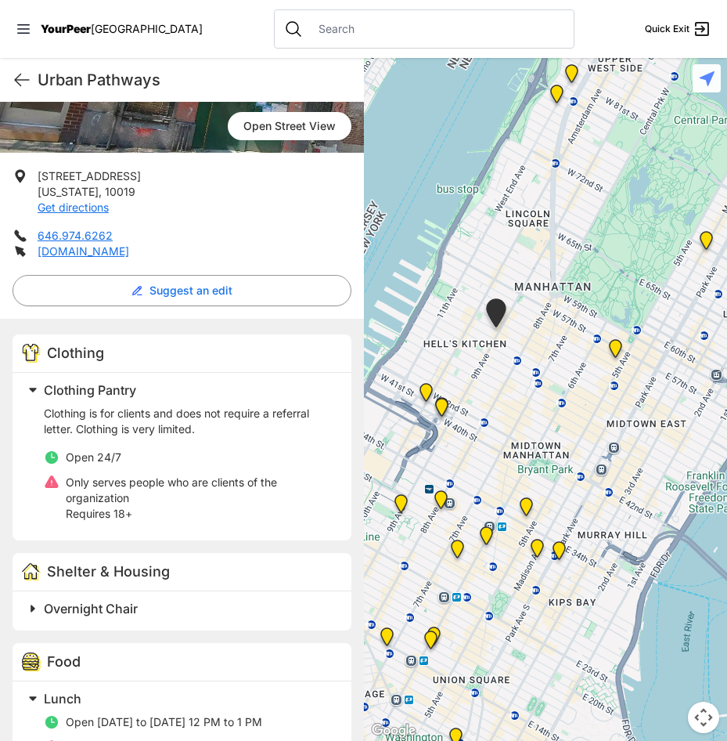
scroll to position [313, 0]
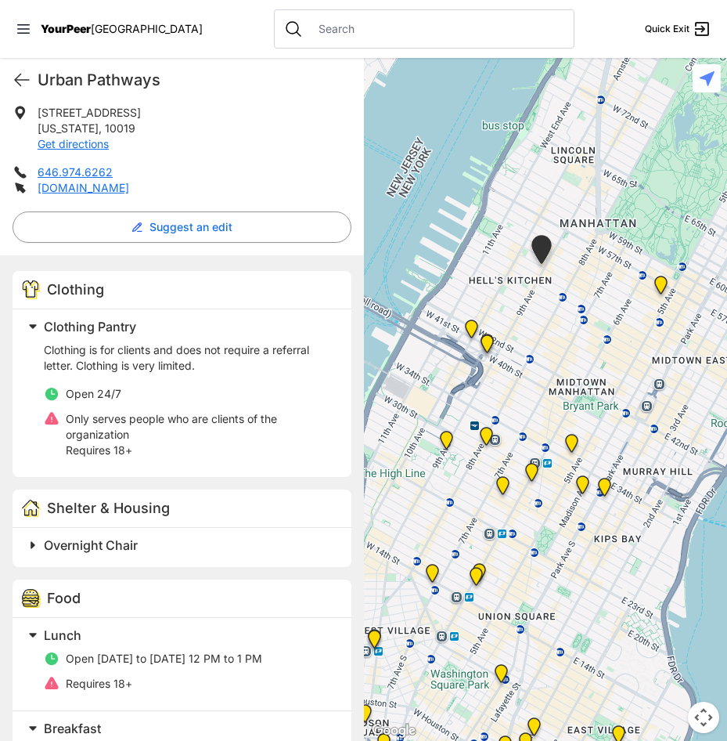
drag, startPoint x: 504, startPoint y: 460, endPoint x: 544, endPoint y: 414, distance: 61.6
click at [547, 402] on div at bounding box center [546, 399] width 364 height 683
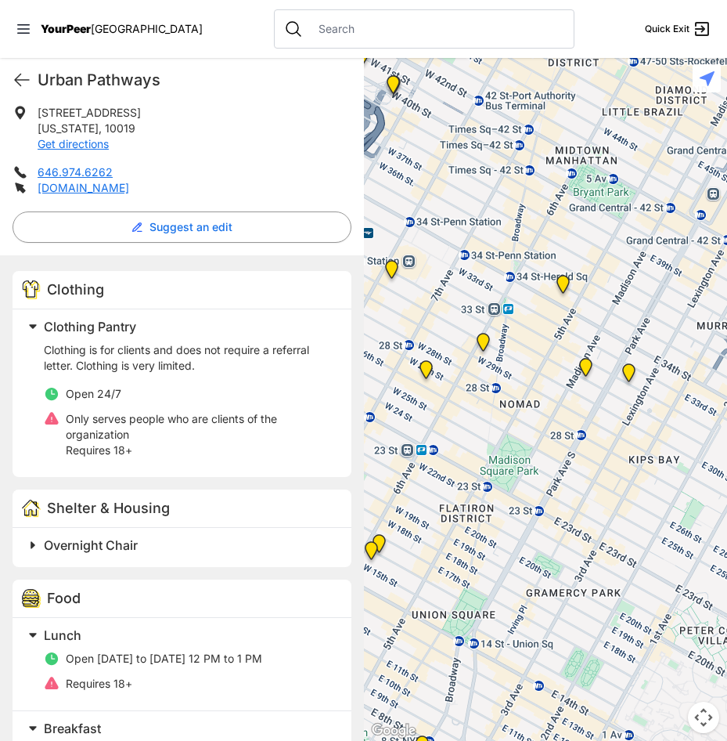
drag, startPoint x: 636, startPoint y: 419, endPoint x: 580, endPoint y: 227, distance: 199.7
click at [580, 227] on div at bounding box center [546, 399] width 364 height 683
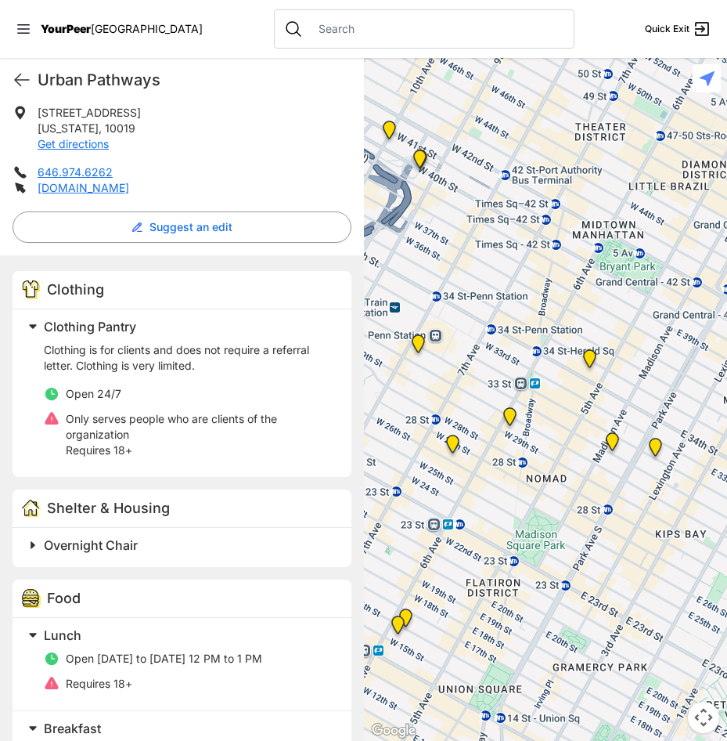
drag, startPoint x: 481, startPoint y: 504, endPoint x: 508, endPoint y: 601, distance: 100.9
click at [508, 601] on div at bounding box center [546, 399] width 364 height 683
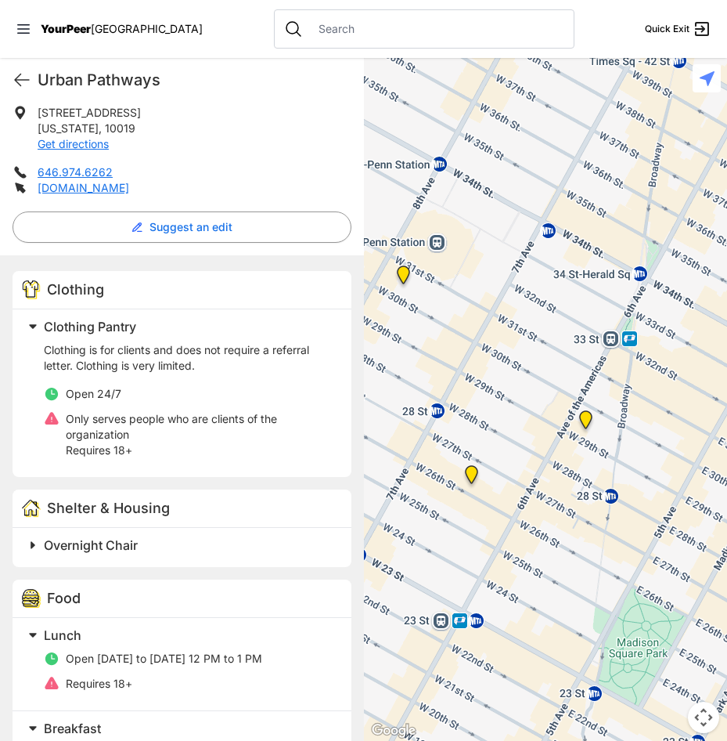
drag, startPoint x: 495, startPoint y: 498, endPoint x: 587, endPoint y: 537, distance: 100.4
click at [587, 537] on div at bounding box center [546, 399] width 364 height 683
click at [587, 416] on img "Headquarters" at bounding box center [586, 423] width 32 height 38
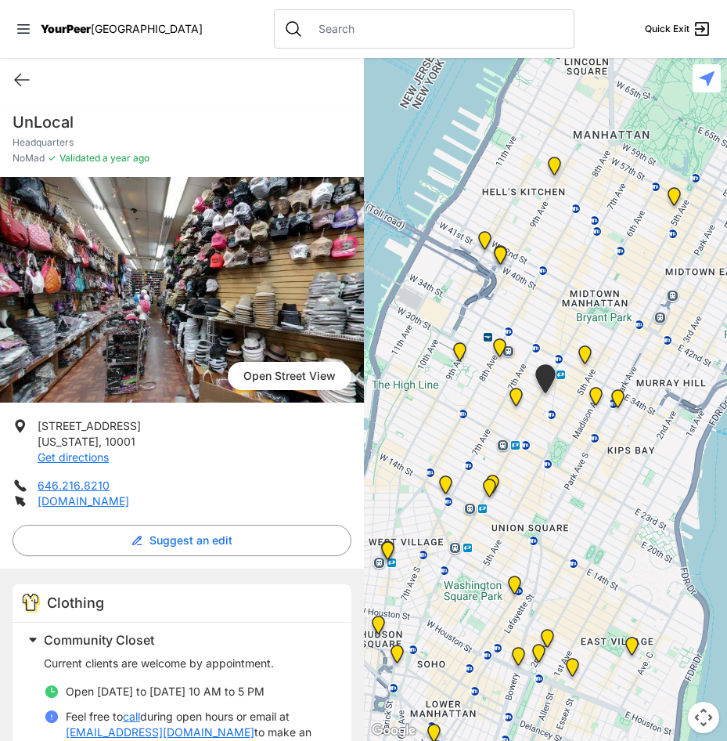
click at [457, 353] on img "Chelsea" at bounding box center [460, 355] width 32 height 38
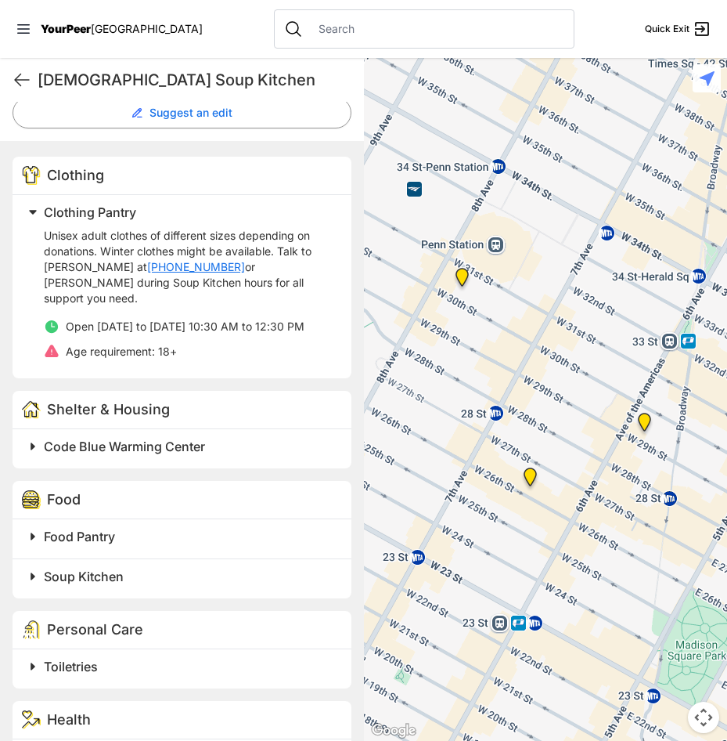
scroll to position [626, 0]
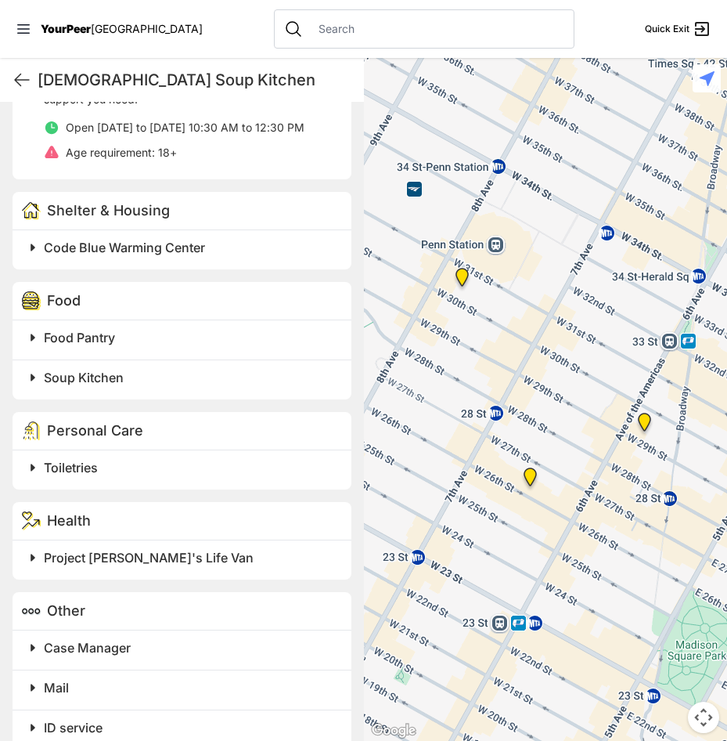
click at [169, 368] on h2 "Soup Kitchen" at bounding box center [188, 377] width 289 height 19
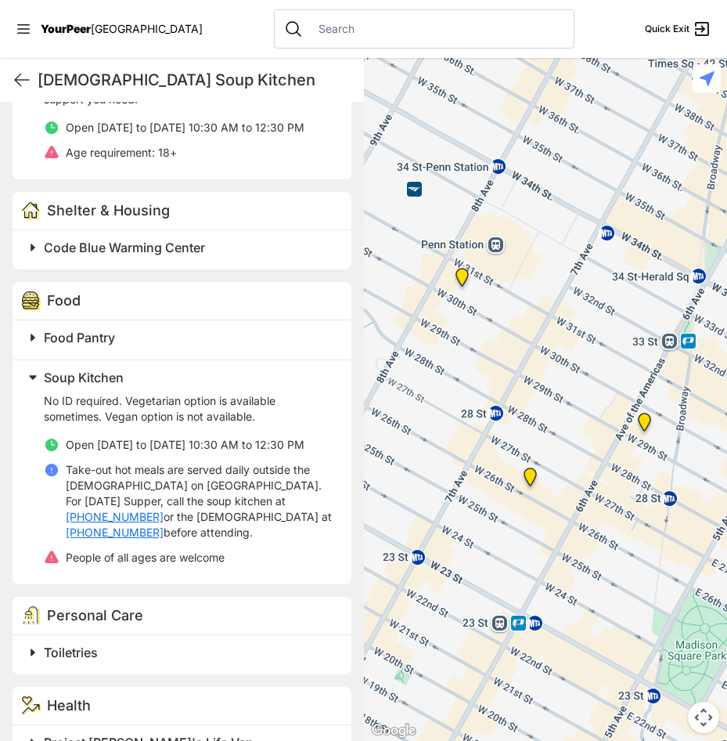
click at [169, 368] on h2 "Soup Kitchen" at bounding box center [188, 377] width 289 height 19
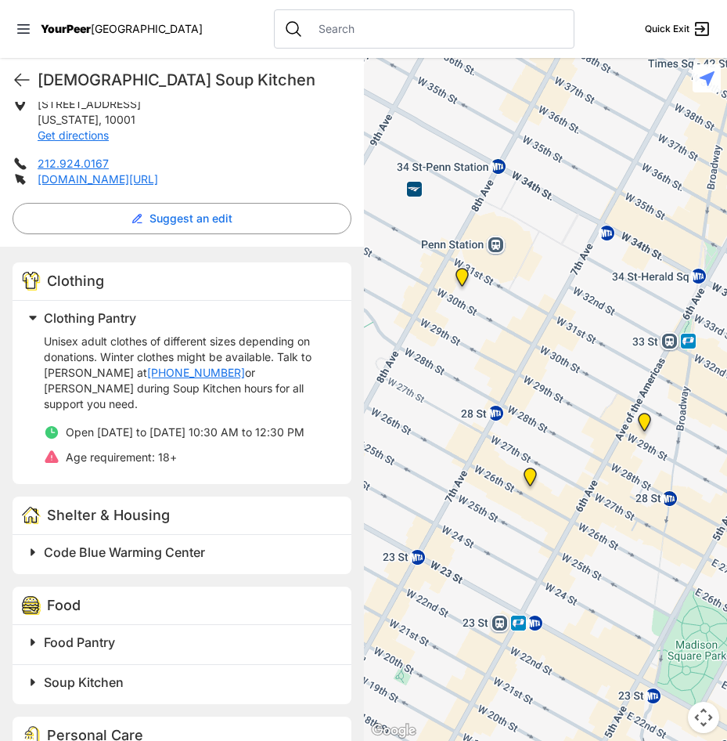
scroll to position [635, 0]
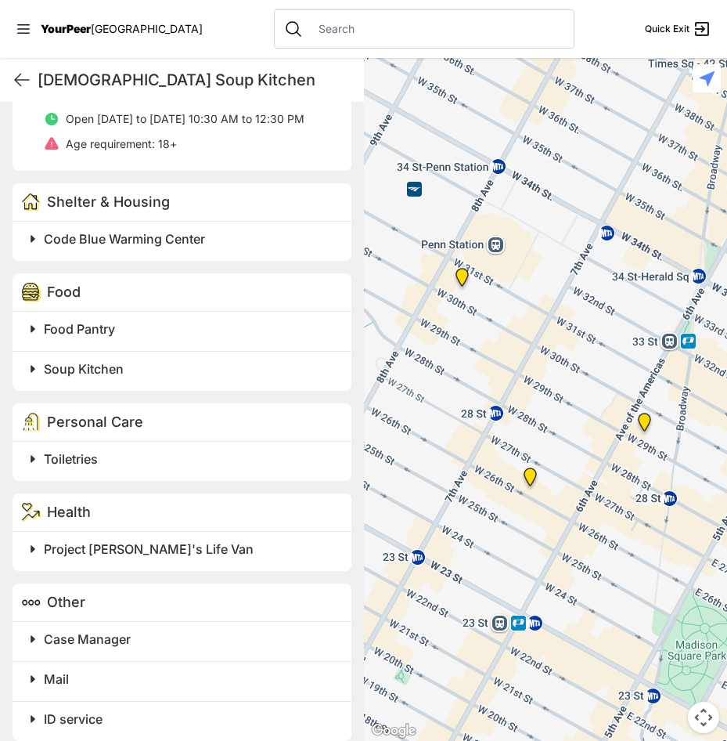
click at [108, 361] on span "Soup Kitchen" at bounding box center [84, 369] width 80 height 16
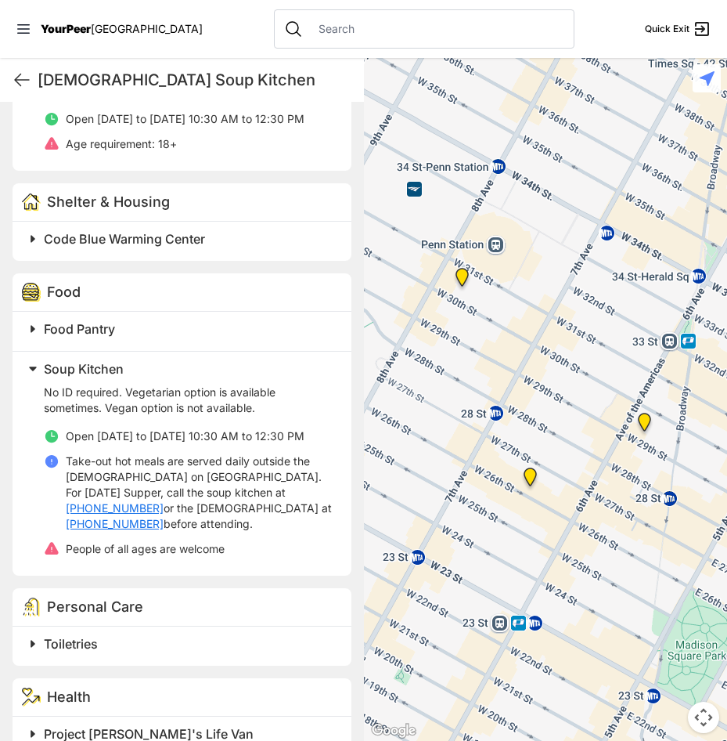
click at [132, 359] on h2 "Soup Kitchen" at bounding box center [188, 368] width 289 height 19
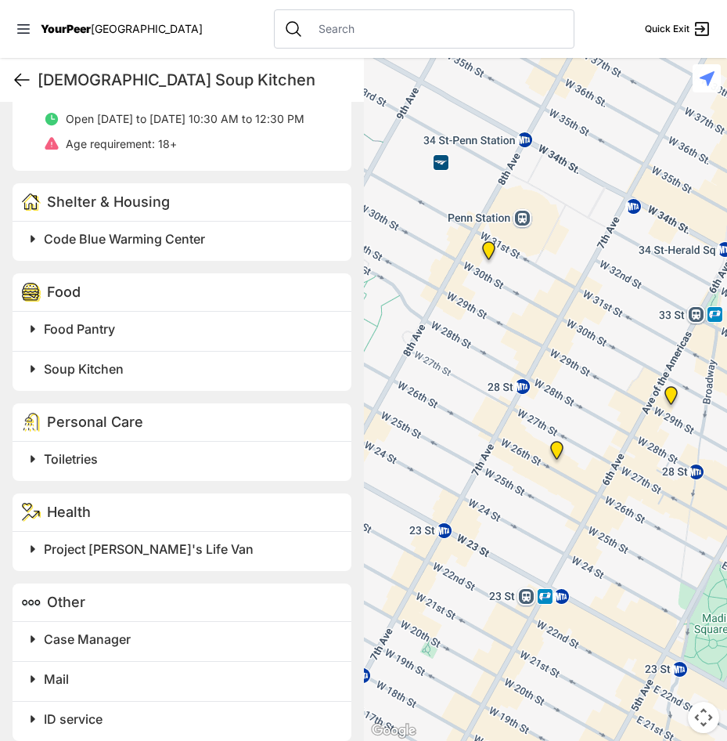
click at [22, 84] on icon at bounding box center [22, 79] width 19 height 19
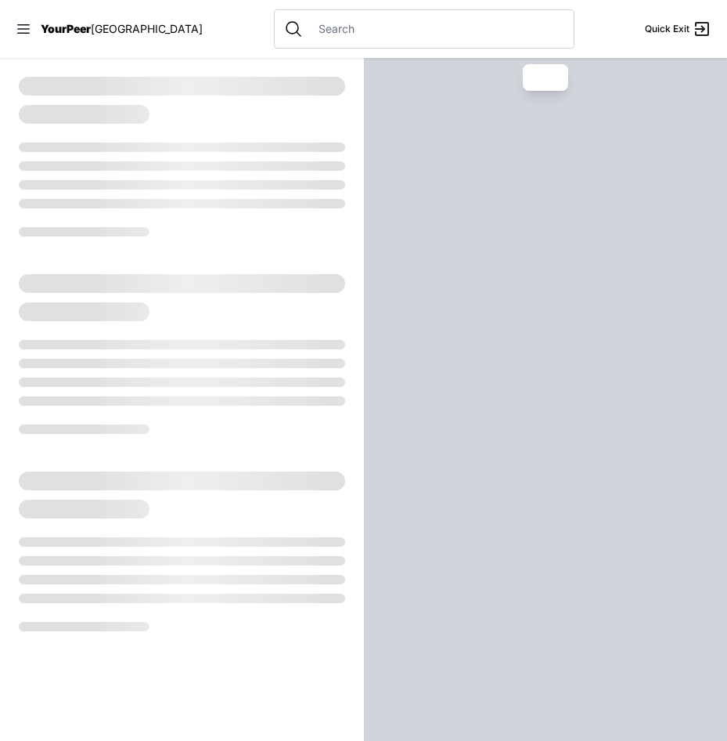
click at [11, 77] on div at bounding box center [182, 156] width 364 height 197
select select "recentlyUpdated"
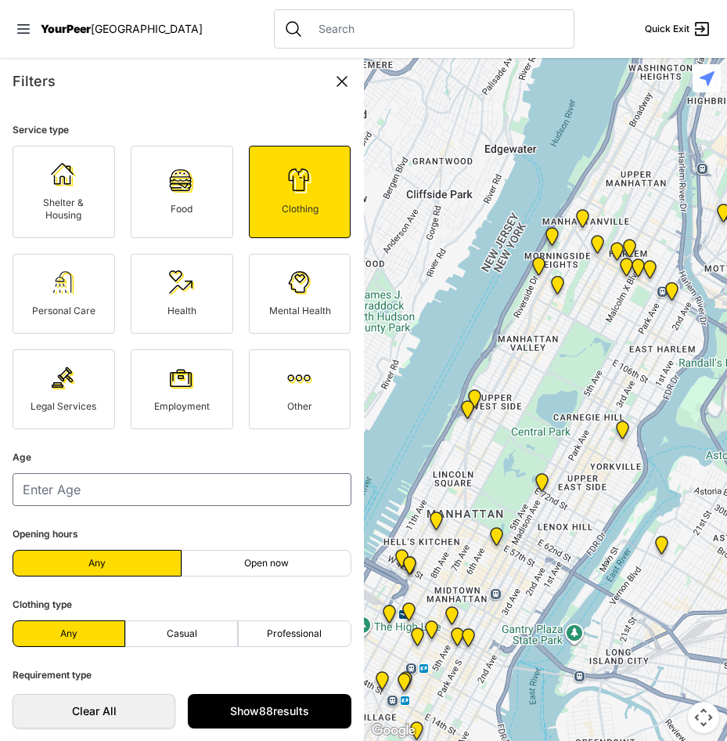
click at [157, 392] on link "Employment" at bounding box center [182, 389] width 103 height 80
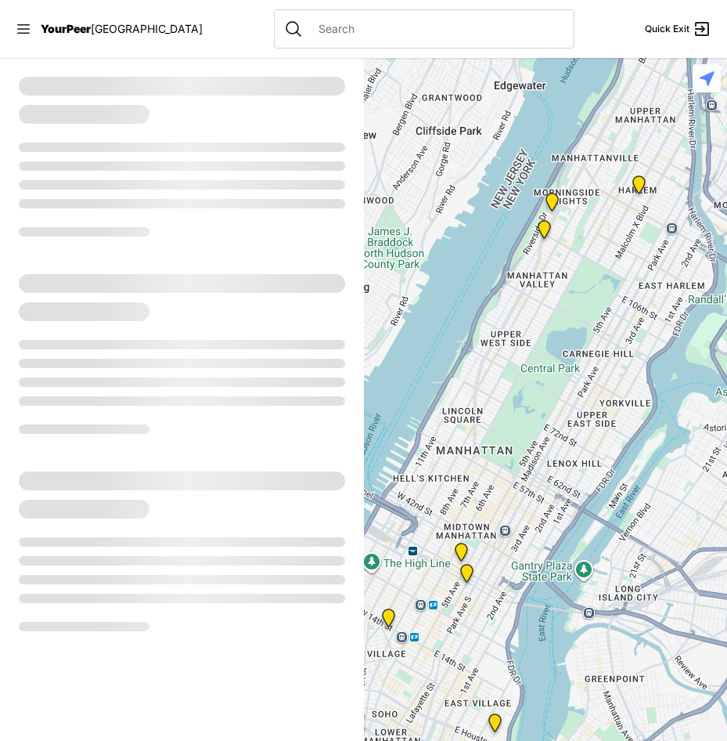
select select "recentlyUpdated"
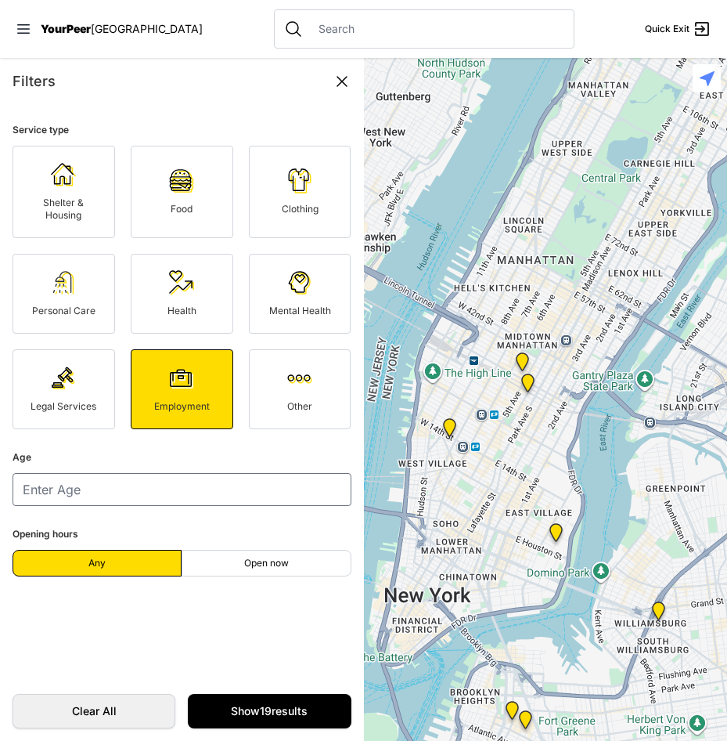
click at [526, 306] on div at bounding box center [546, 399] width 364 height 683
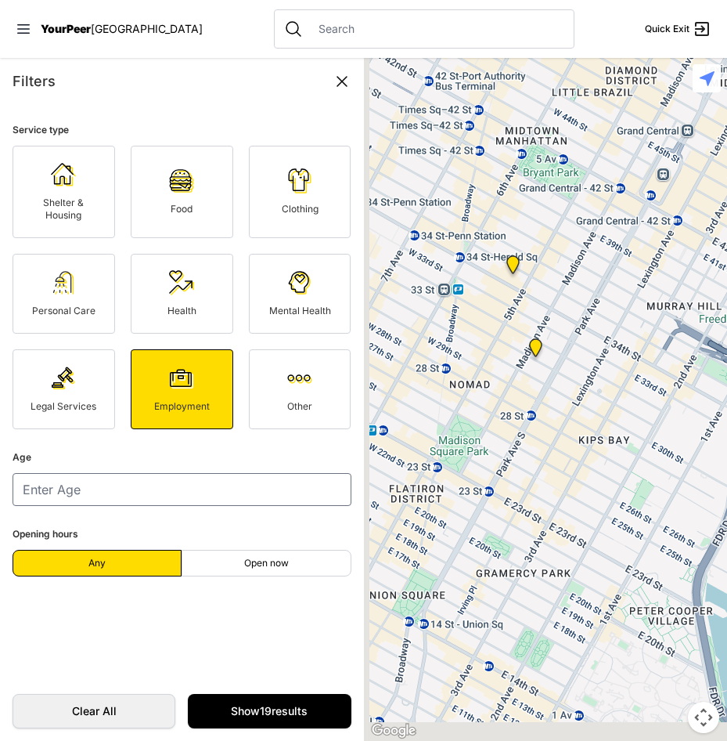
drag, startPoint x: 537, startPoint y: 362, endPoint x: 619, endPoint y: 267, distance: 124.9
click at [661, 201] on div at bounding box center [546, 399] width 364 height 683
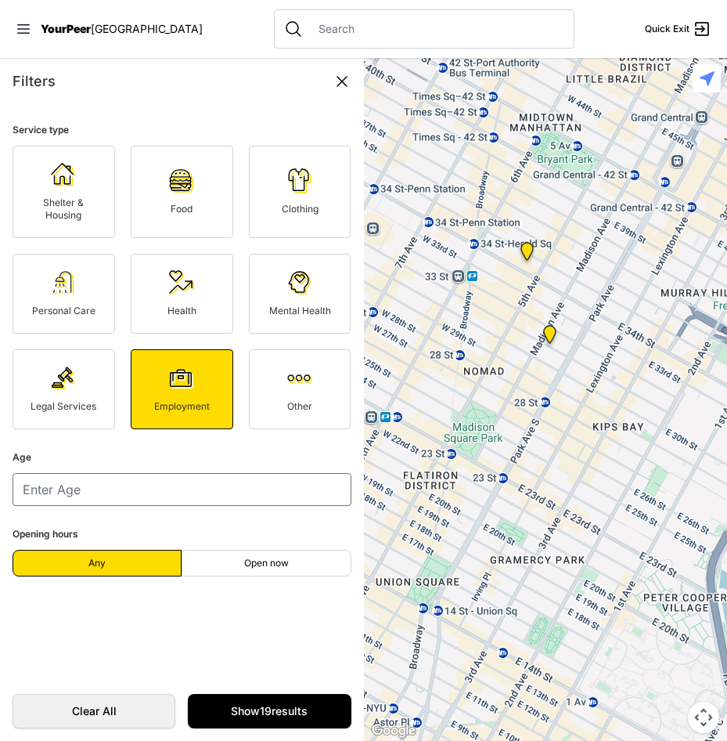
click at [525, 254] on img at bounding box center [527, 255] width 32 height 38
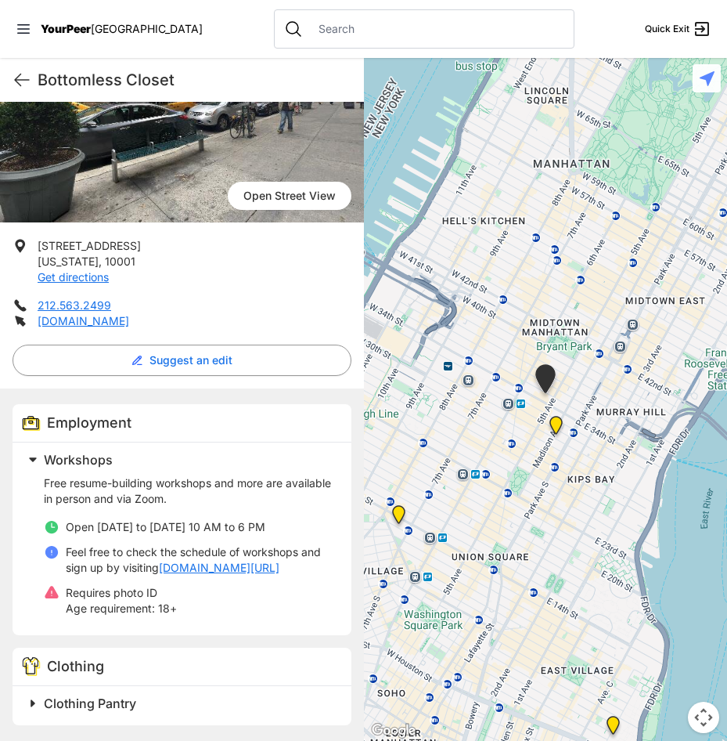
scroll to position [196, 0]
click at [111, 691] on div "Clothing Pantry" at bounding box center [182, 705] width 339 height 39
click at [114, 702] on span "Clothing Pantry" at bounding box center [90, 703] width 92 height 16
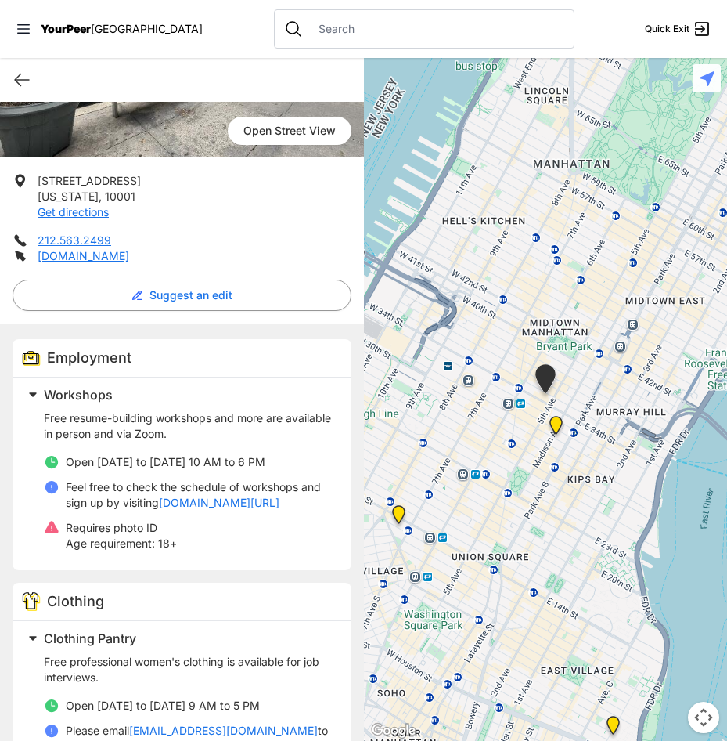
scroll to position [5, 0]
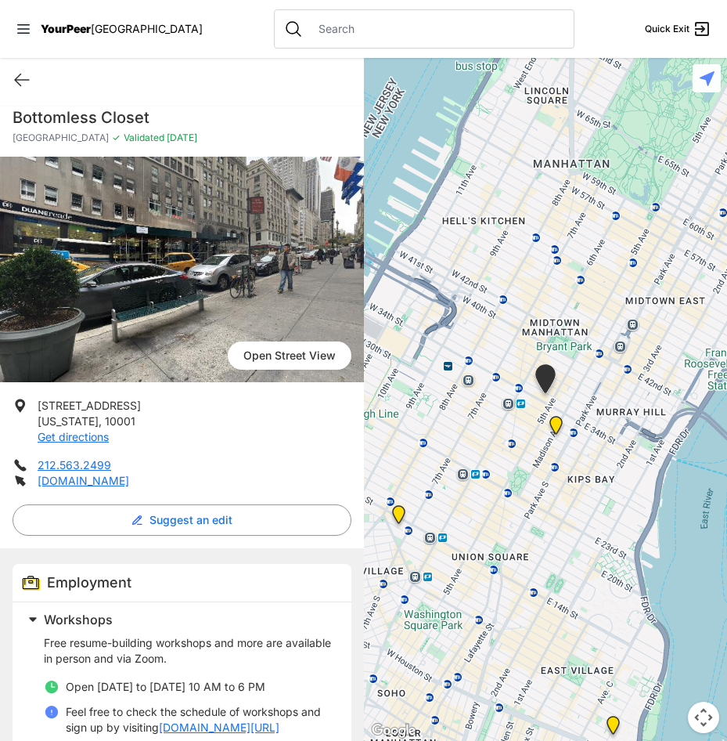
click at [92, 117] on h1 "Bottomless Closet" at bounding box center [182, 117] width 339 height 22
copy div "Bottomless Closet"
click at [109, 477] on link "[DOMAIN_NAME]" at bounding box center [84, 480] width 92 height 13
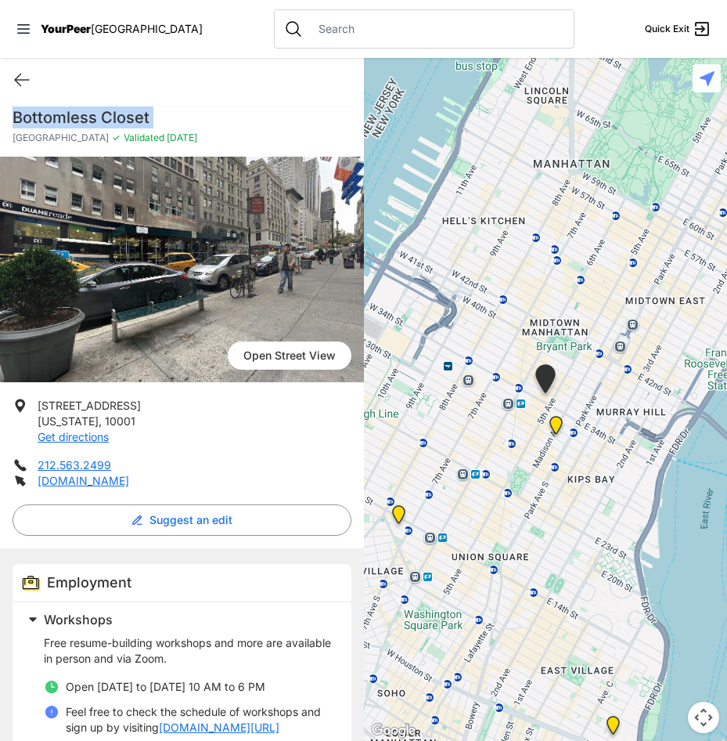
drag, startPoint x: 99, startPoint y: 408, endPoint x: 26, endPoint y: 405, distance: 72.9
click at [24, 404] on li "[STREET_ADDRESS][US_STATE] Get directions" at bounding box center [182, 421] width 339 height 47
drag, startPoint x: 26, startPoint y: 405, endPoint x: 42, endPoint y: 411, distance: 17.6
click at [42, 411] on span "[STREET_ADDRESS]" at bounding box center [89, 405] width 103 height 13
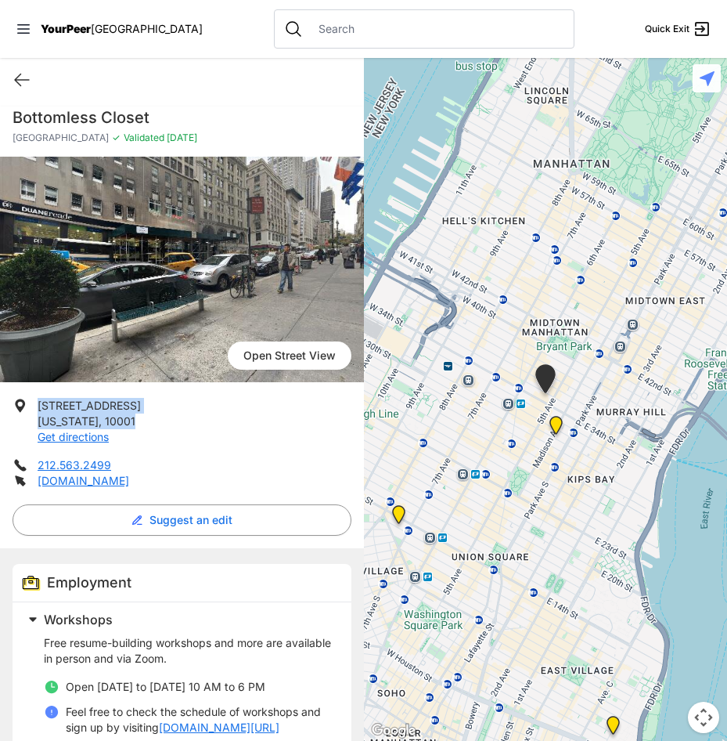
drag, startPoint x: 135, startPoint y: 421, endPoint x: 35, endPoint y: 403, distance: 100.9
click at [35, 403] on li "[STREET_ADDRESS][US_STATE] Get directions" at bounding box center [182, 421] width 339 height 47
drag, startPoint x: 35, startPoint y: 403, endPoint x: 43, endPoint y: 407, distance: 8.8
copy p "[STREET_ADDRESS][US_STATE]"
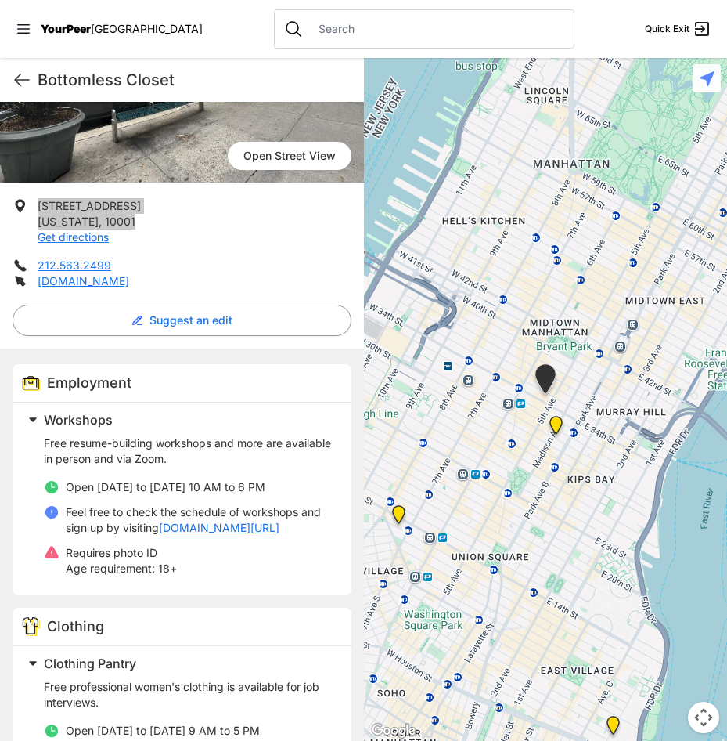
scroll to position [240, 0]
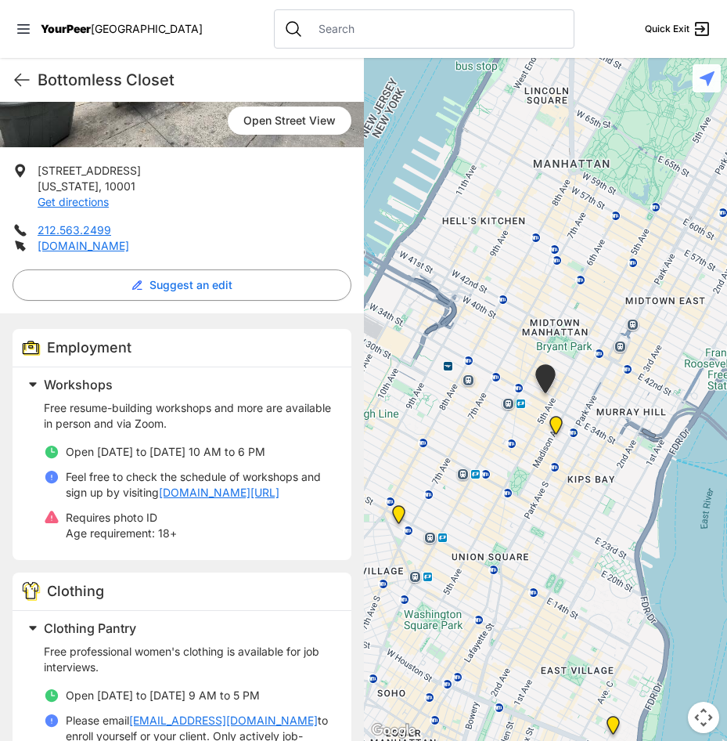
click at [100, 385] on span "Workshops" at bounding box center [78, 385] width 69 height 16
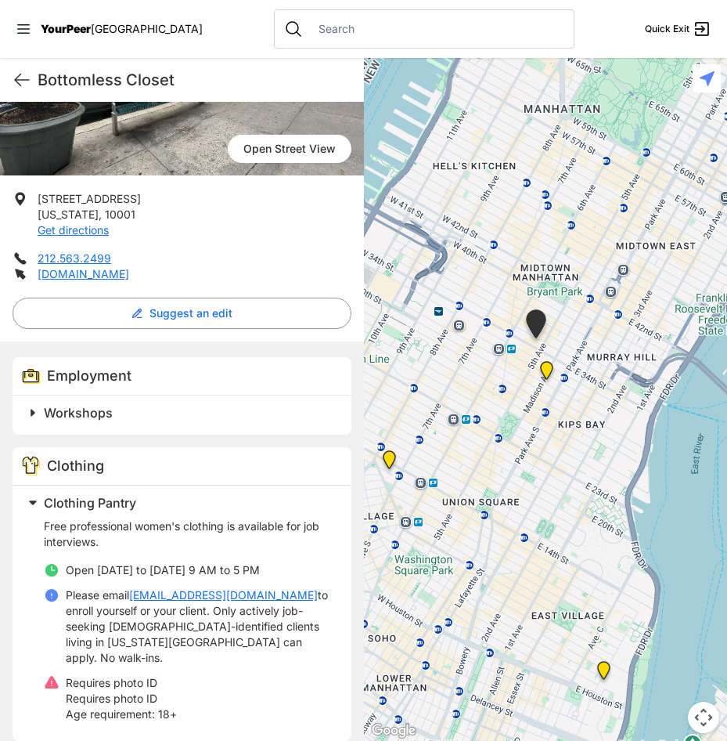
drag, startPoint x: 502, startPoint y: 536, endPoint x: 492, endPoint y: 470, distance: 67.3
click at [492, 470] on div at bounding box center [546, 399] width 364 height 683
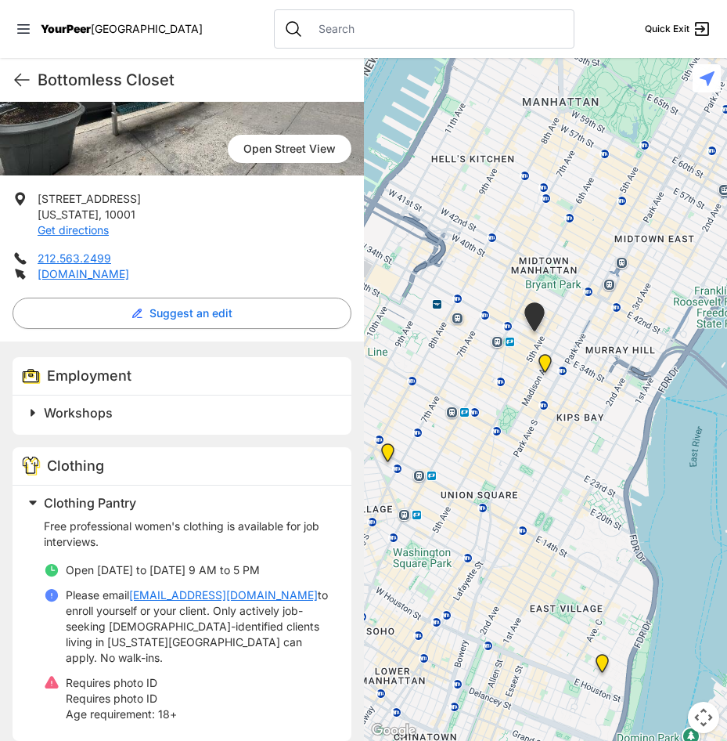
click at [546, 363] on img "Greater New York City" at bounding box center [545, 367] width 32 height 38
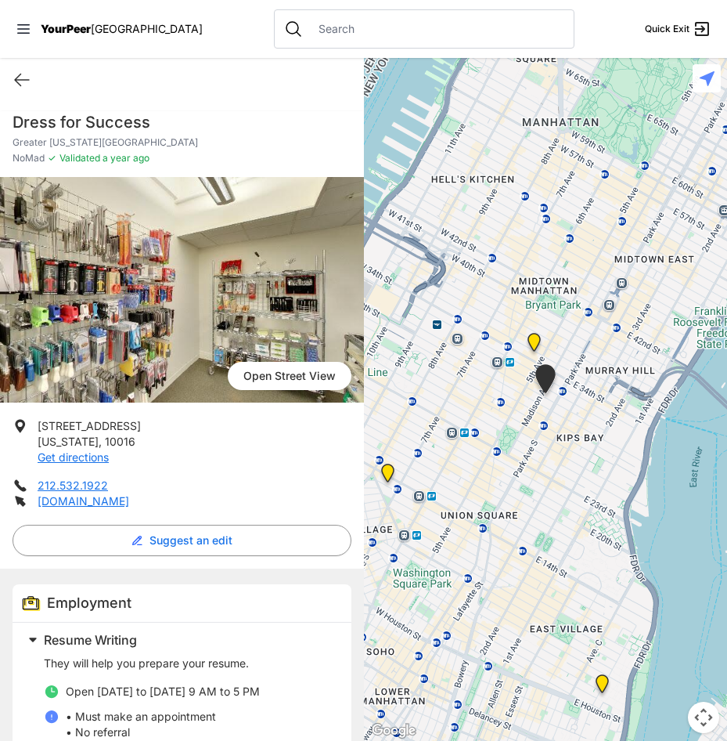
click at [388, 475] on img "The Center, Main Building" at bounding box center [388, 476] width 32 height 38
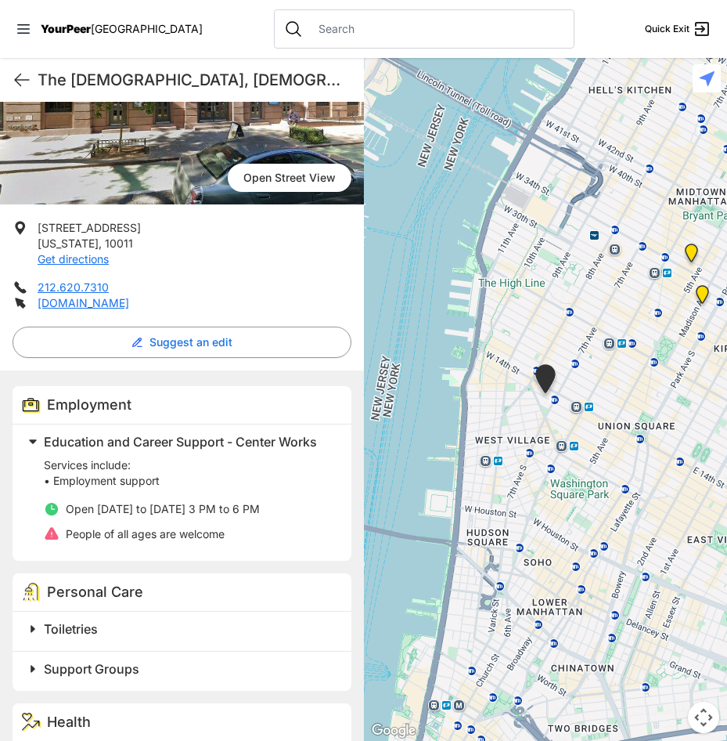
scroll to position [313, 0]
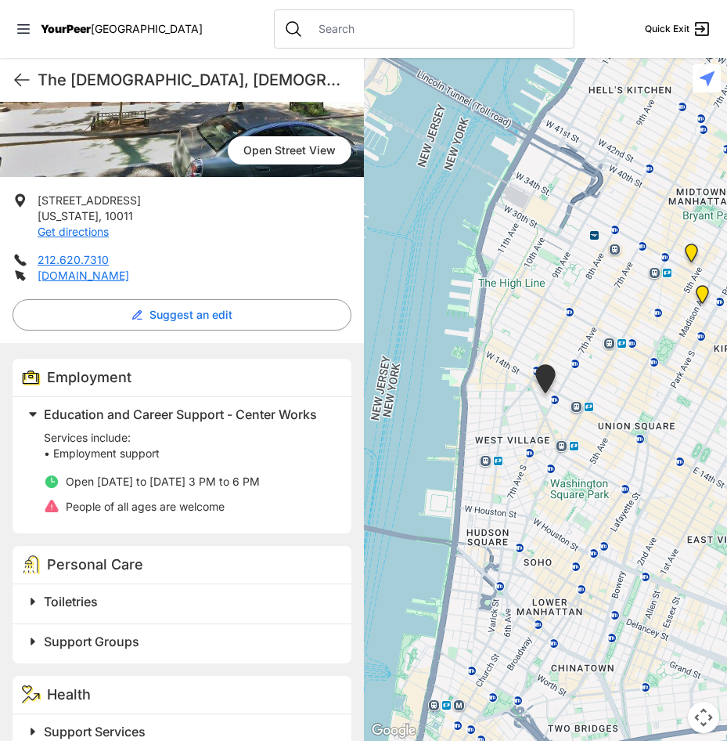
click at [139, 592] on h2 "Toiletries" at bounding box center [188, 601] width 289 height 19
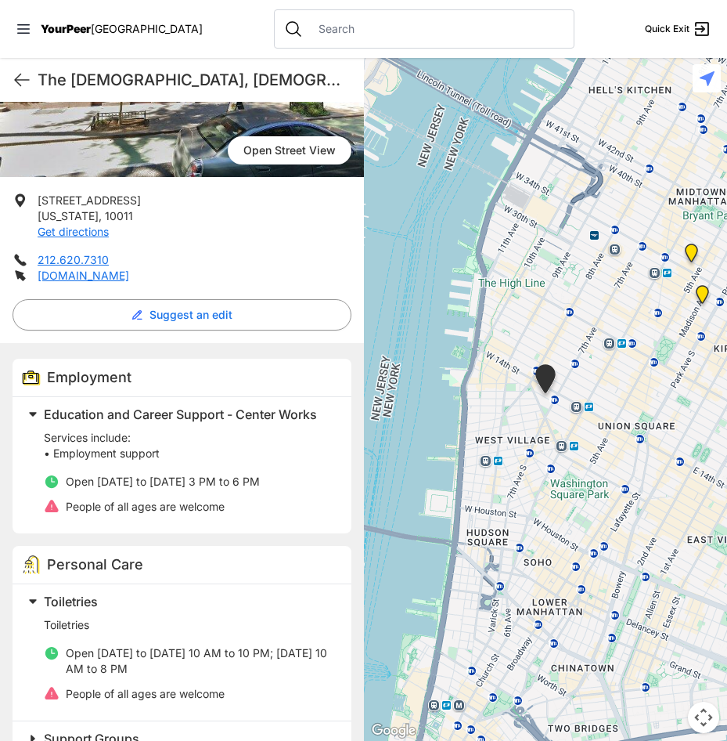
click at [151, 592] on h2 "Toiletries" at bounding box center [188, 601] width 289 height 19
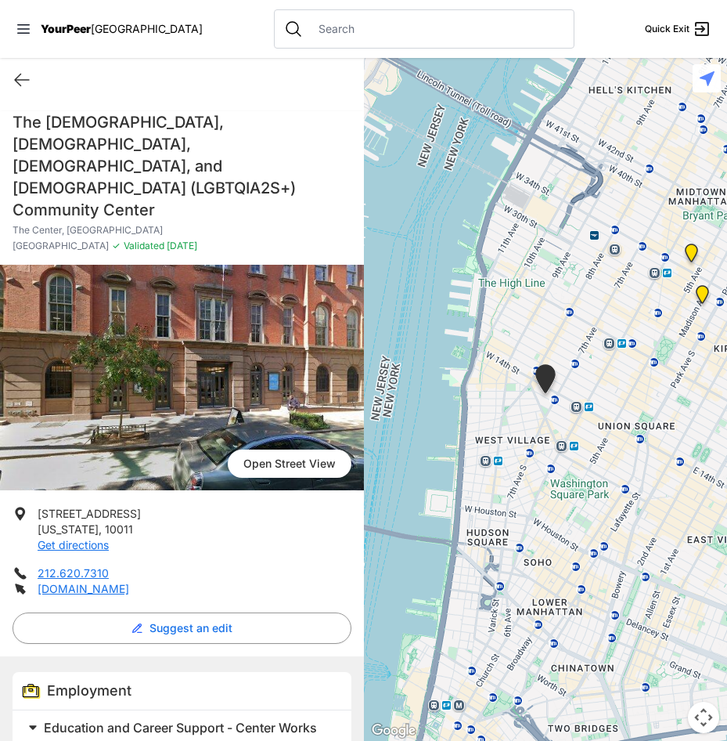
click at [103, 224] on p "The Center, [GEOGRAPHIC_DATA]" at bounding box center [182, 230] width 339 height 13
click at [74, 582] on link "[DOMAIN_NAME]" at bounding box center [84, 588] width 92 height 13
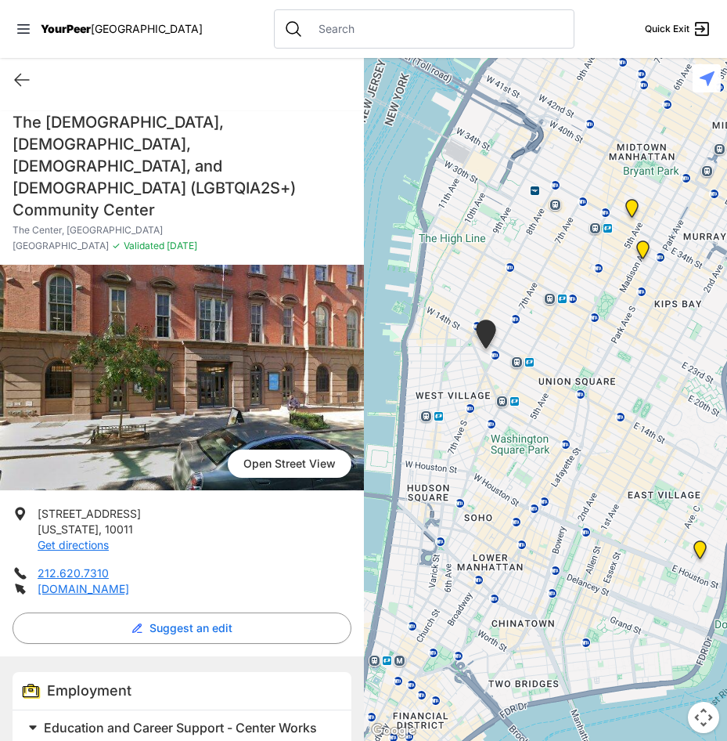
drag, startPoint x: 352, startPoint y: 287, endPoint x: 327, endPoint y: 271, distance: 28.9
click at [327, 271] on main "Quick Exit The [DEMOGRAPHIC_DATA], [DEMOGRAPHIC_DATA], [DEMOGRAPHIC_DATA], and …" at bounding box center [363, 399] width 727 height 683
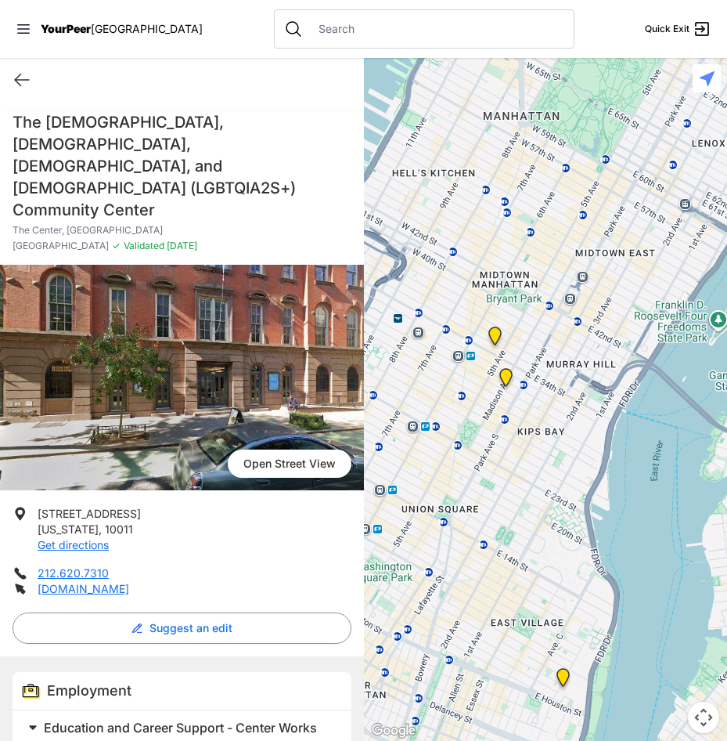
drag, startPoint x: 694, startPoint y: 381, endPoint x: 562, endPoint y: 512, distance: 186.0
click at [562, 512] on div at bounding box center [546, 399] width 364 height 683
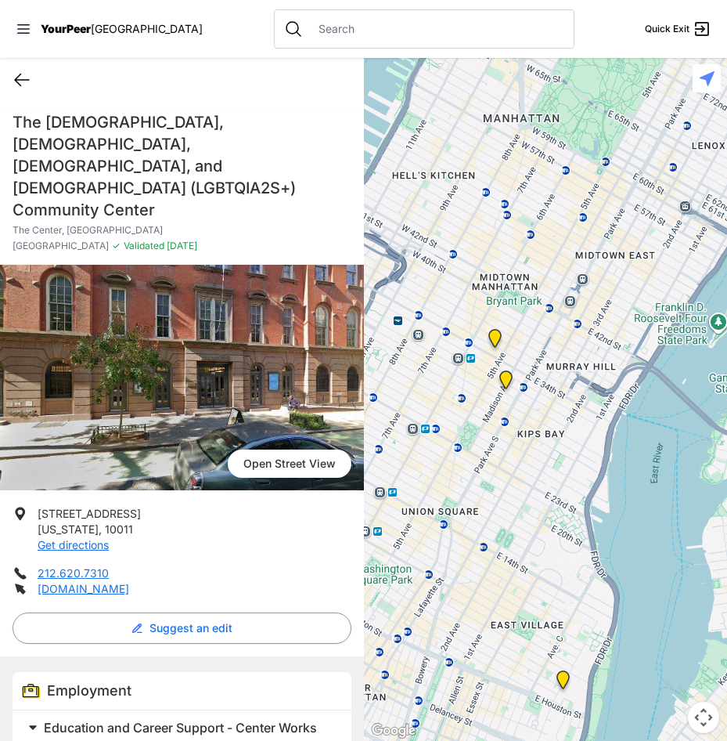
click at [19, 72] on icon at bounding box center [22, 79] width 19 height 19
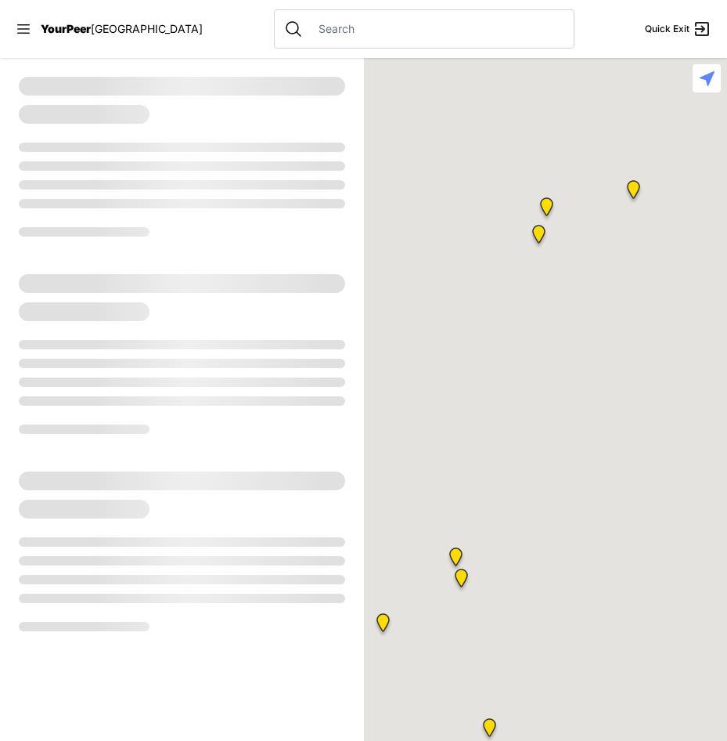
select select "recentlyUpdated"
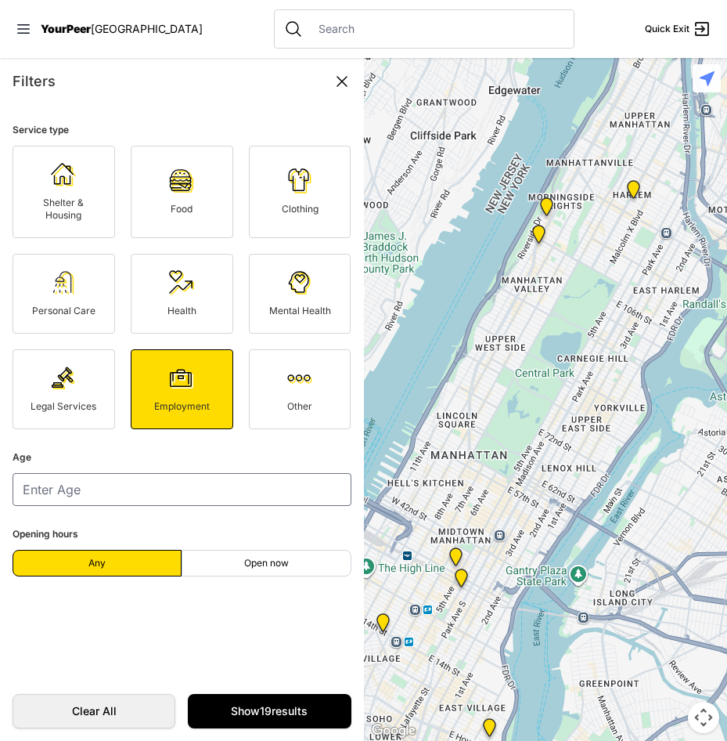
click at [72, 294] on img at bounding box center [63, 282] width 25 height 25
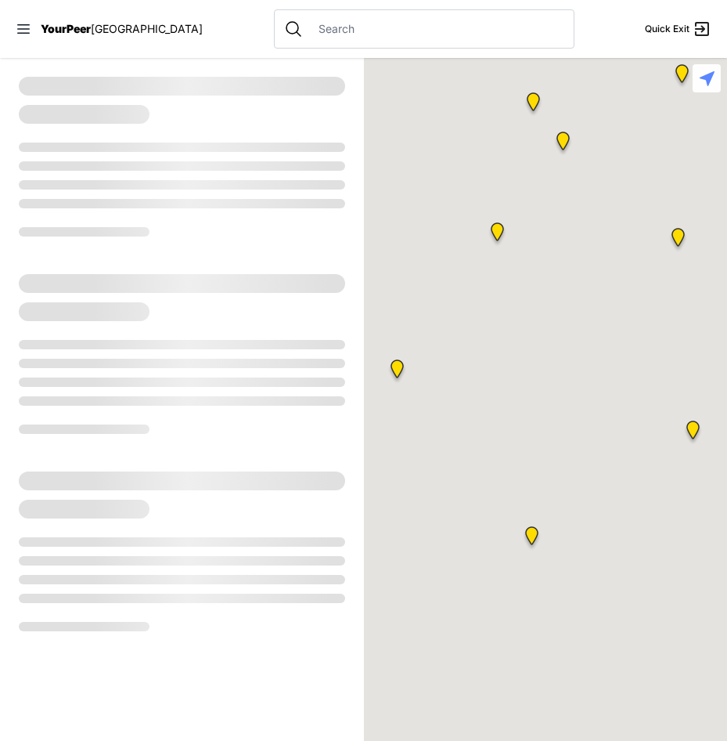
select select "recentlyUpdated"
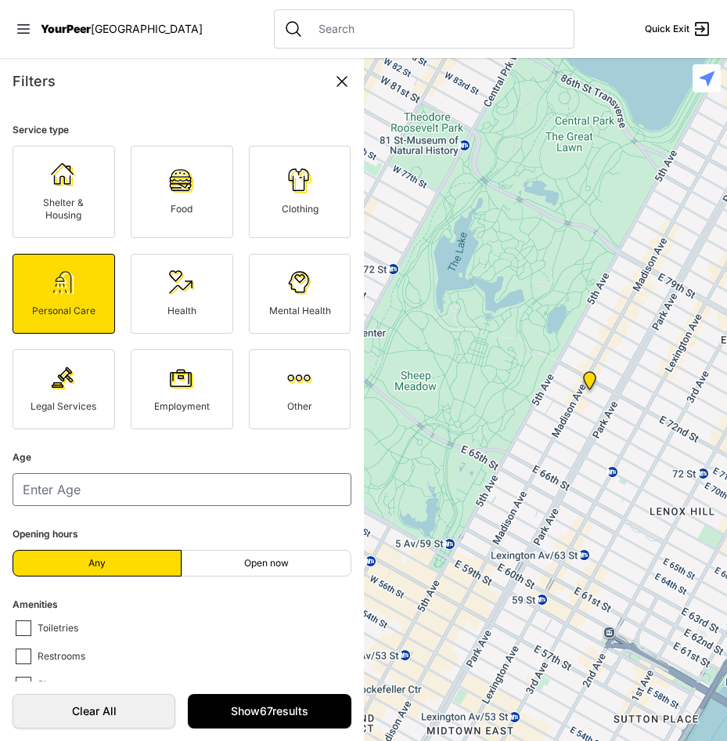
drag, startPoint x: 508, startPoint y: 494, endPoint x: 540, endPoint y: 278, distance: 218.5
click at [540, 278] on div at bounding box center [546, 399] width 364 height 683
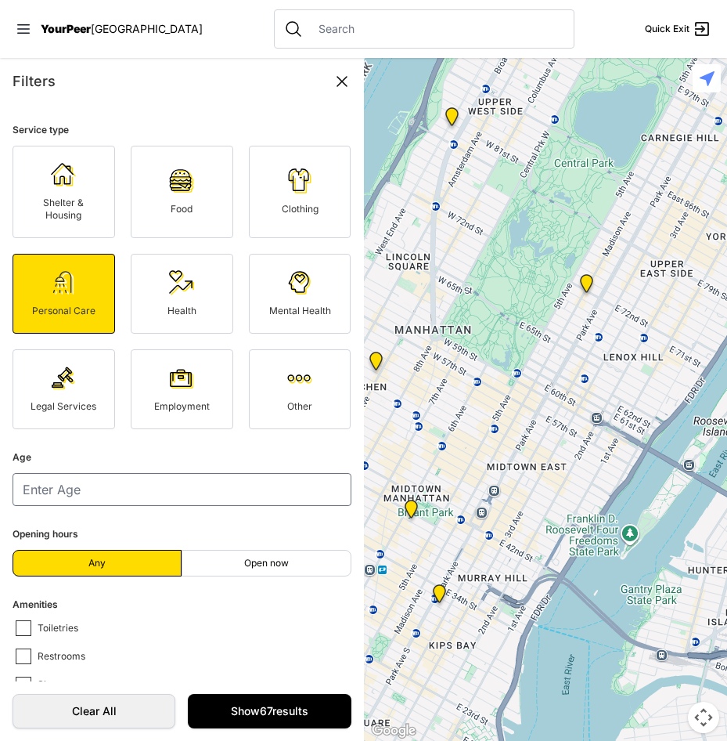
drag, startPoint x: 507, startPoint y: 454, endPoint x: 597, endPoint y: 287, distance: 190.2
click at [597, 287] on div at bounding box center [546, 399] width 364 height 683
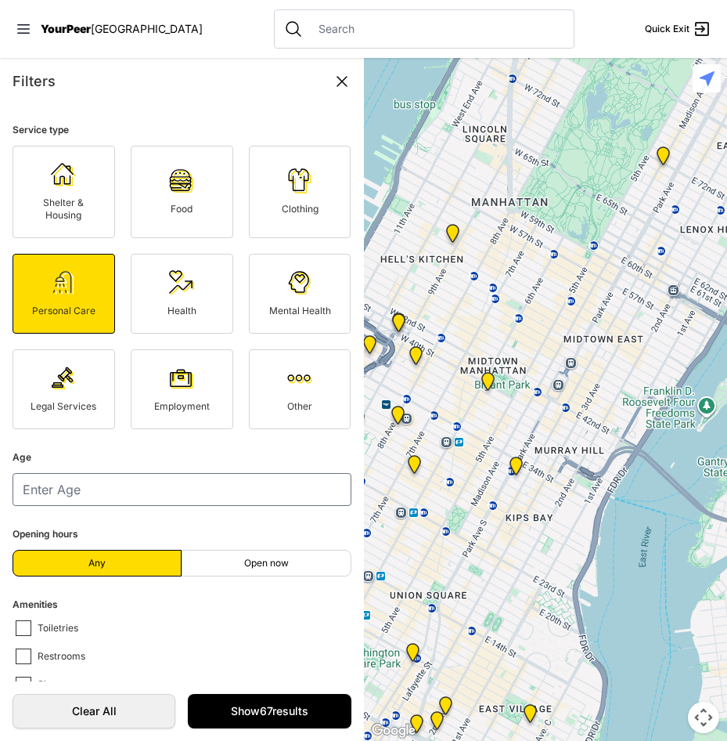
click at [475, 381] on img at bounding box center [488, 385] width 32 height 38
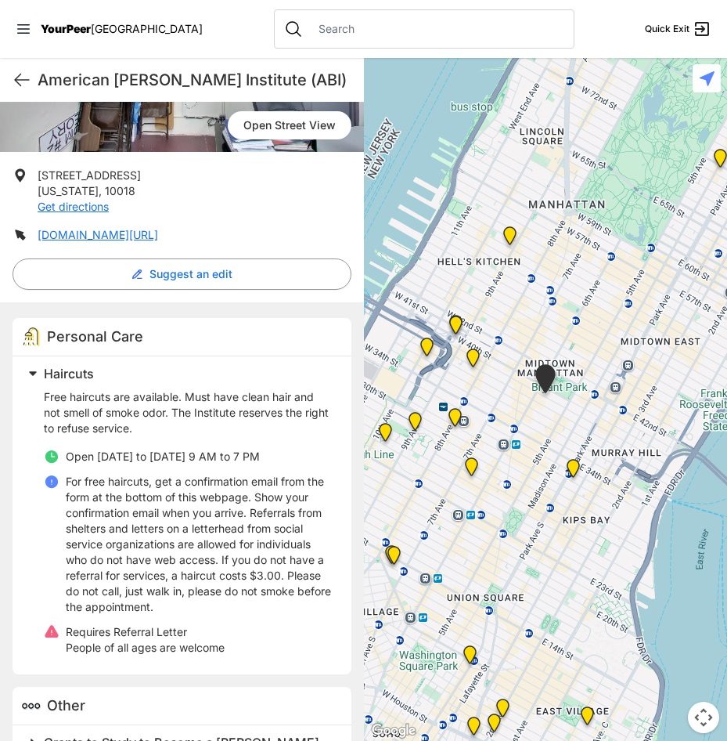
scroll to position [274, 0]
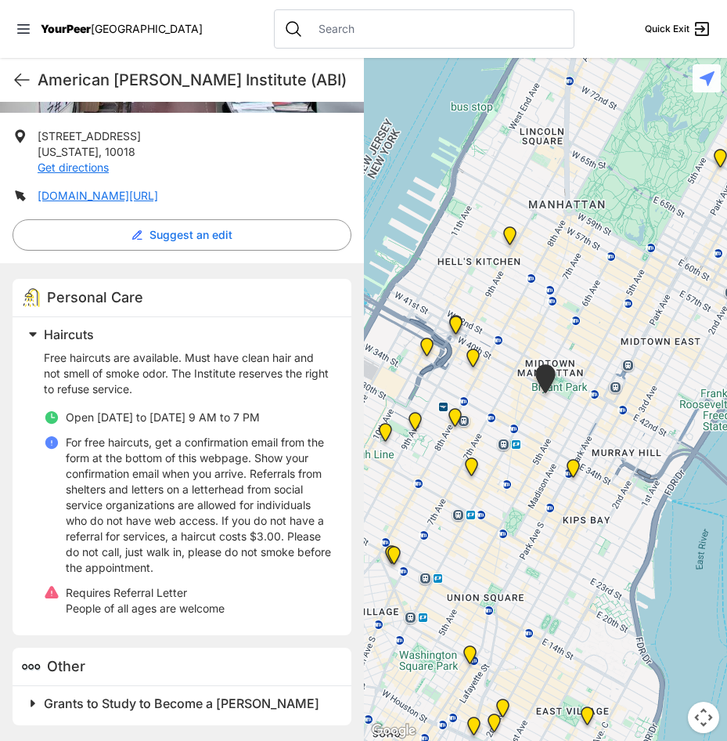
click at [190, 711] on h2 "Grants to Study to Become a [PERSON_NAME]" at bounding box center [188, 703] width 289 height 19
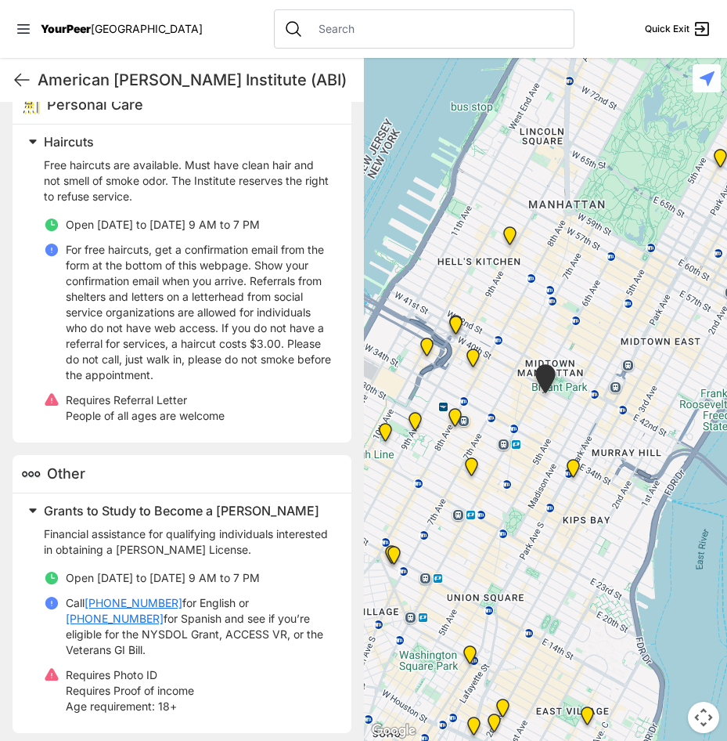
scroll to position [475, 0]
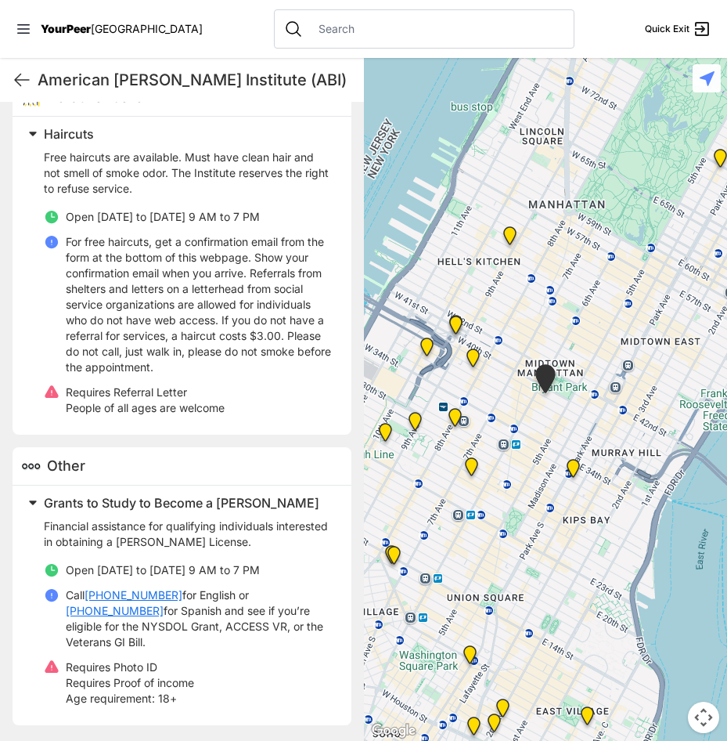
click at [100, 498] on span "Grants to Study to Become a [PERSON_NAME]" at bounding box center [182, 503] width 276 height 16
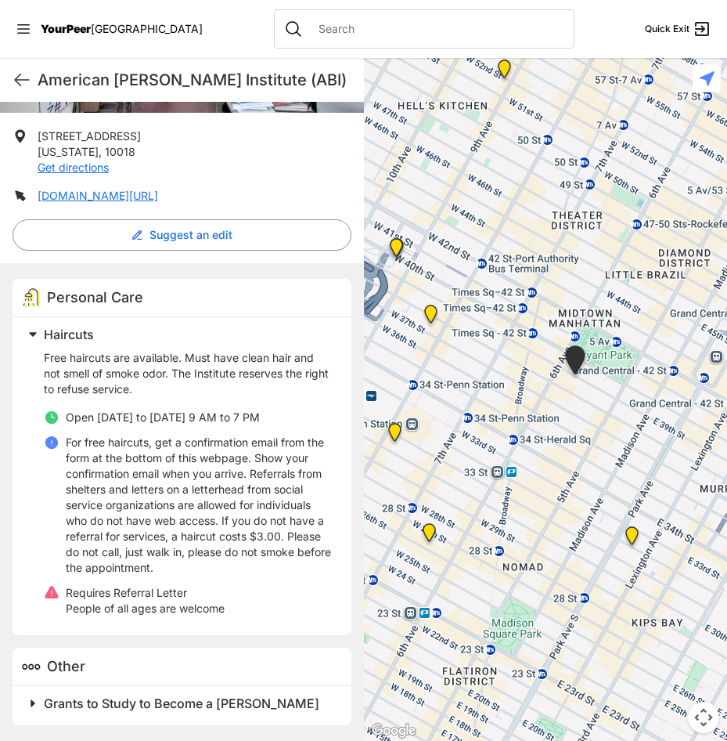
click at [428, 319] on img "Positive Health Project" at bounding box center [431, 317] width 32 height 38
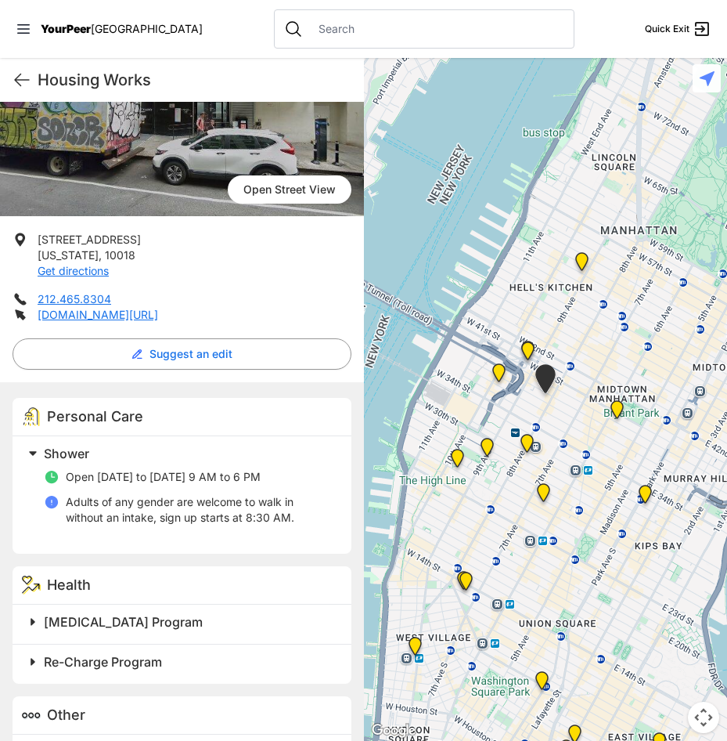
scroll to position [235, 0]
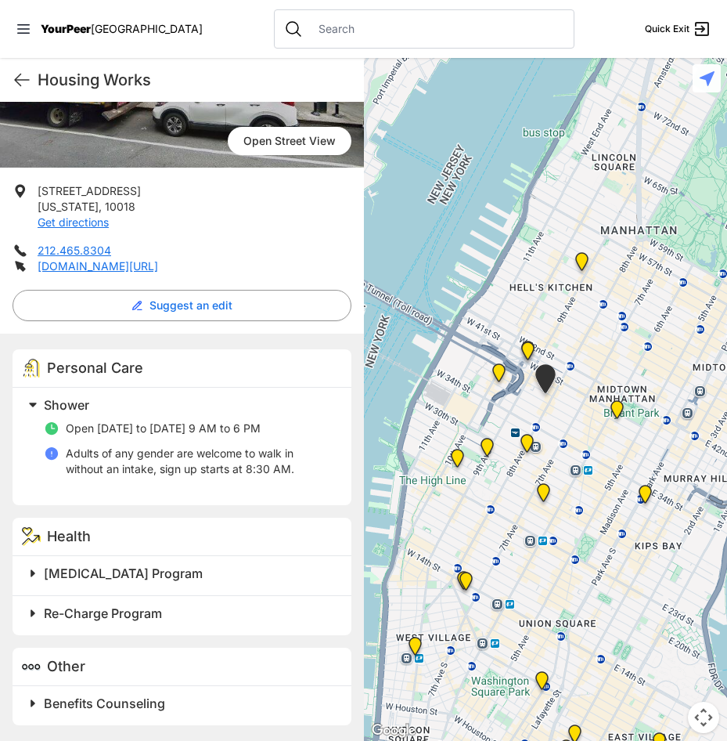
click at [525, 349] on img "Metro Baptist Church" at bounding box center [528, 354] width 32 height 38
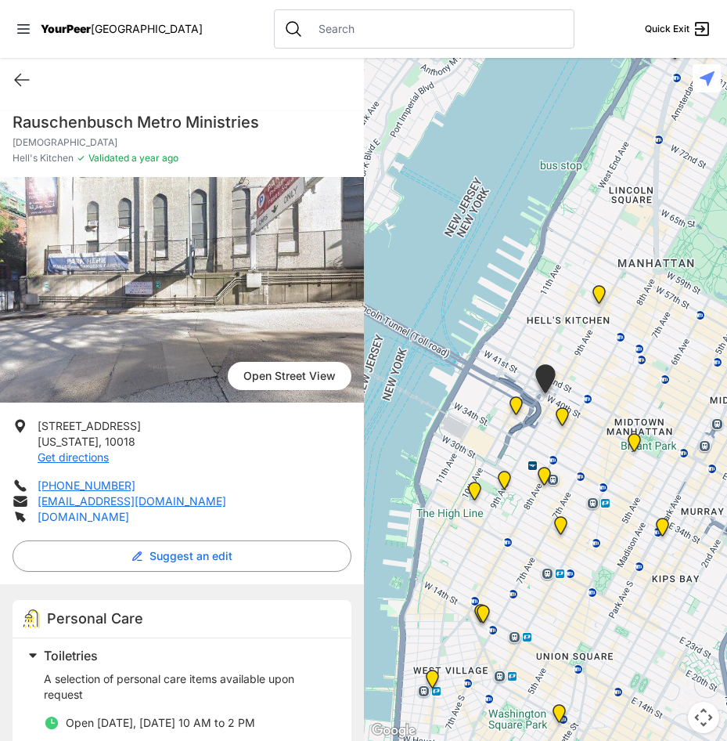
click at [82, 520] on link "[DOMAIN_NAME]" at bounding box center [84, 516] width 92 height 13
click at [150, 103] on div "Rauschenbusch Metro Ministries [DEMOGRAPHIC_DATA] Hell's Kitchen ✓ Validated a …" at bounding box center [182, 633] width 364 height 1063
click at [138, 112] on h1 "Rauschenbusch Metro Ministries" at bounding box center [182, 122] width 339 height 22
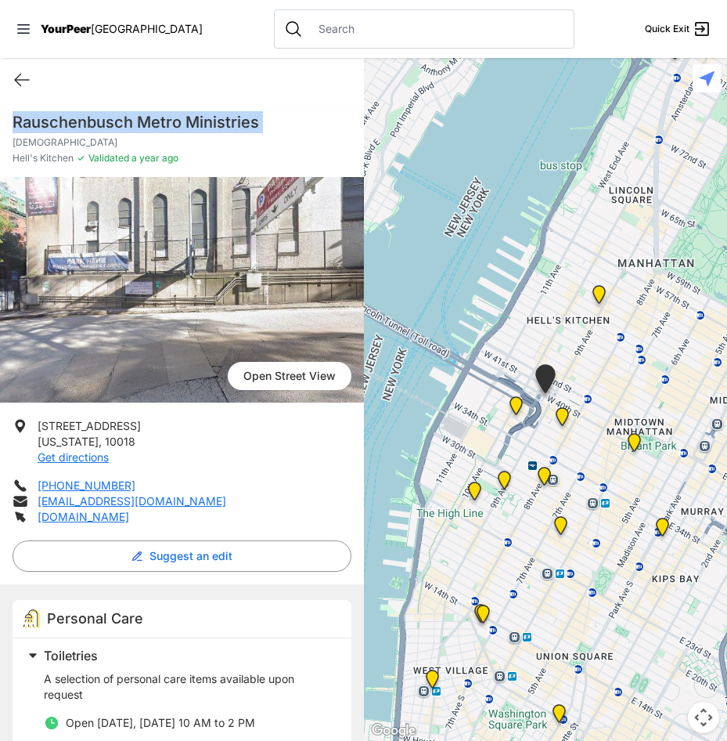
click at [138, 112] on h1 "Rauschenbusch Metro Ministries" at bounding box center [182, 122] width 339 height 22
copy h1 "Rauschenbusch Metro Ministries"
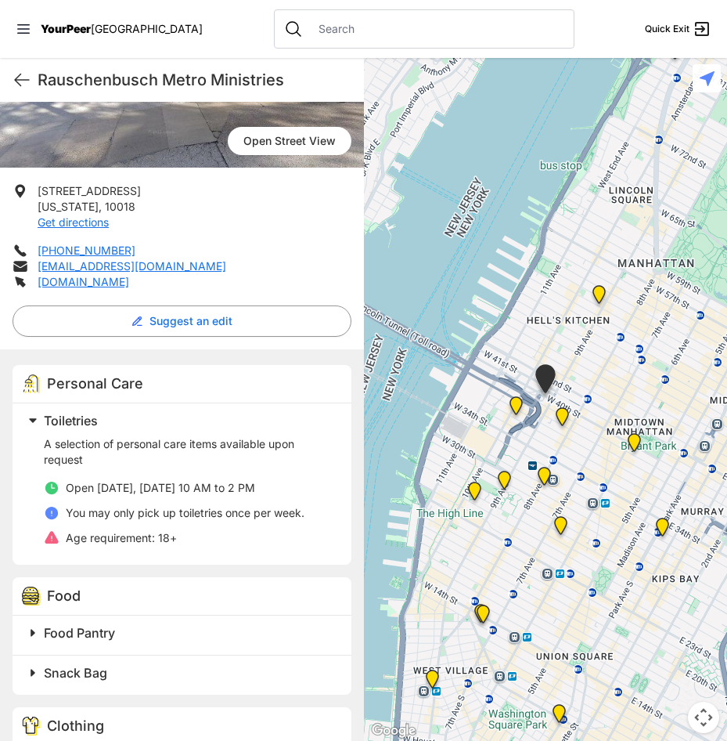
scroll to position [424, 0]
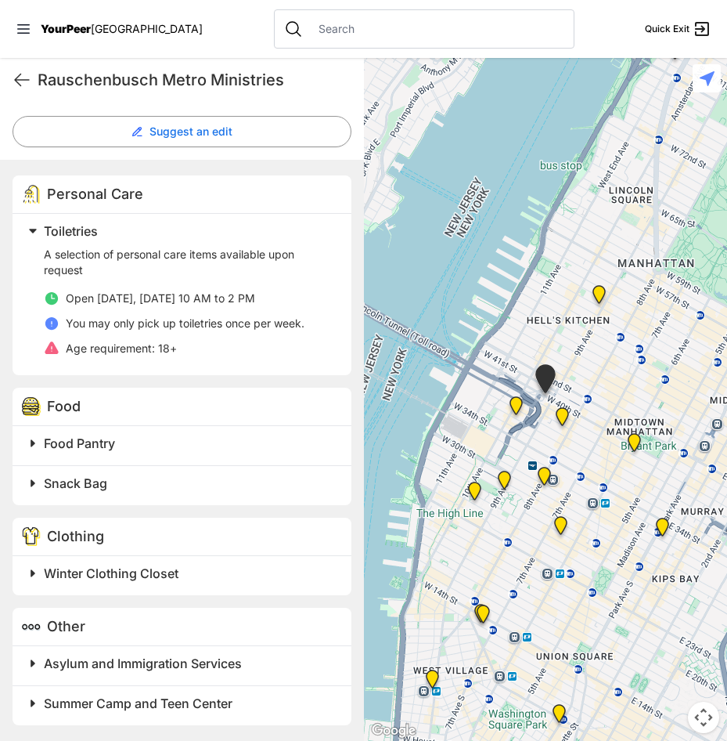
click at [138, 494] on div "Snack Bag" at bounding box center [182, 485] width 339 height 40
click at [134, 491] on h2 "Snack Bag" at bounding box center [188, 483] width 289 height 19
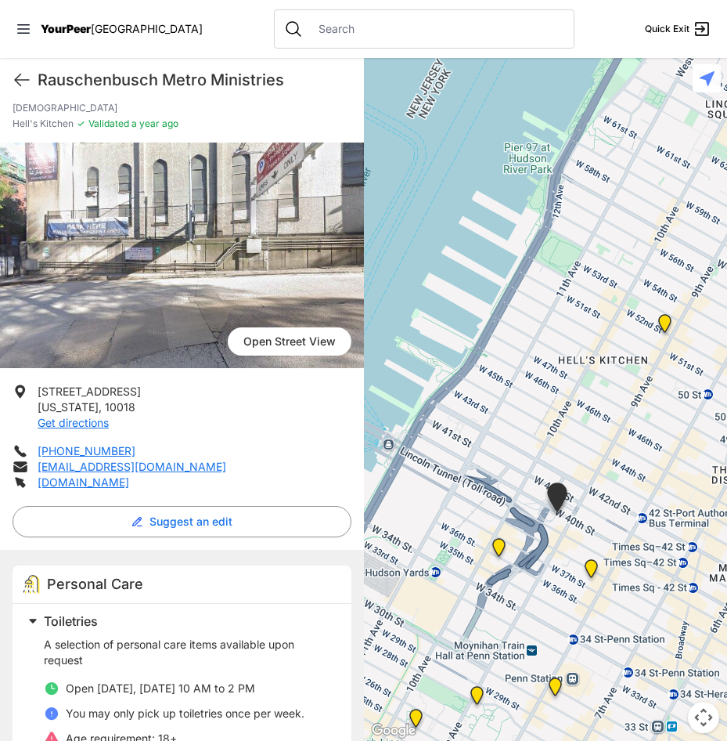
scroll to position [33, 0]
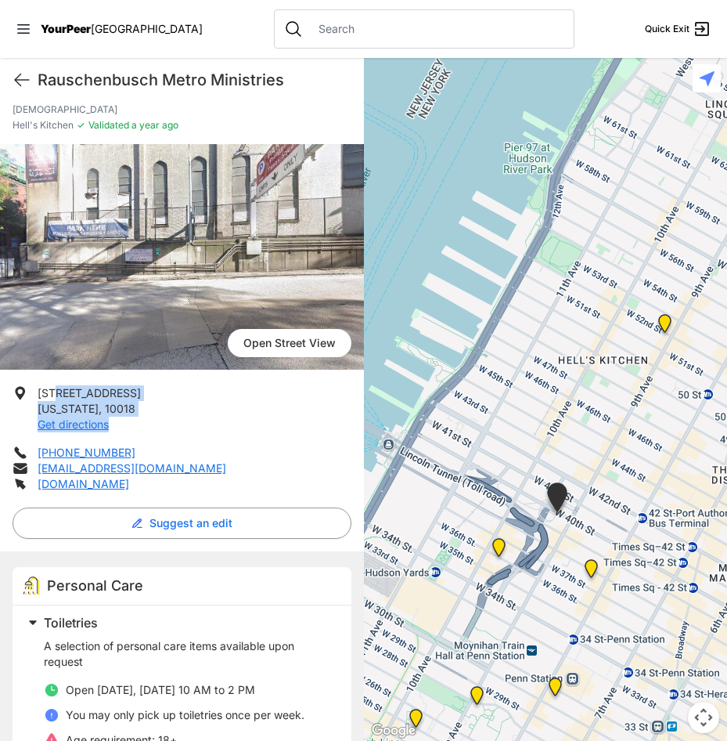
drag, startPoint x: 111, startPoint y: 422, endPoint x: 52, endPoint y: 400, distance: 62.7
click at [52, 400] on li "[STREET_ADDRESS][US_STATE] Get directions" at bounding box center [182, 408] width 339 height 47
click at [132, 409] on li "[STREET_ADDRESS][US_STATE] Get directions" at bounding box center [182, 408] width 339 height 47
drag, startPoint x: 138, startPoint y: 404, endPoint x: 39, endPoint y: 389, distance: 99.8
click at [39, 389] on li "[STREET_ADDRESS][US_STATE] Get directions" at bounding box center [182, 408] width 339 height 47
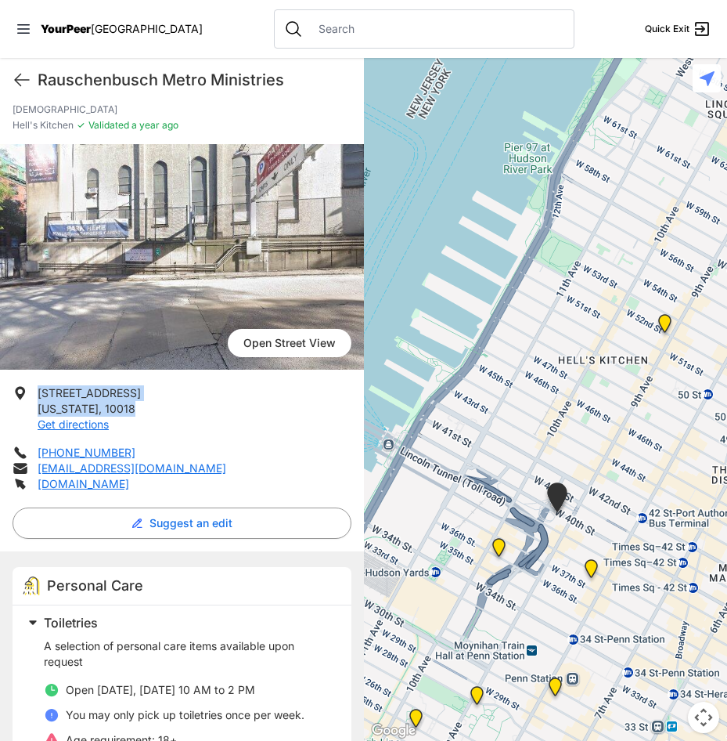
copy p "[STREET_ADDRESS][US_STATE]"
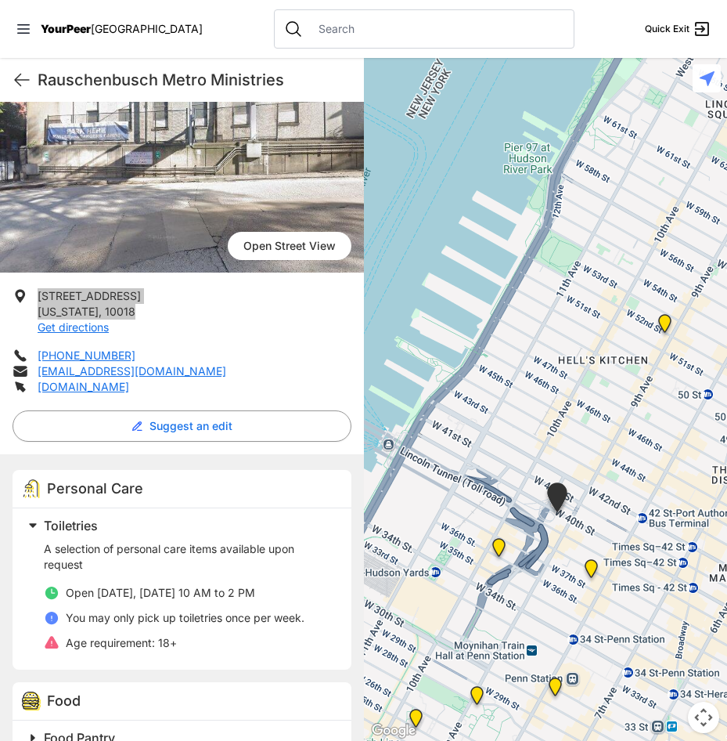
scroll to position [268, 0]
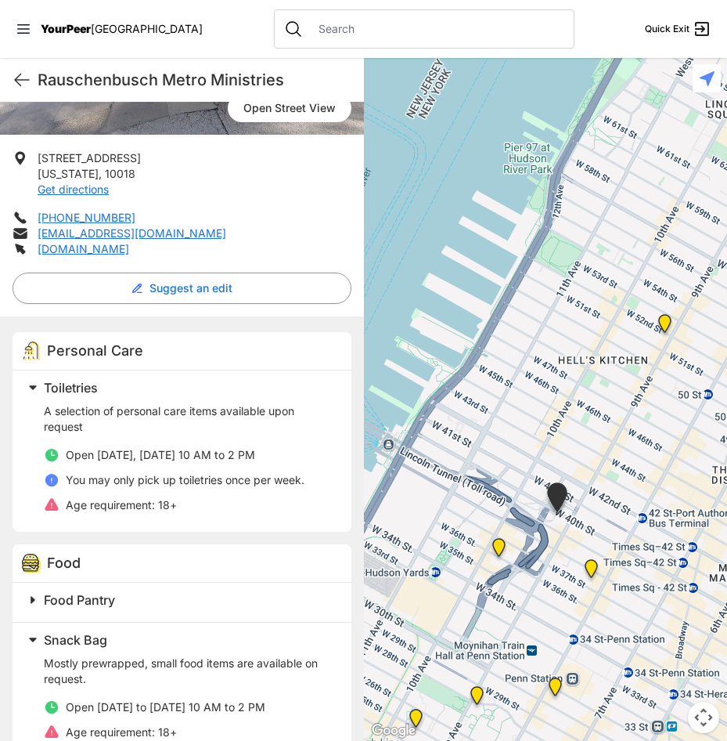
click at [188, 447] on p "Open [DATE], [DATE] 10 AM to 2 PM" at bounding box center [161, 455] width 190 height 16
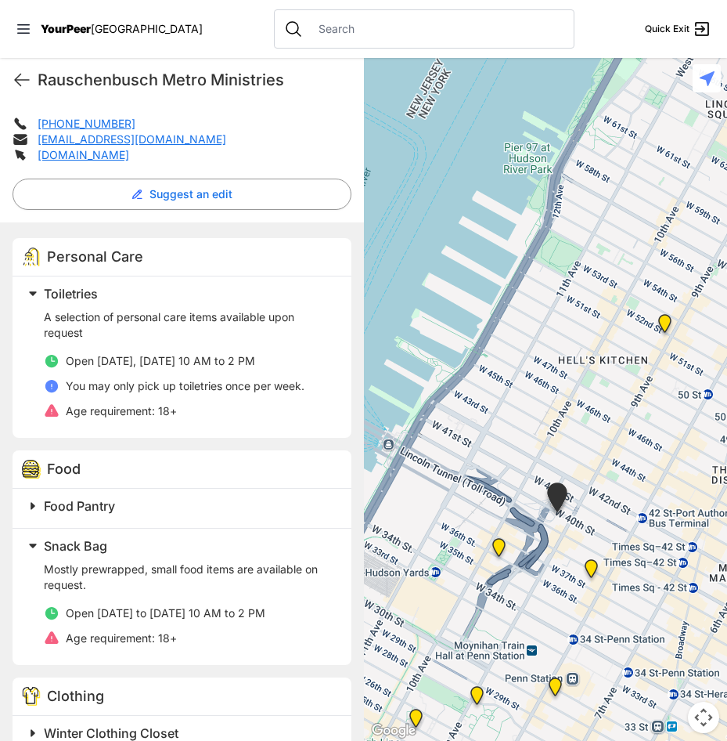
scroll to position [503, 0]
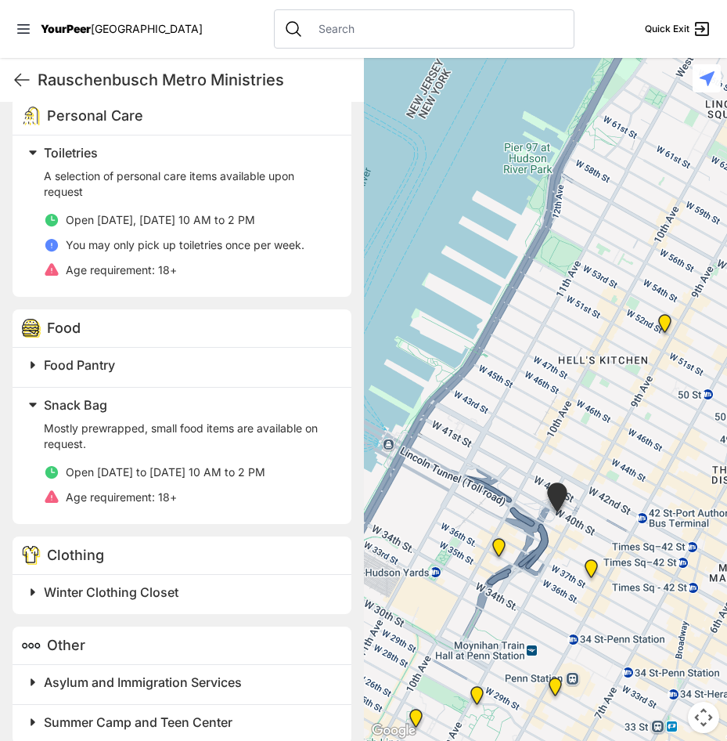
click at [134, 595] on span "Winter Clothing Closet" at bounding box center [111, 592] width 135 height 16
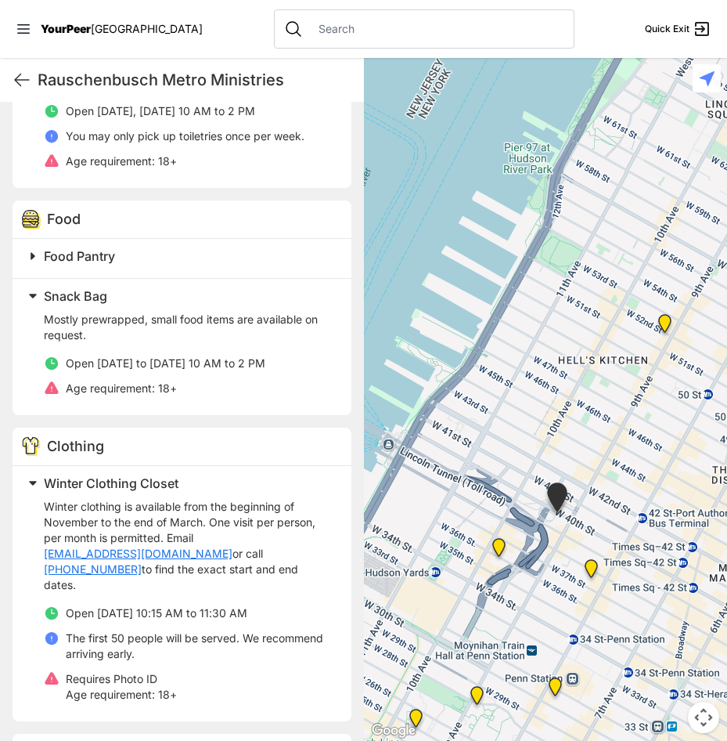
scroll to position [722, 0]
